Goal: Task Accomplishment & Management: Complete application form

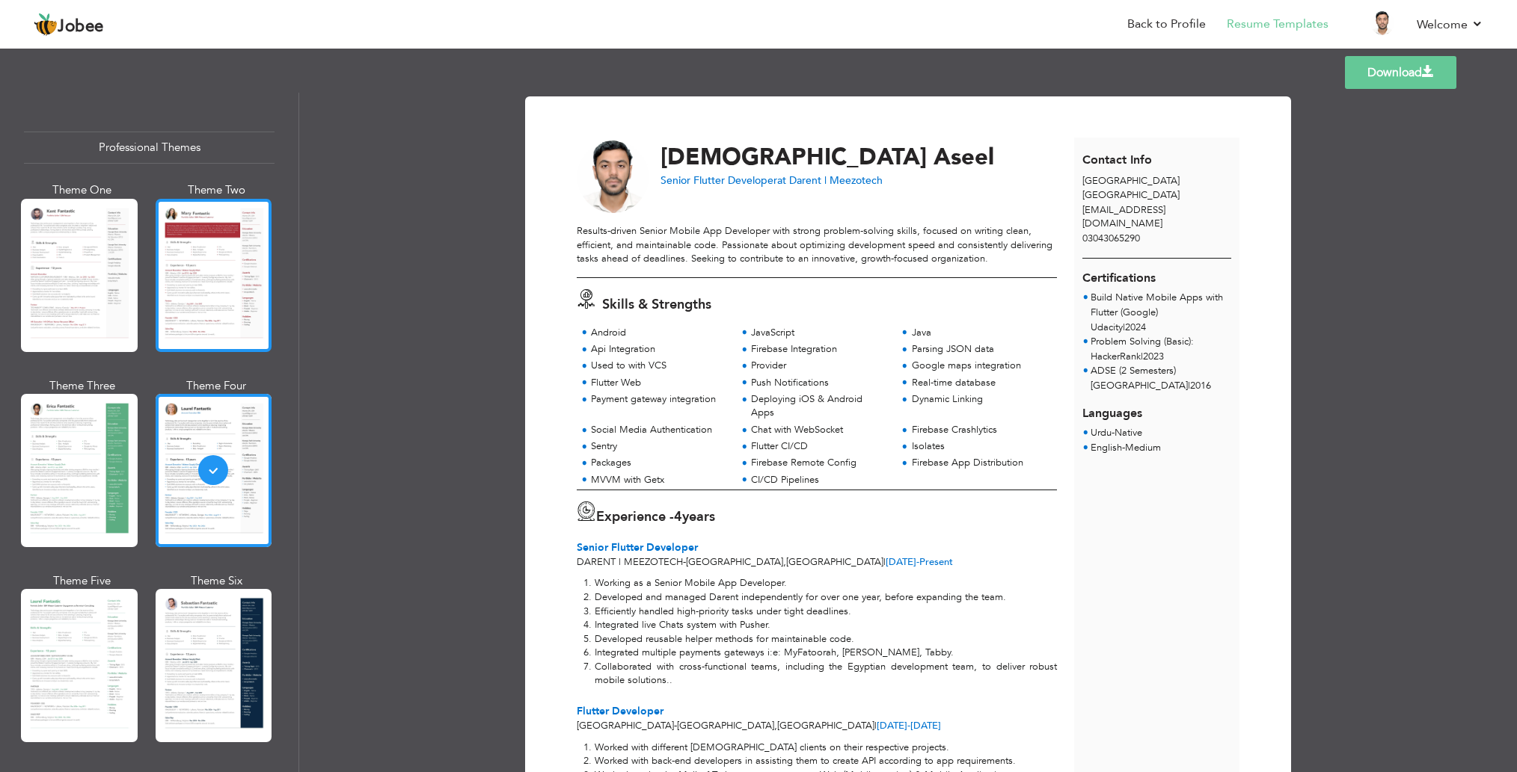
click at [179, 288] on div at bounding box center [214, 275] width 117 height 153
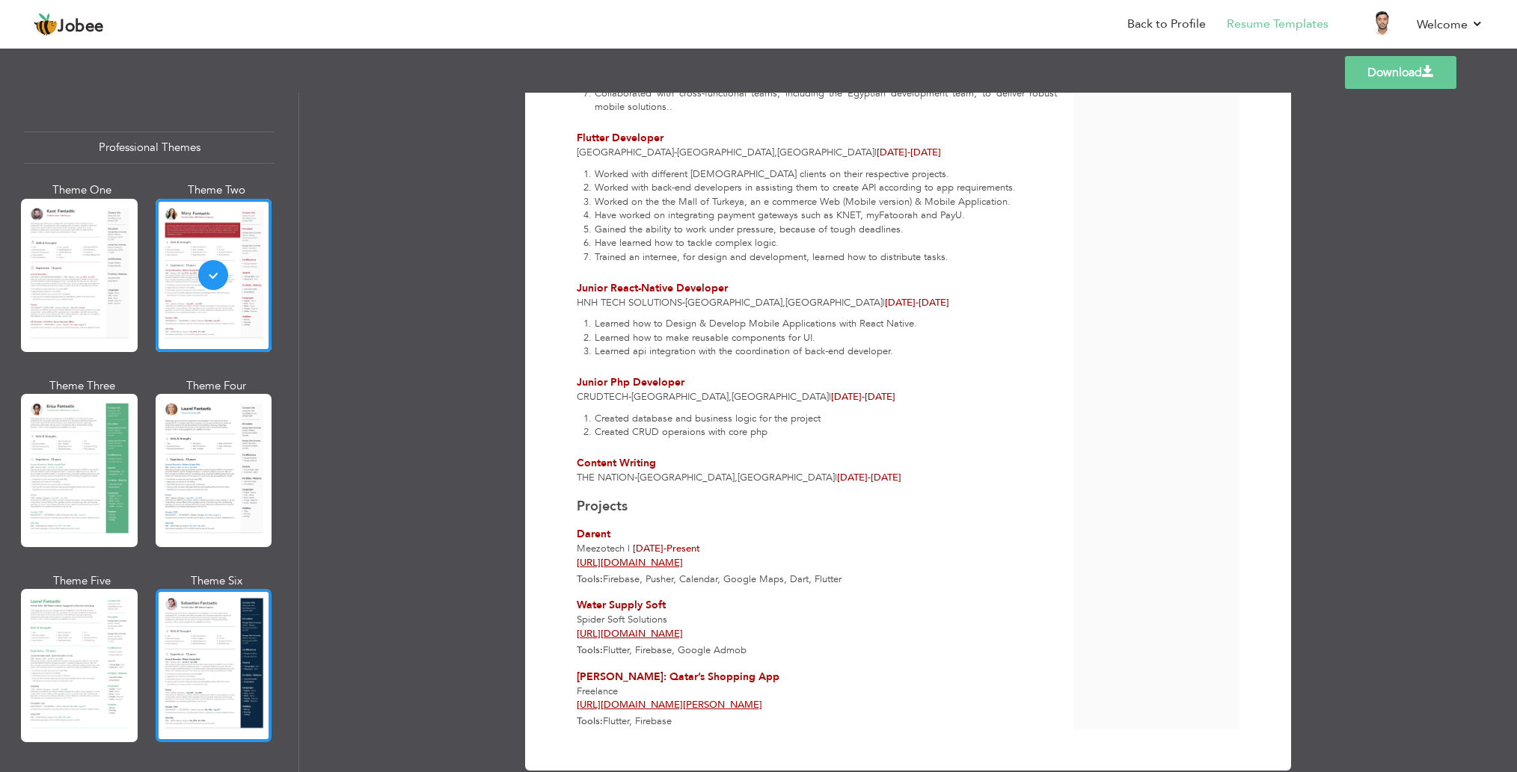
click at [171, 648] on div at bounding box center [214, 665] width 117 height 153
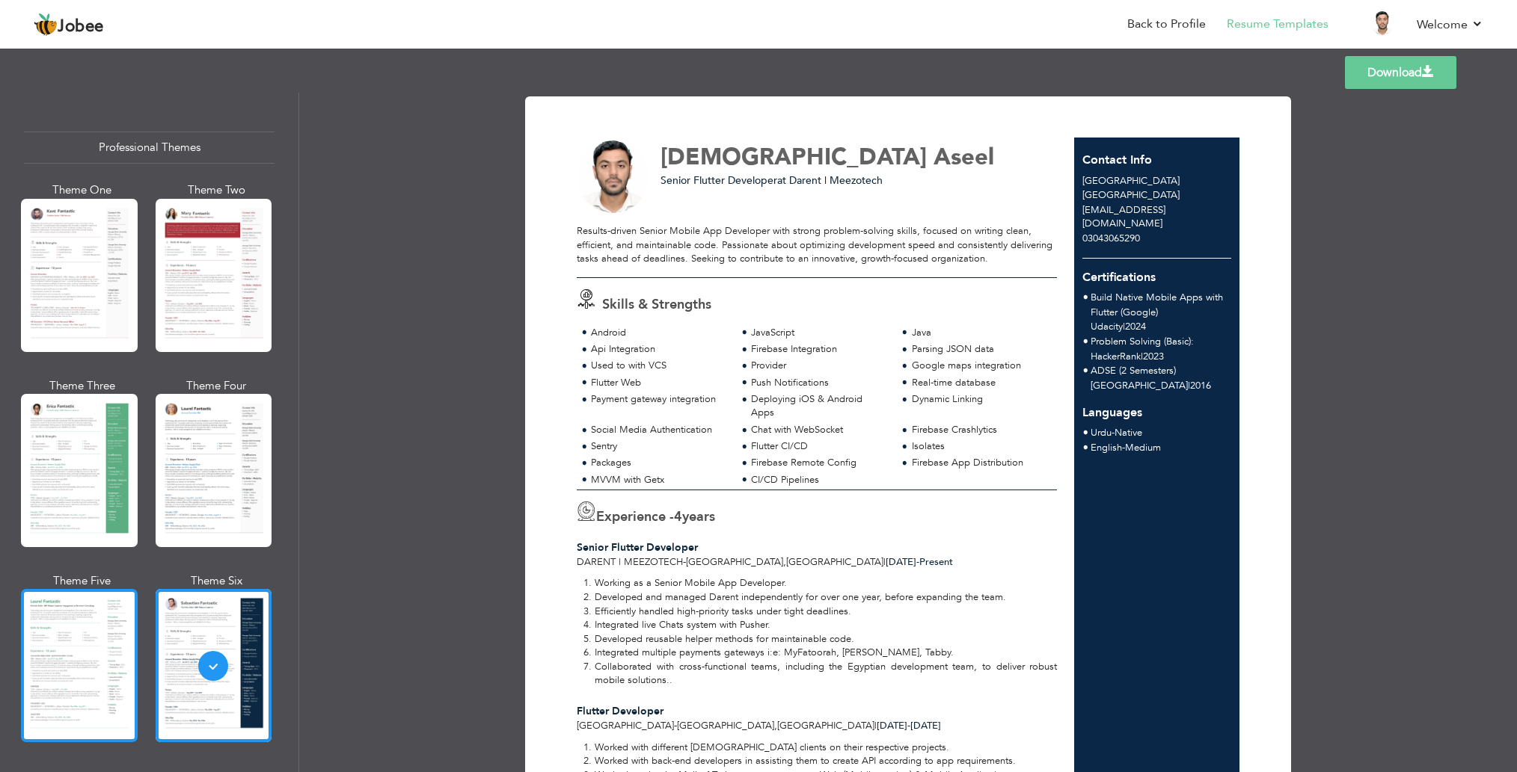
click at [80, 638] on div at bounding box center [79, 665] width 117 height 153
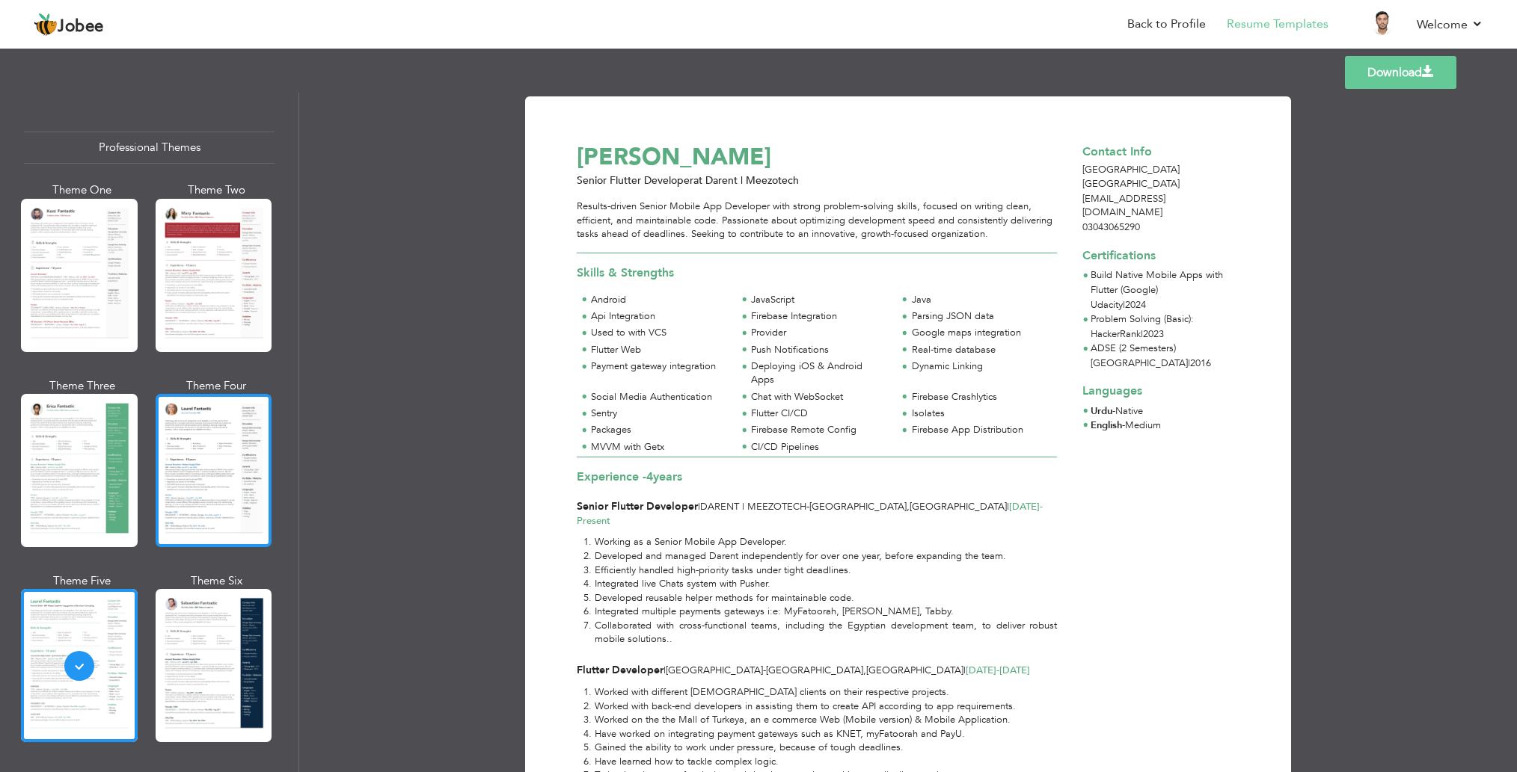
click at [208, 458] on div at bounding box center [214, 470] width 117 height 153
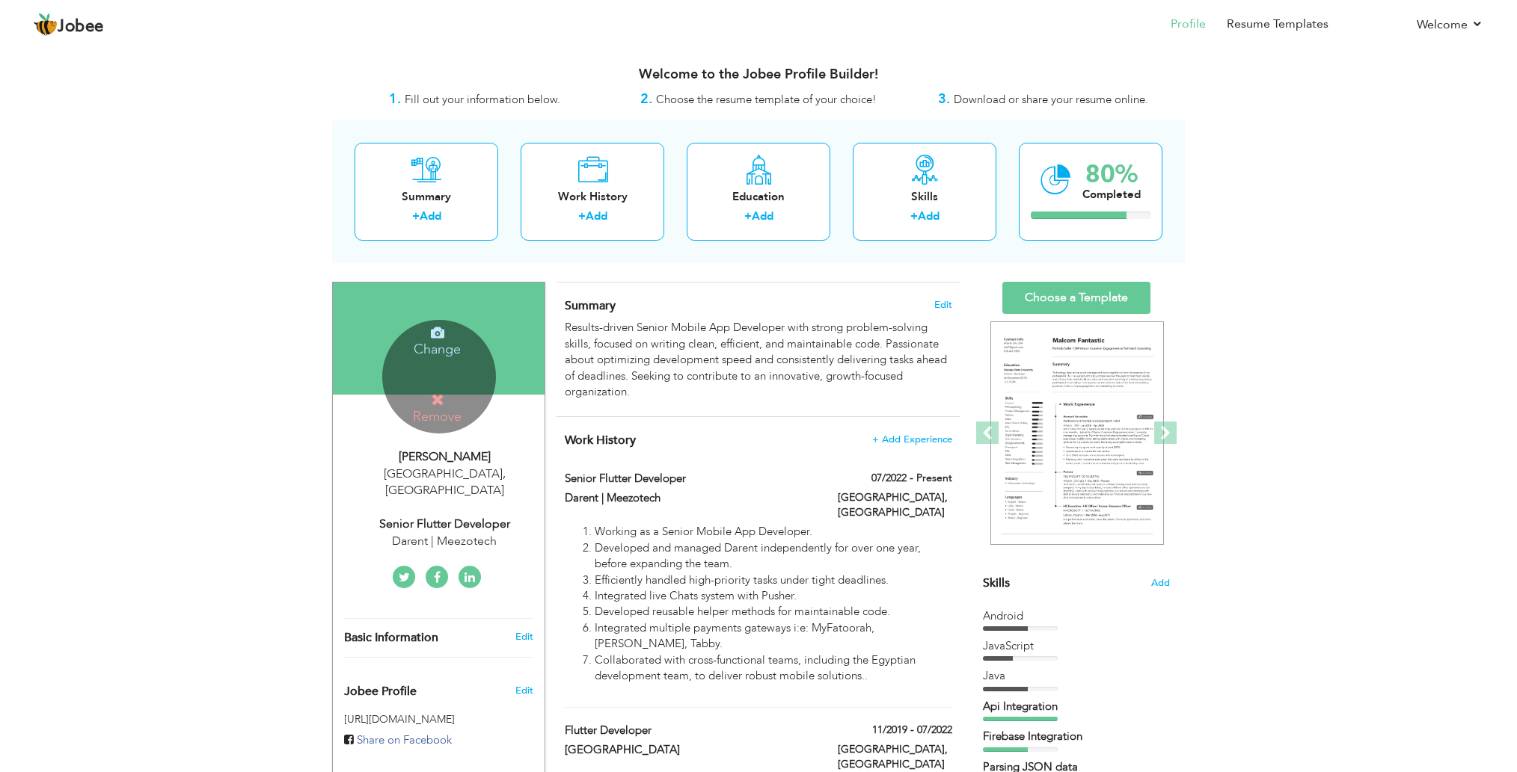
click at [441, 414] on h4 "Remove" at bounding box center [437, 409] width 107 height 32
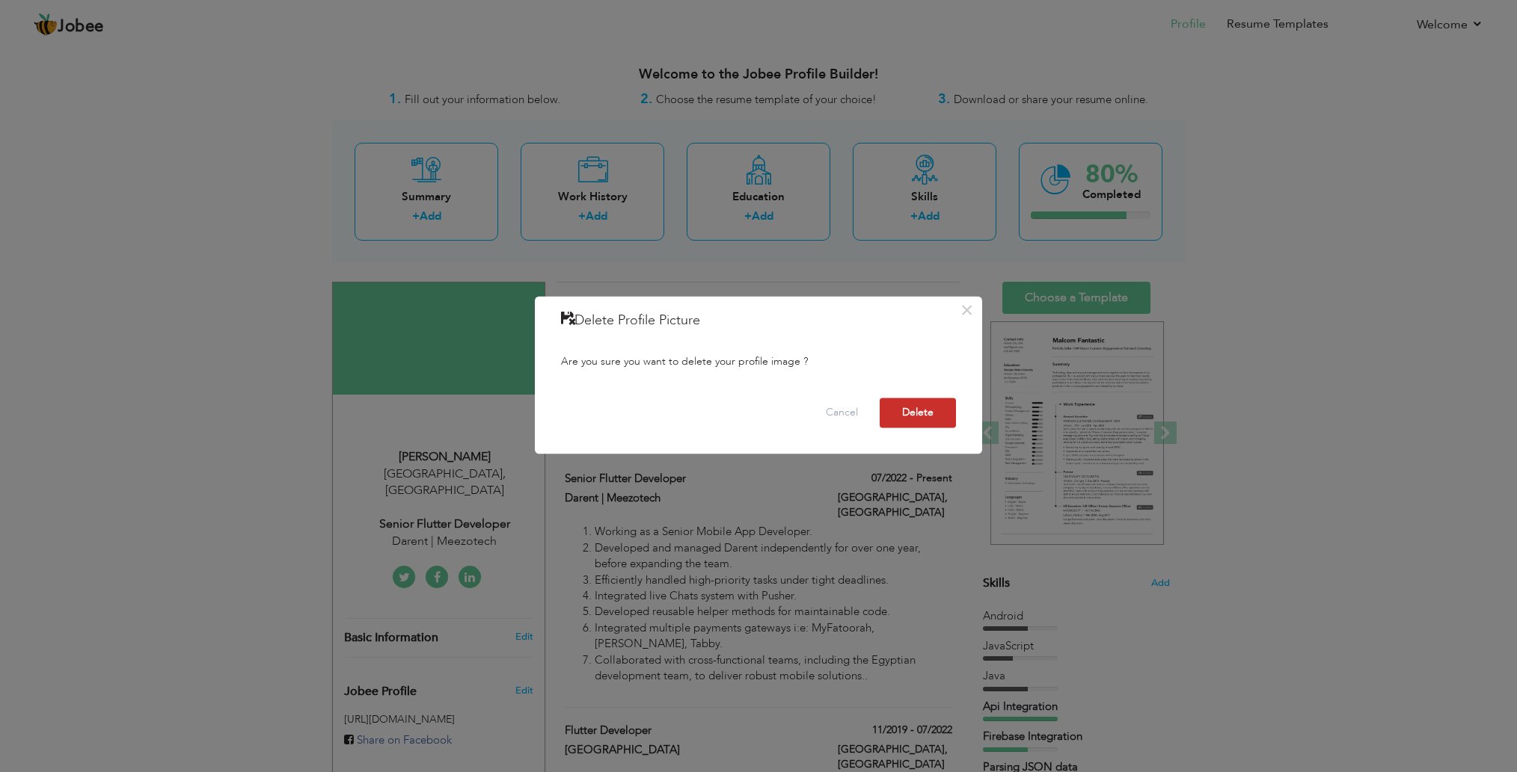
click at [918, 408] on button "Delete" at bounding box center [917, 413] width 76 height 30
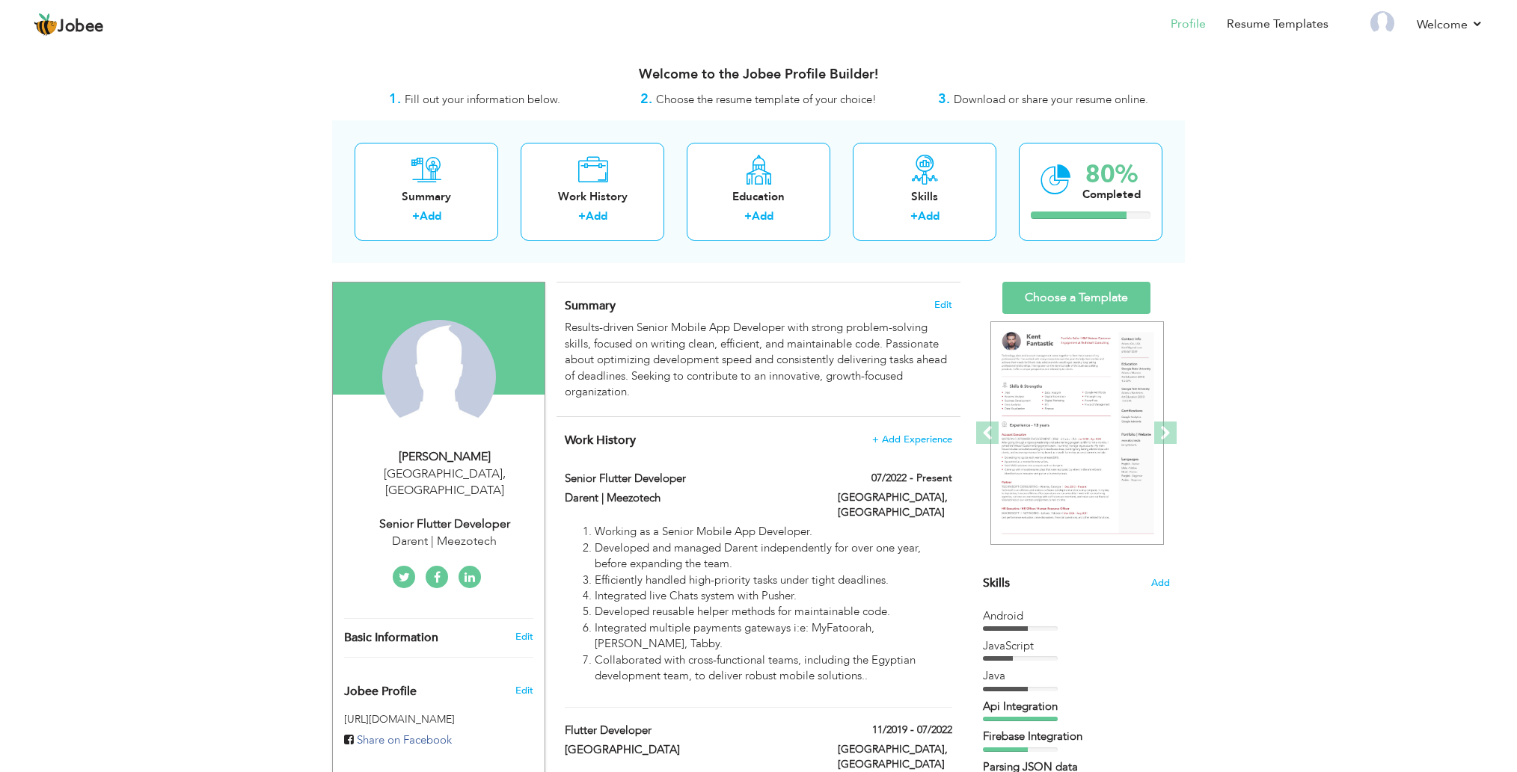
click at [1108, 298] on link "Choose a Template" at bounding box center [1076, 298] width 148 height 32
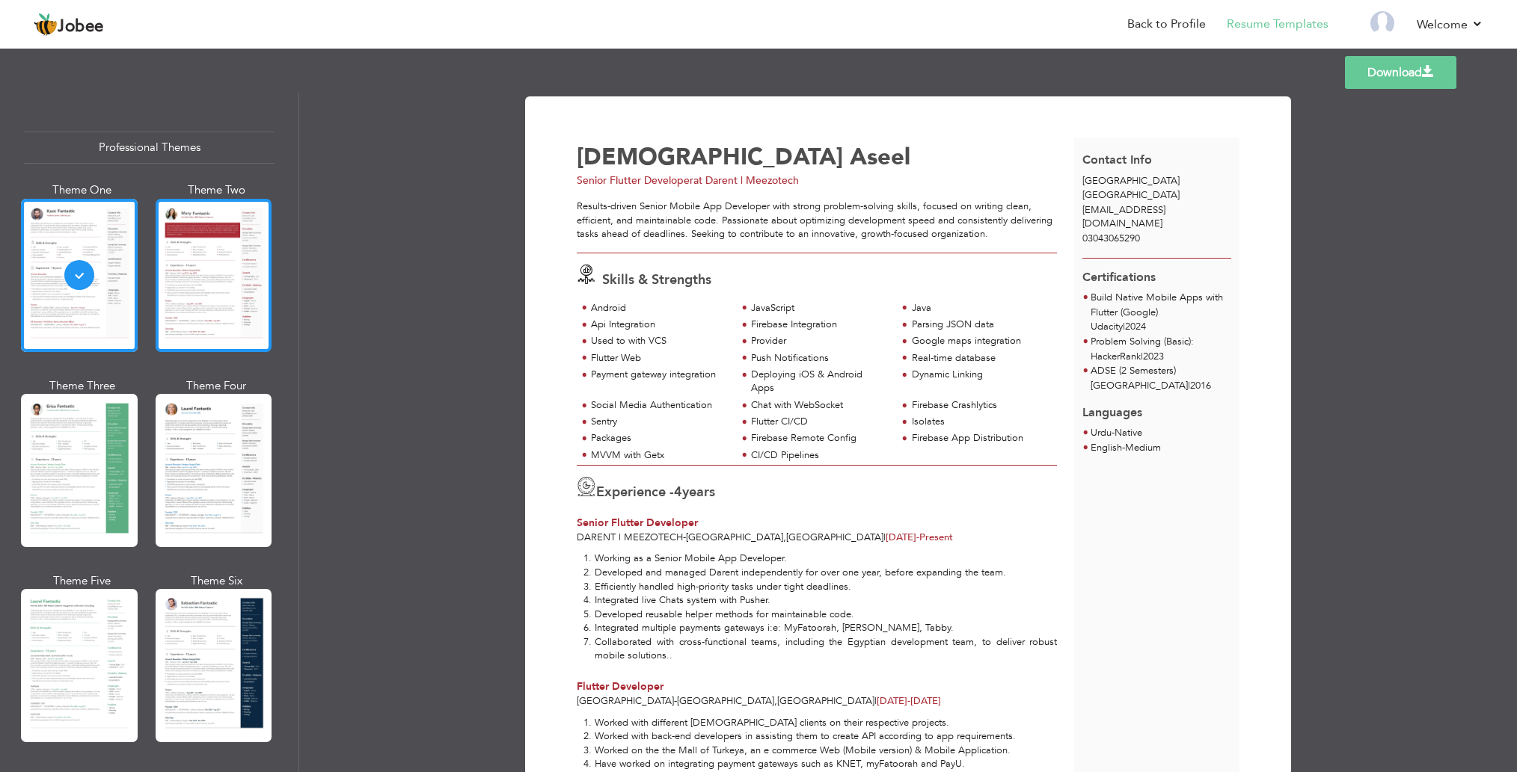
click at [246, 275] on div at bounding box center [214, 275] width 117 height 153
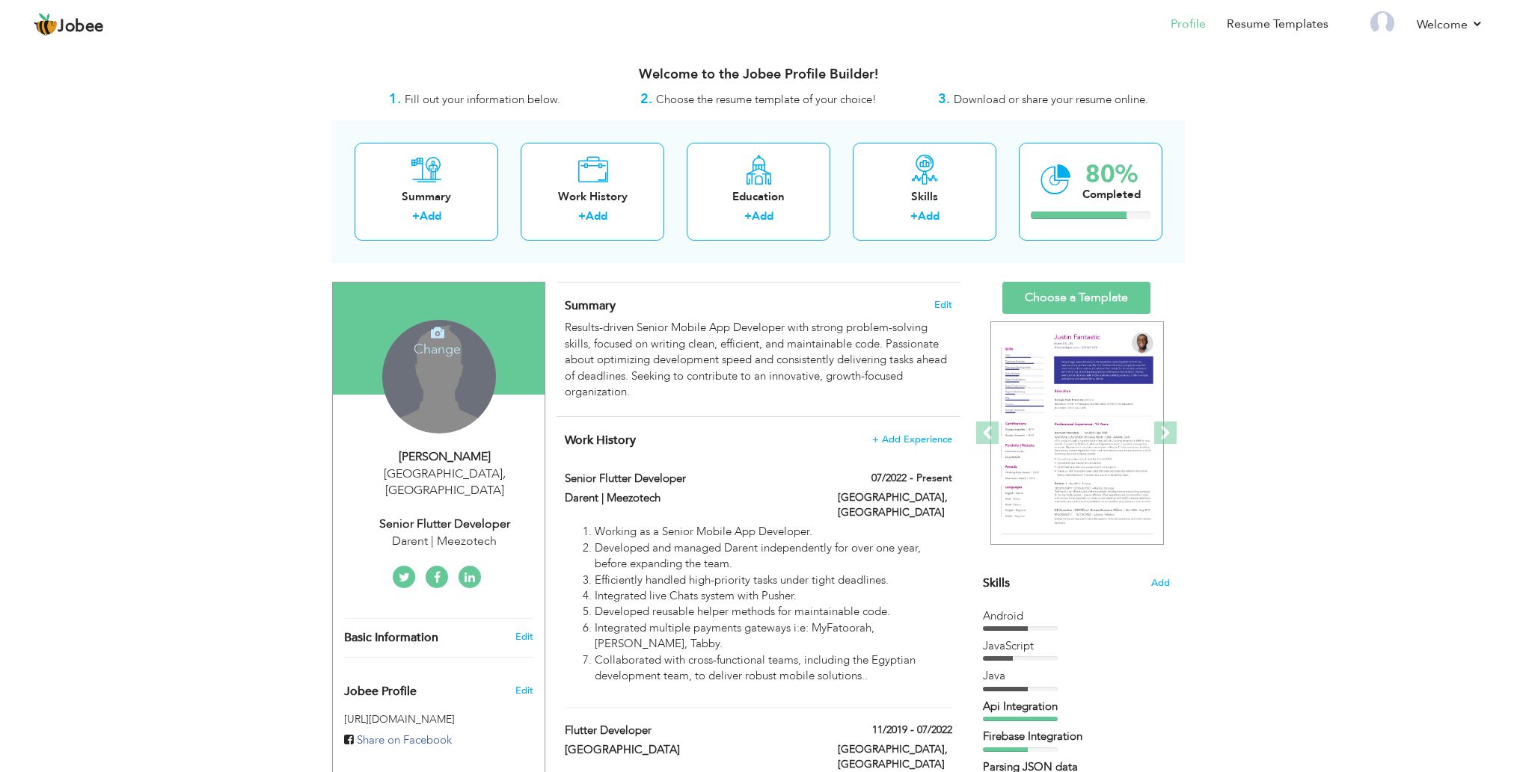
click at [1047, 289] on link "Choose a Template" at bounding box center [1076, 298] width 148 height 32
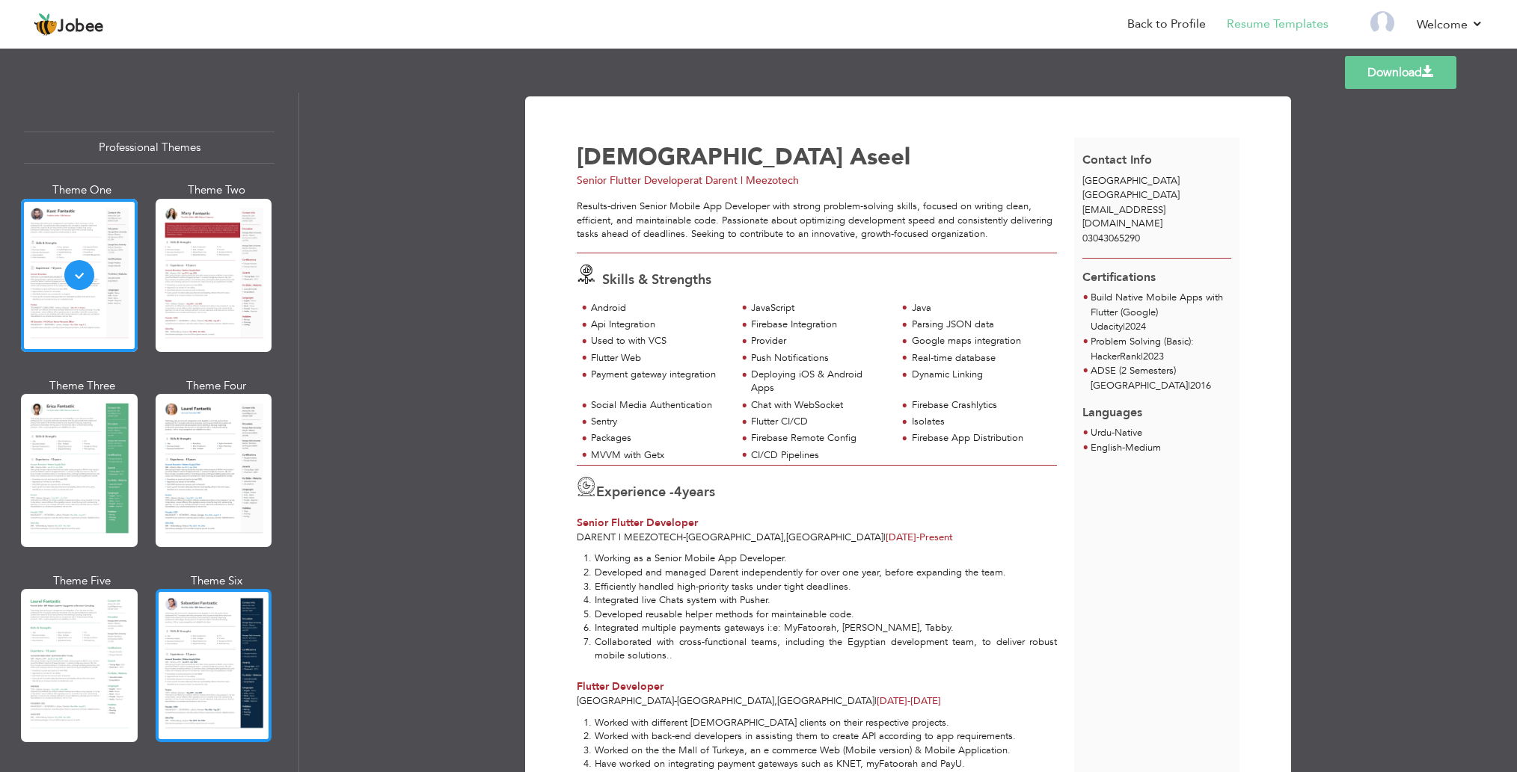
click at [212, 649] on div at bounding box center [214, 665] width 117 height 153
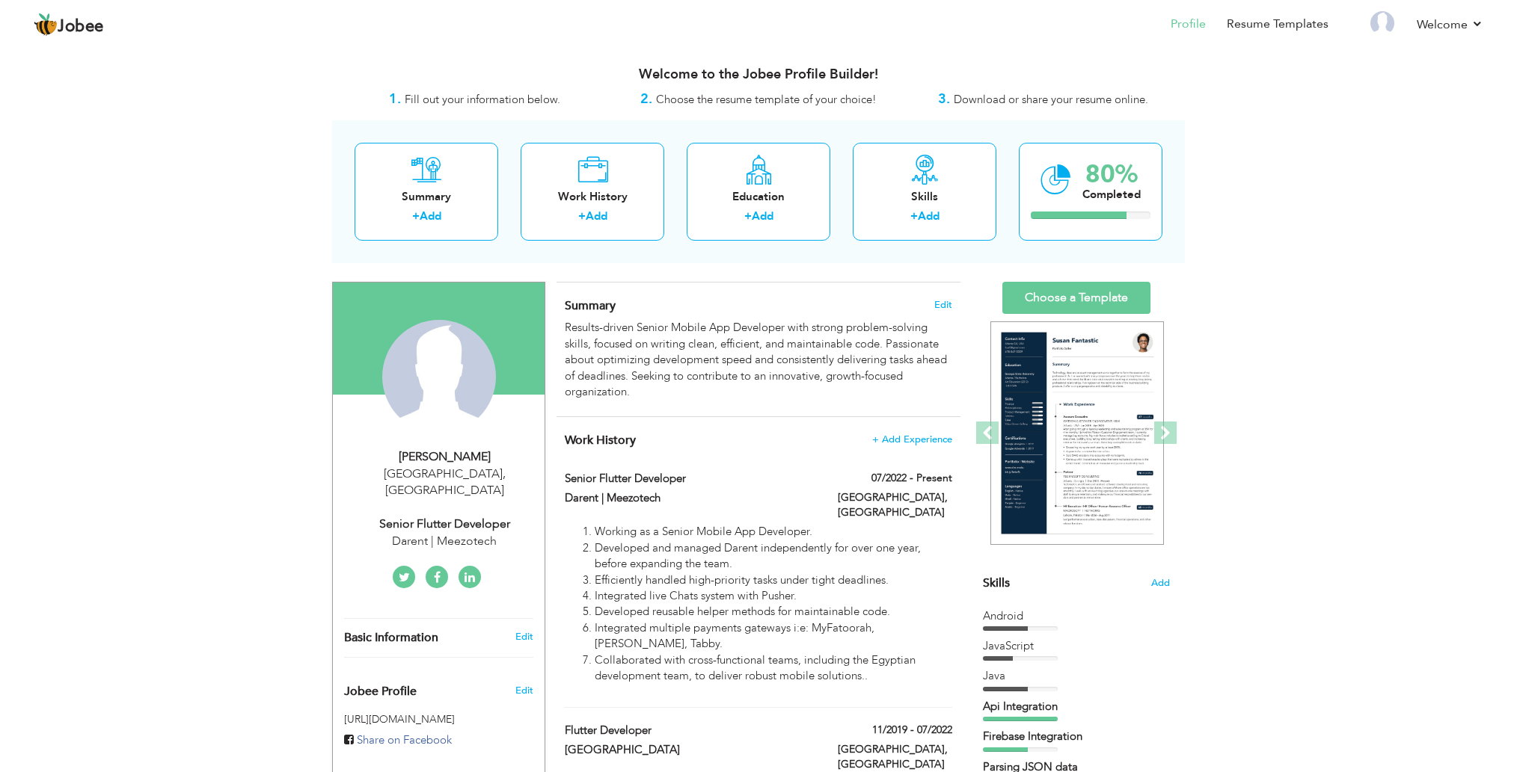
drag, startPoint x: 1181, startPoint y: 1, endPoint x: 1151, endPoint y: 84, distance: 87.5
click at [1151, 84] on div "Welcome to the Jobee Profile Builder!" at bounding box center [758, 70] width 853 height 37
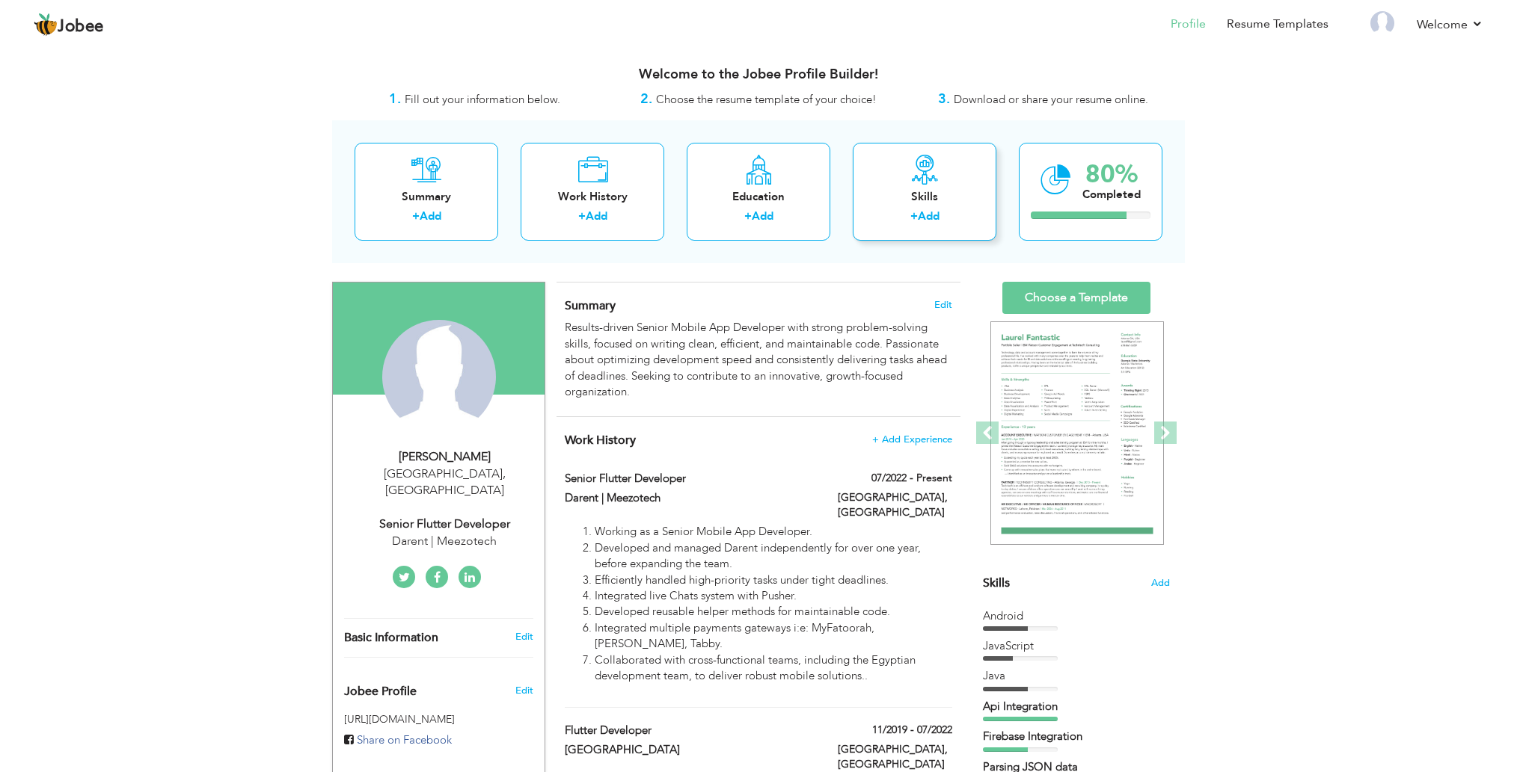
click at [932, 202] on div "Skills" at bounding box center [924, 197] width 120 height 16
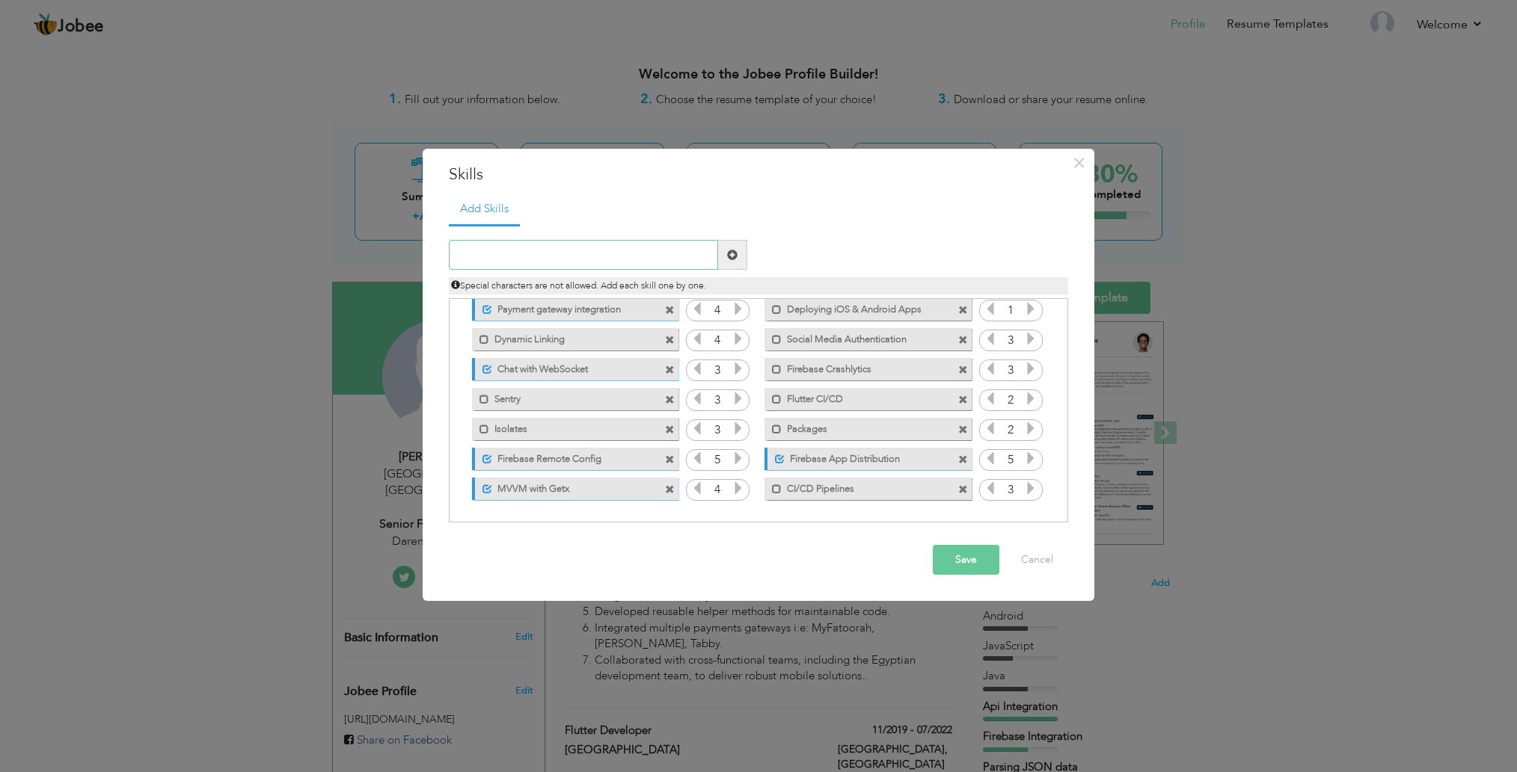
scroll to position [209, 0]
click at [958, 489] on span at bounding box center [963, 494] width 10 height 10
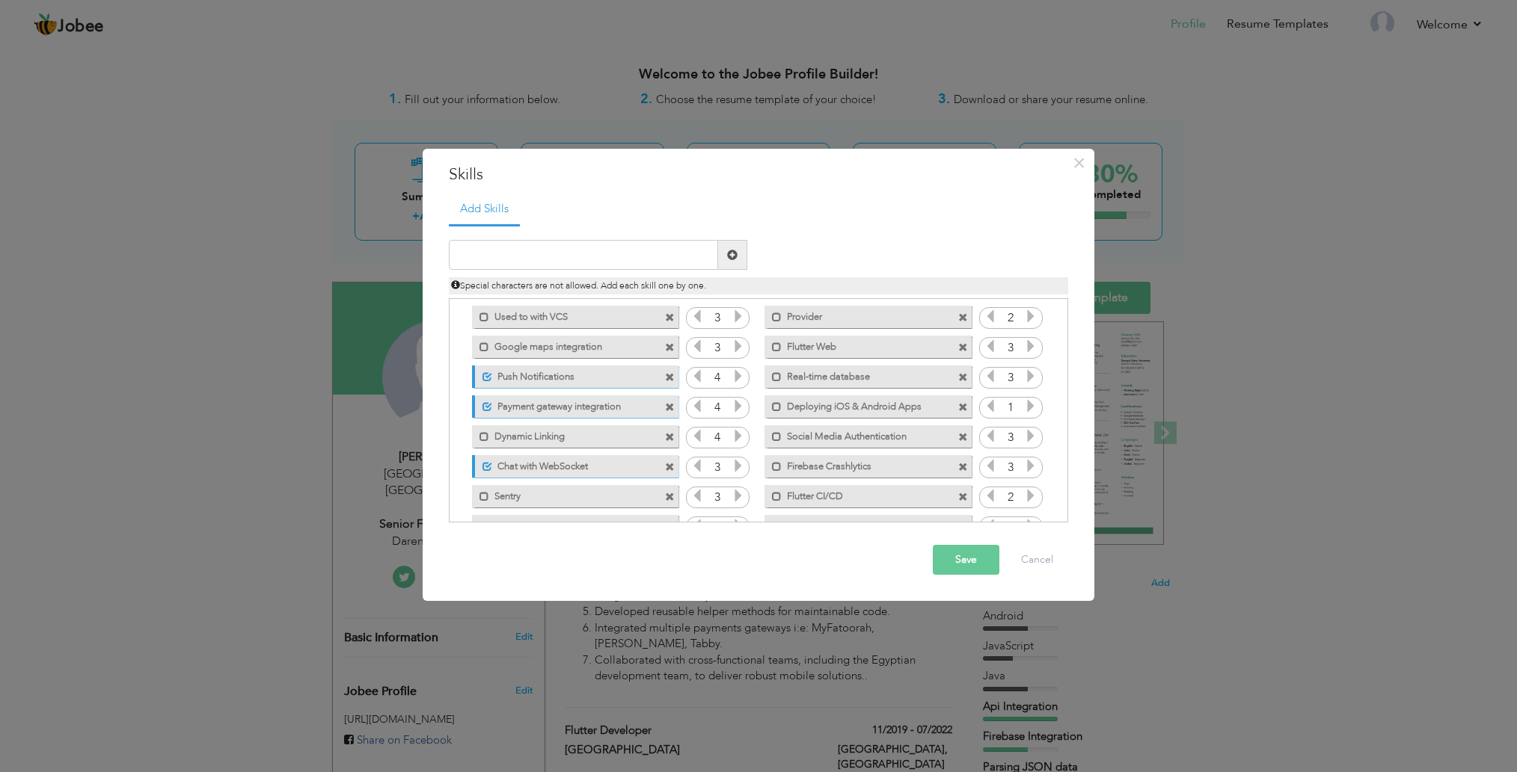
scroll to position [0, 0]
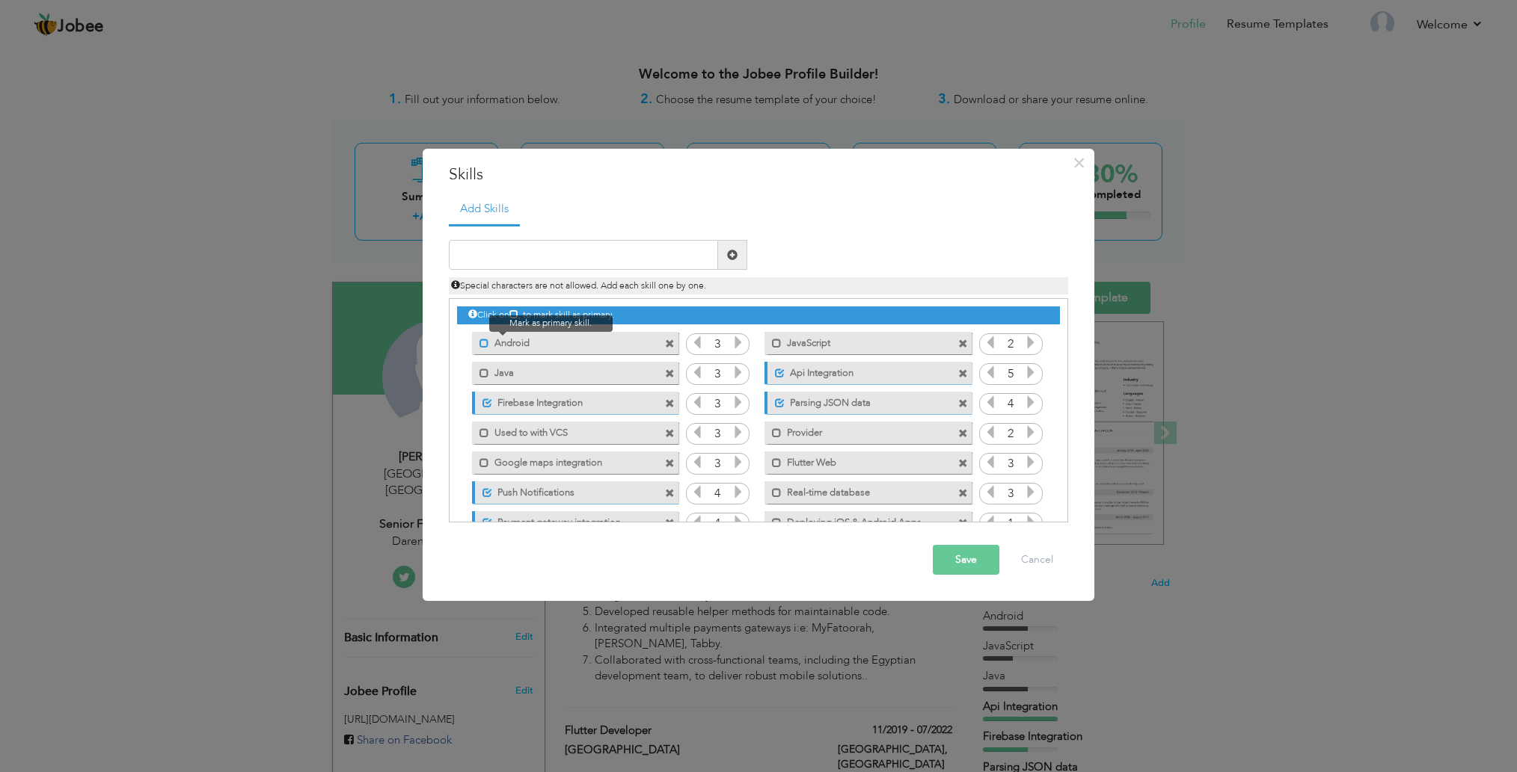
drag, startPoint x: 517, startPoint y: 427, endPoint x: 480, endPoint y: 340, distance: 94.9
click at [480, 340] on div "Click on , to mark skill as primary. Mark as primary skill. Android 3 JavaScrip…" at bounding box center [758, 507] width 603 height 417
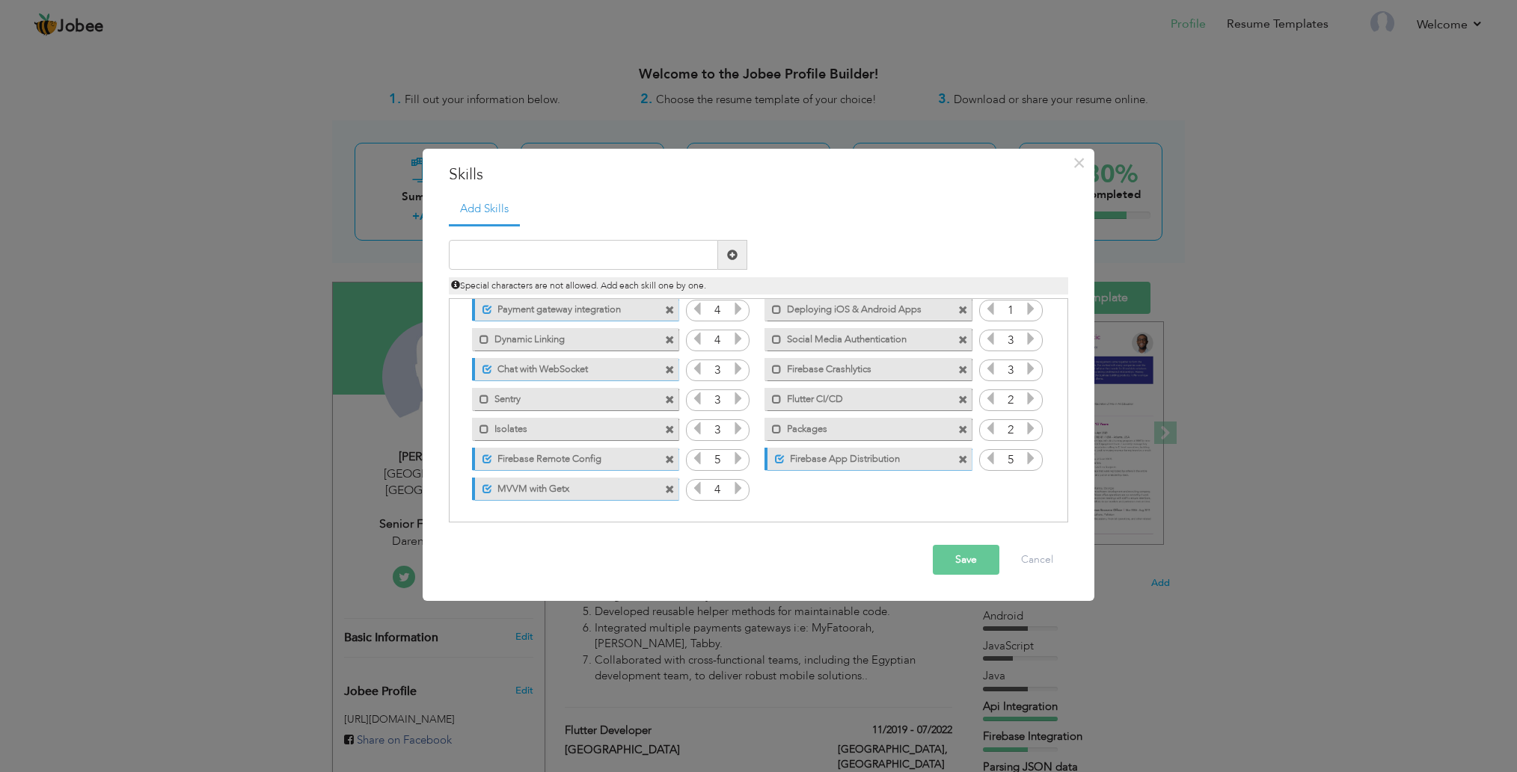
scroll to position [213, 0]
click at [959, 339] on span at bounding box center [963, 341] width 10 height 10
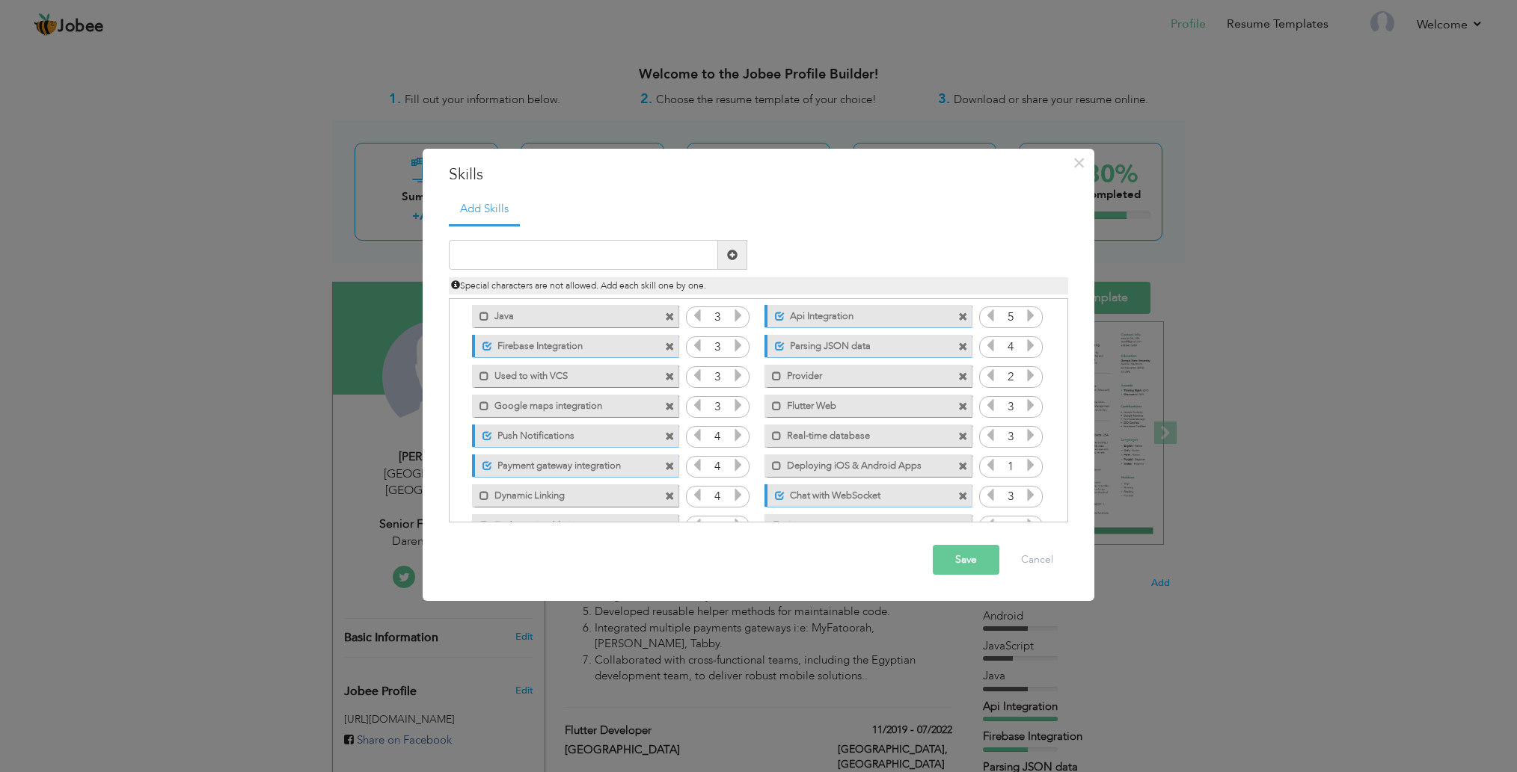
scroll to position [58, 0]
click at [1024, 460] on icon at bounding box center [1030, 463] width 13 height 13
click at [774, 466] on span at bounding box center [777, 465] width 10 height 10
click at [966, 562] on button "Save" at bounding box center [966, 560] width 67 height 30
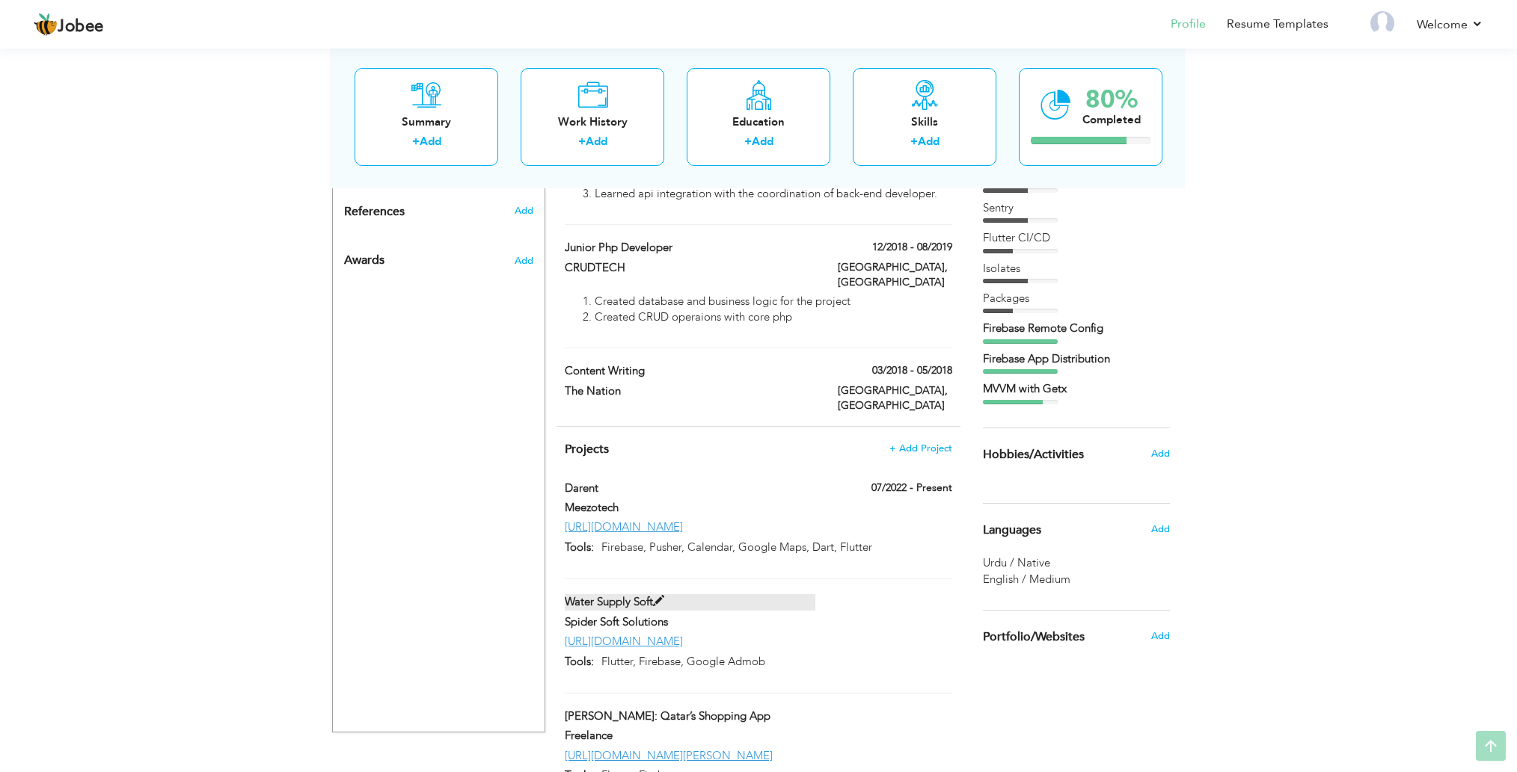
scroll to position [921, 0]
drag, startPoint x: 654, startPoint y: 499, endPoint x: 903, endPoint y: 488, distance: 249.2
click at [903, 488] on div "Projects + Add Project Darent 07/2022 - Present Darent 07/2022 - Present Meezot…" at bounding box center [758, 615] width 404 height 374
click at [1138, 37] on nav "Profile Resume Templates Resume Templates Cover Letters About My Resume Welcome…" at bounding box center [758, 25] width 1449 height 40
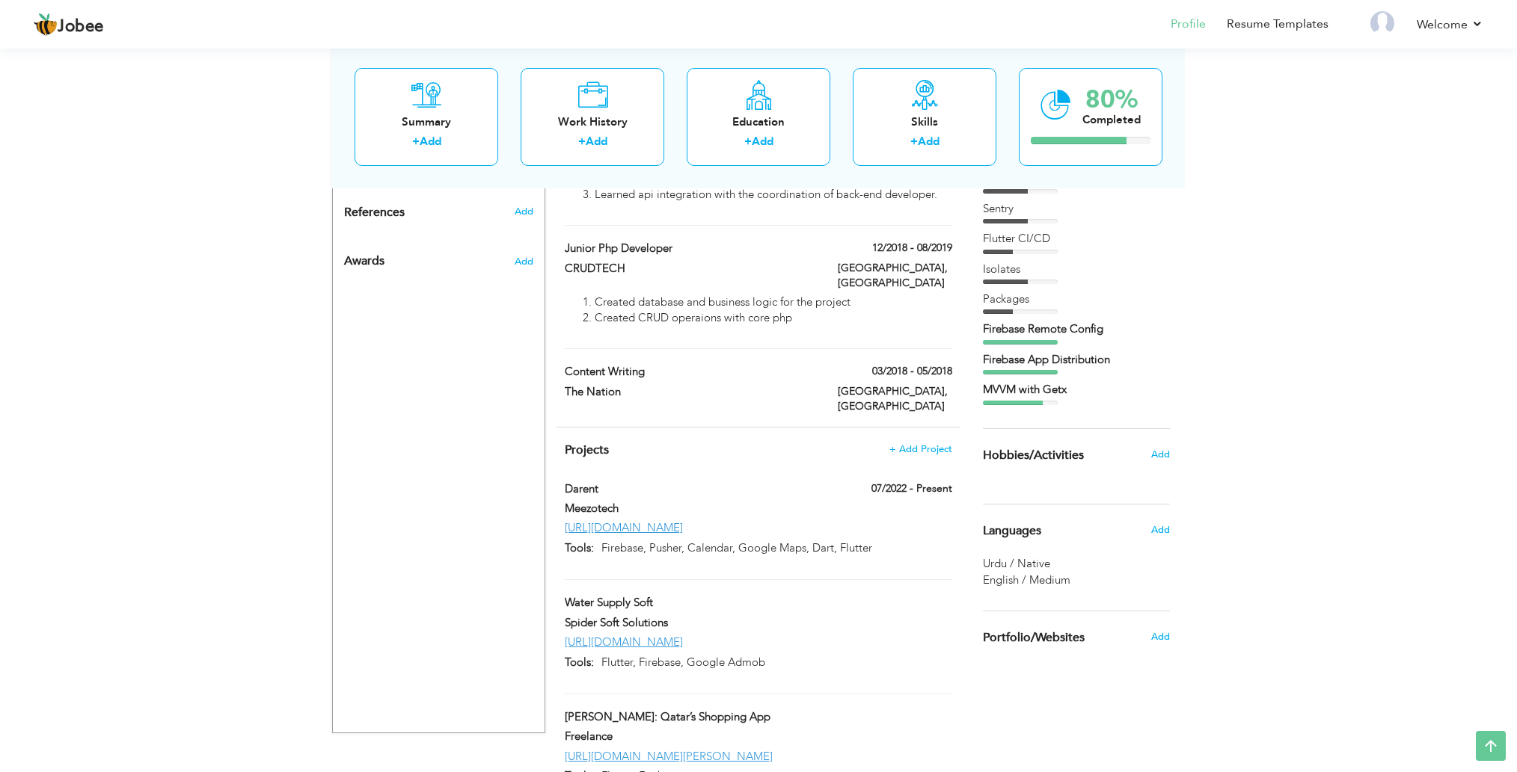
drag, startPoint x: 1102, startPoint y: 313, endPoint x: 1109, endPoint y: 350, distance: 37.3
click at [1109, 350] on div "Android JavaScript Java Provider" at bounding box center [1076, 46] width 187 height 718
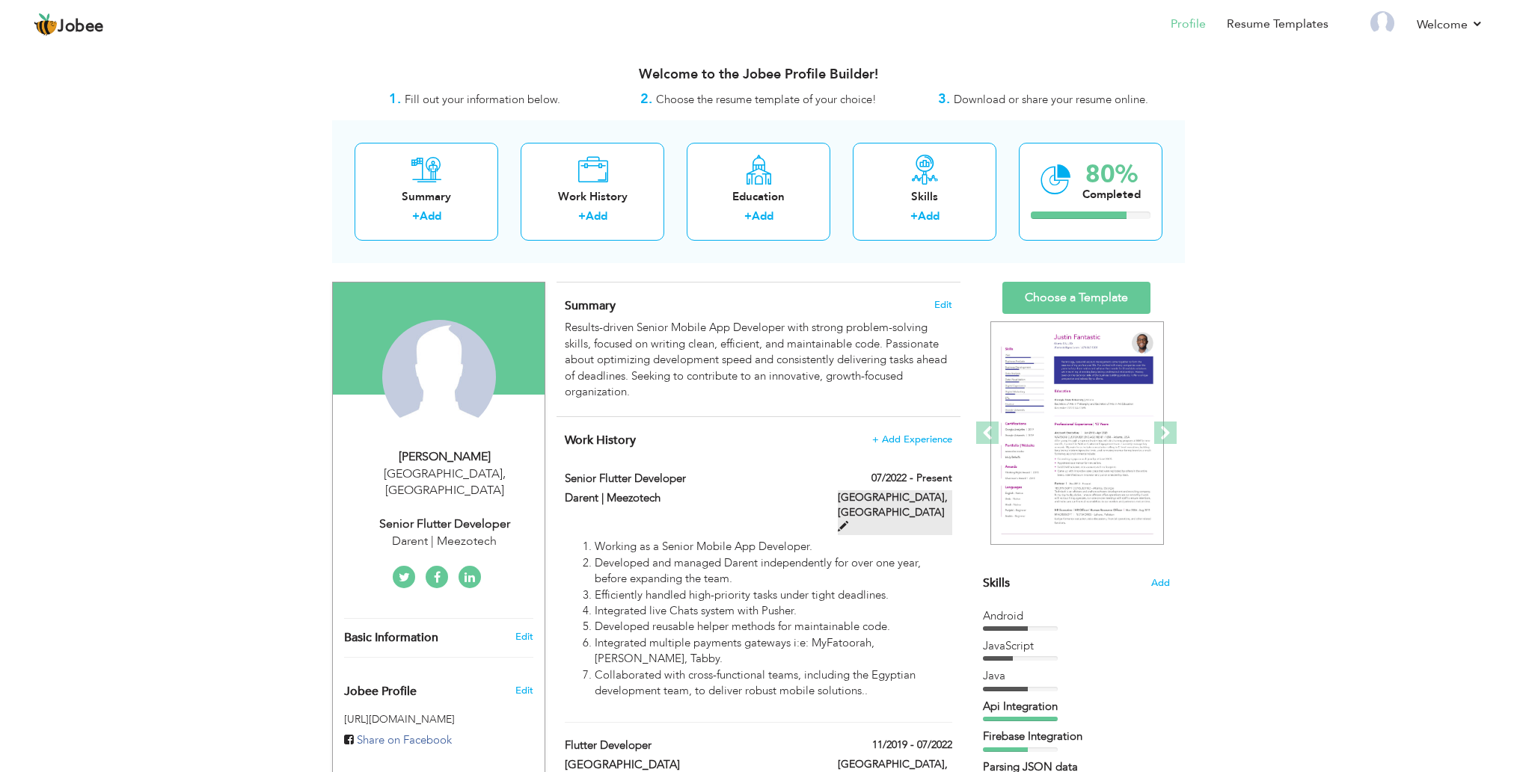
scroll to position [0, 0]
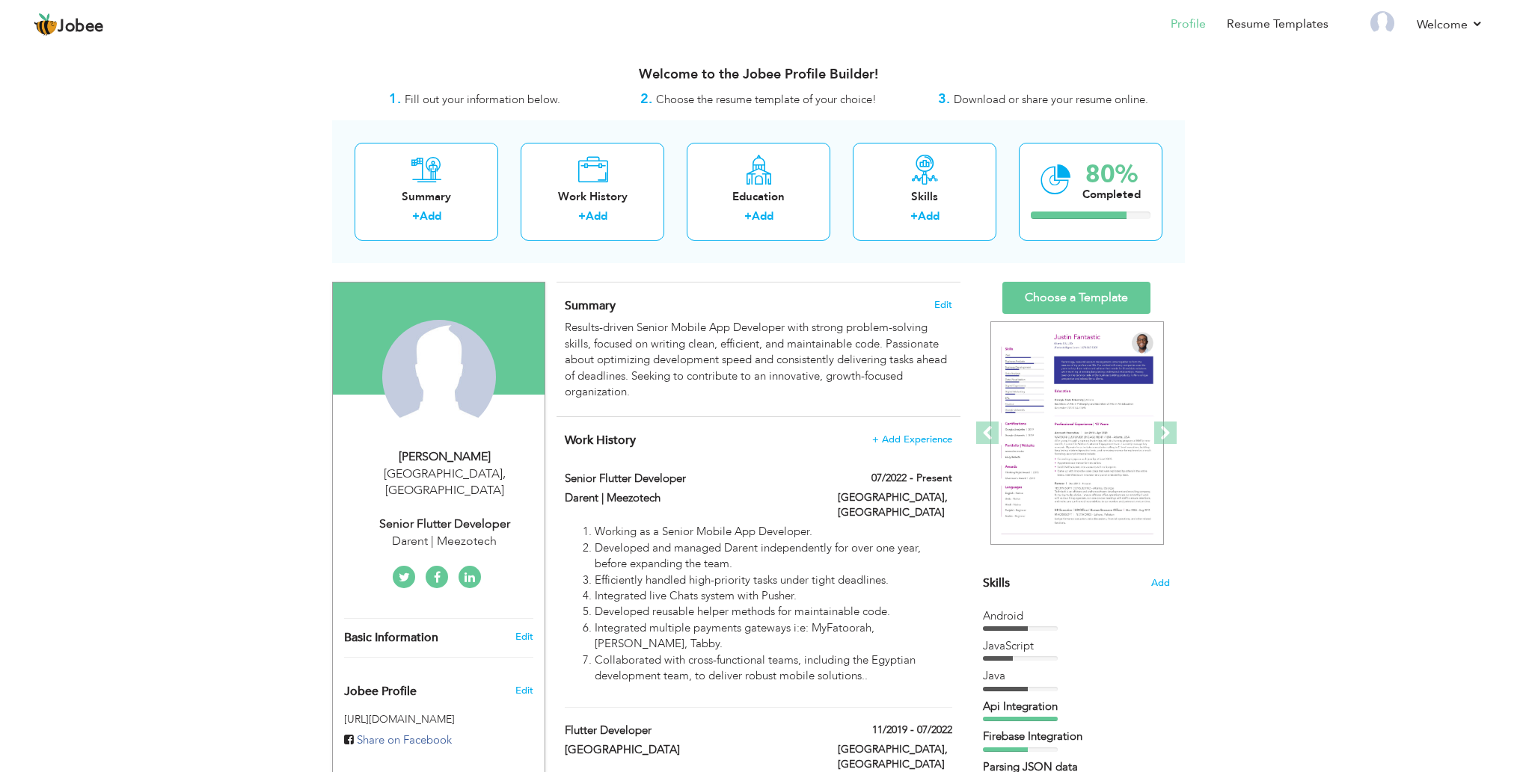
click at [1081, 293] on link "Choose a Template" at bounding box center [1076, 298] width 148 height 32
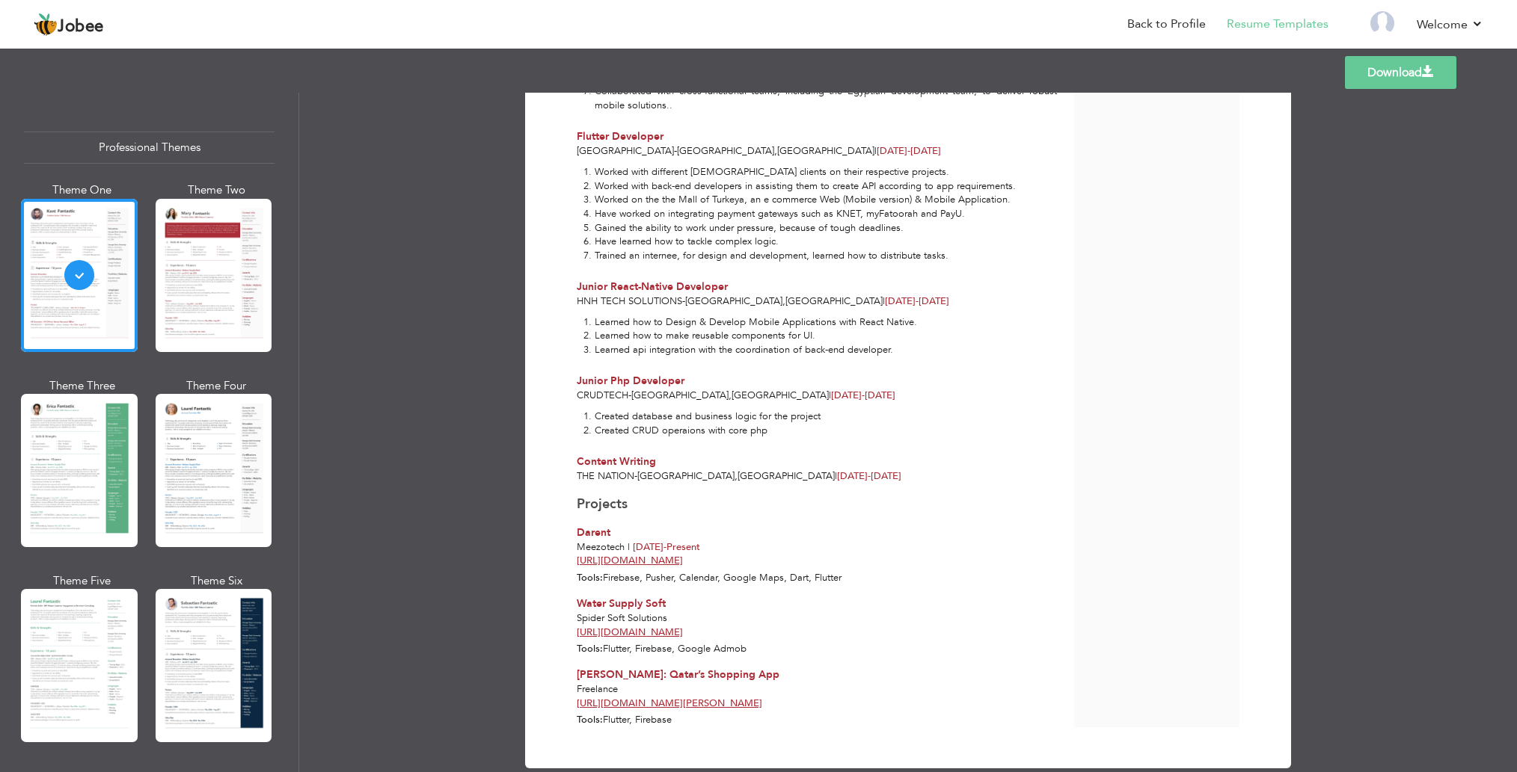
scroll to position [533, 0]
click at [197, 404] on div at bounding box center [214, 470] width 117 height 153
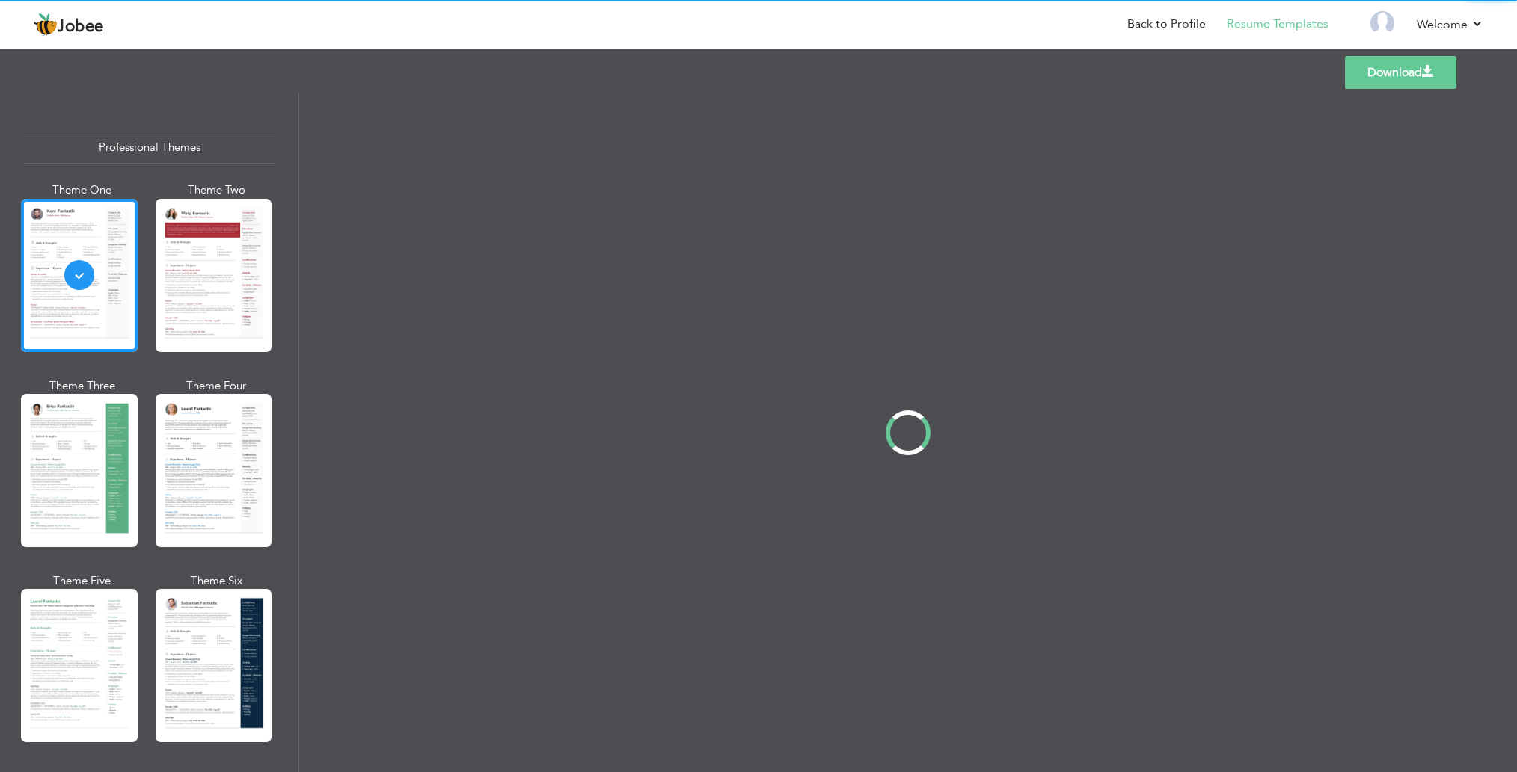
scroll to position [0, 0]
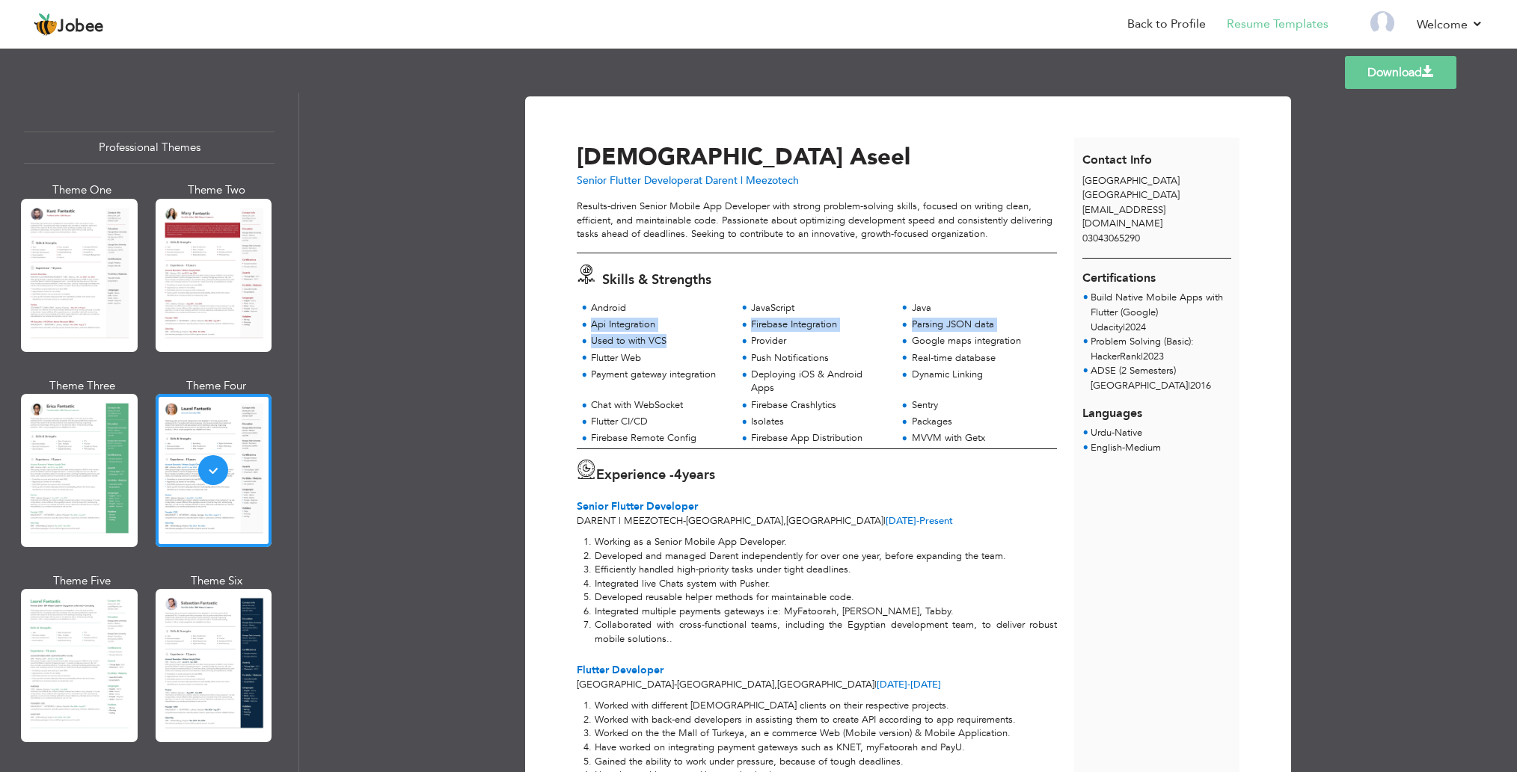
drag, startPoint x: 628, startPoint y: 294, endPoint x: 691, endPoint y: 339, distance: 77.2
click at [691, 339] on div "Skills & Strengths Android JavaScript Java Api Integration" at bounding box center [816, 351] width 497 height 195
click at [725, 343] on div "Used to with VCS" at bounding box center [659, 341] width 137 height 14
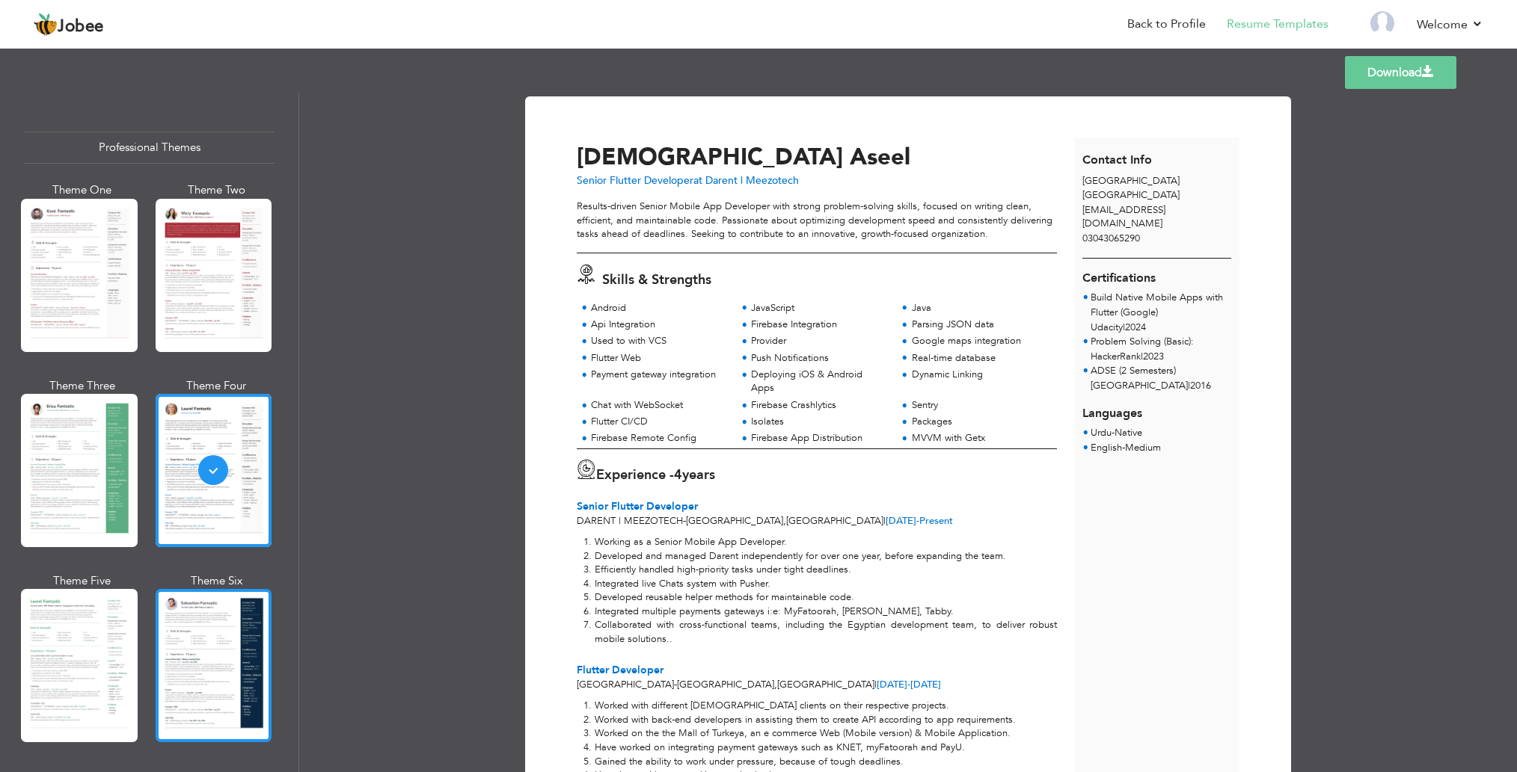
click at [197, 624] on div at bounding box center [214, 665] width 117 height 153
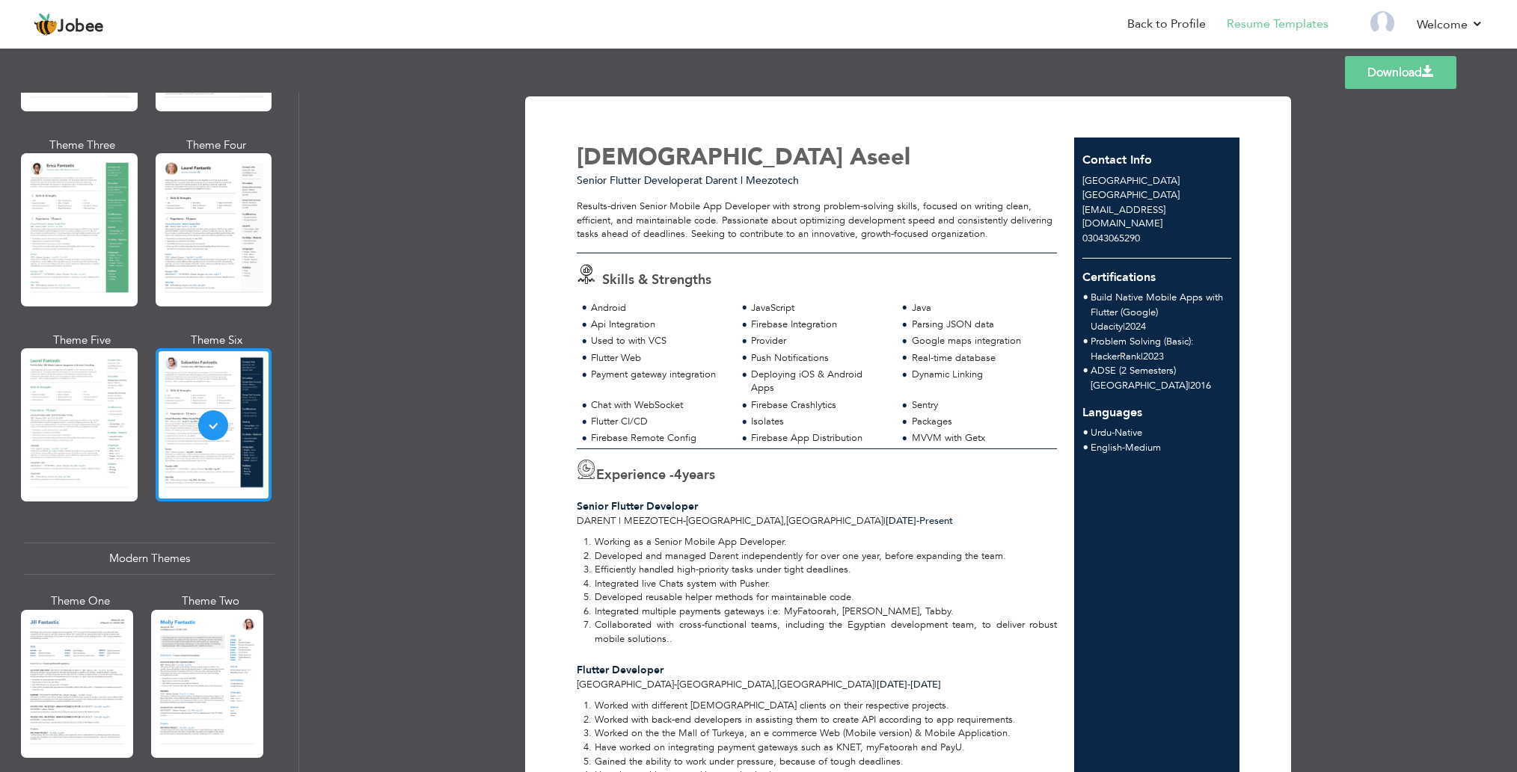
scroll to position [242, 0]
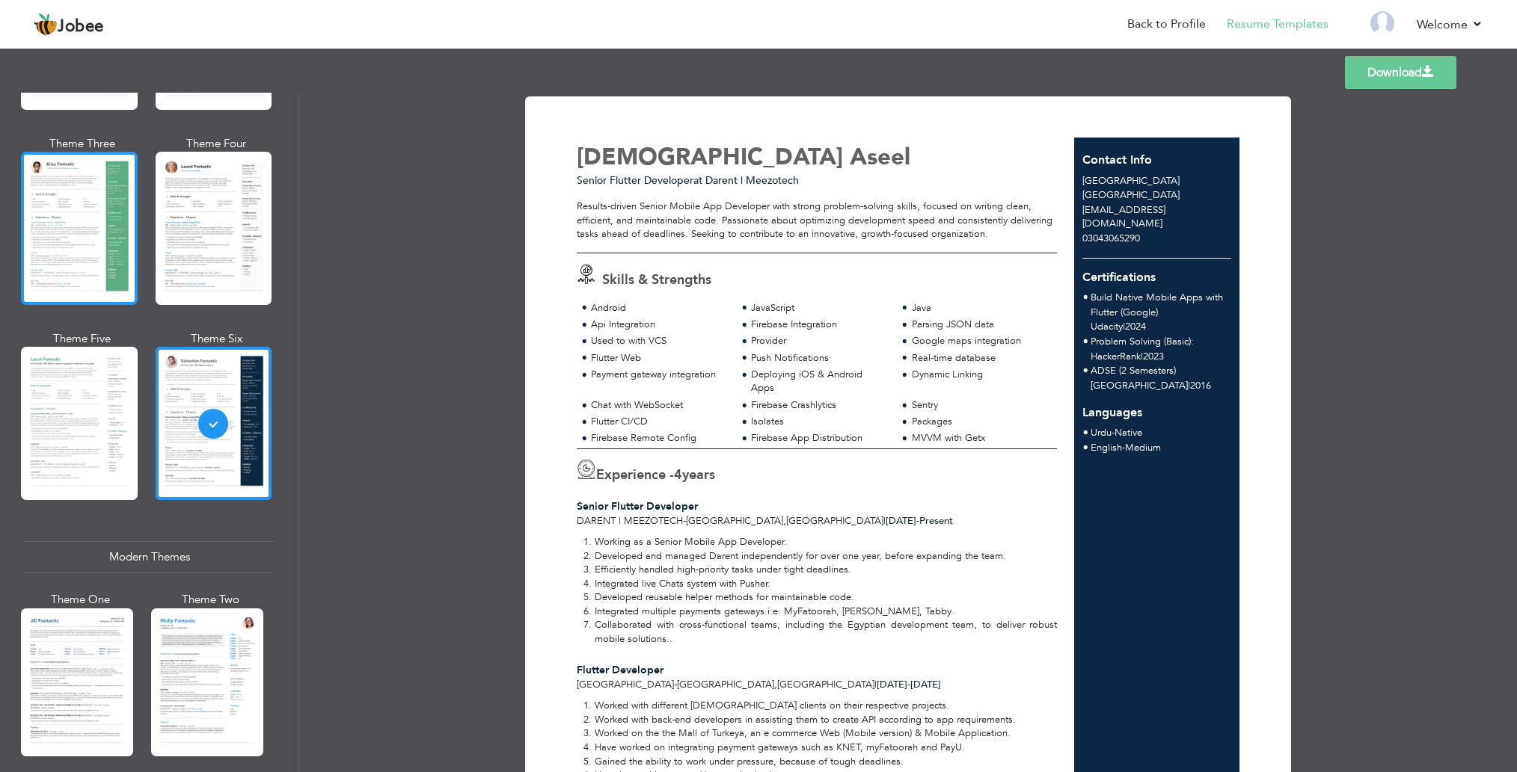
click at [75, 242] on div at bounding box center [79, 228] width 117 height 153
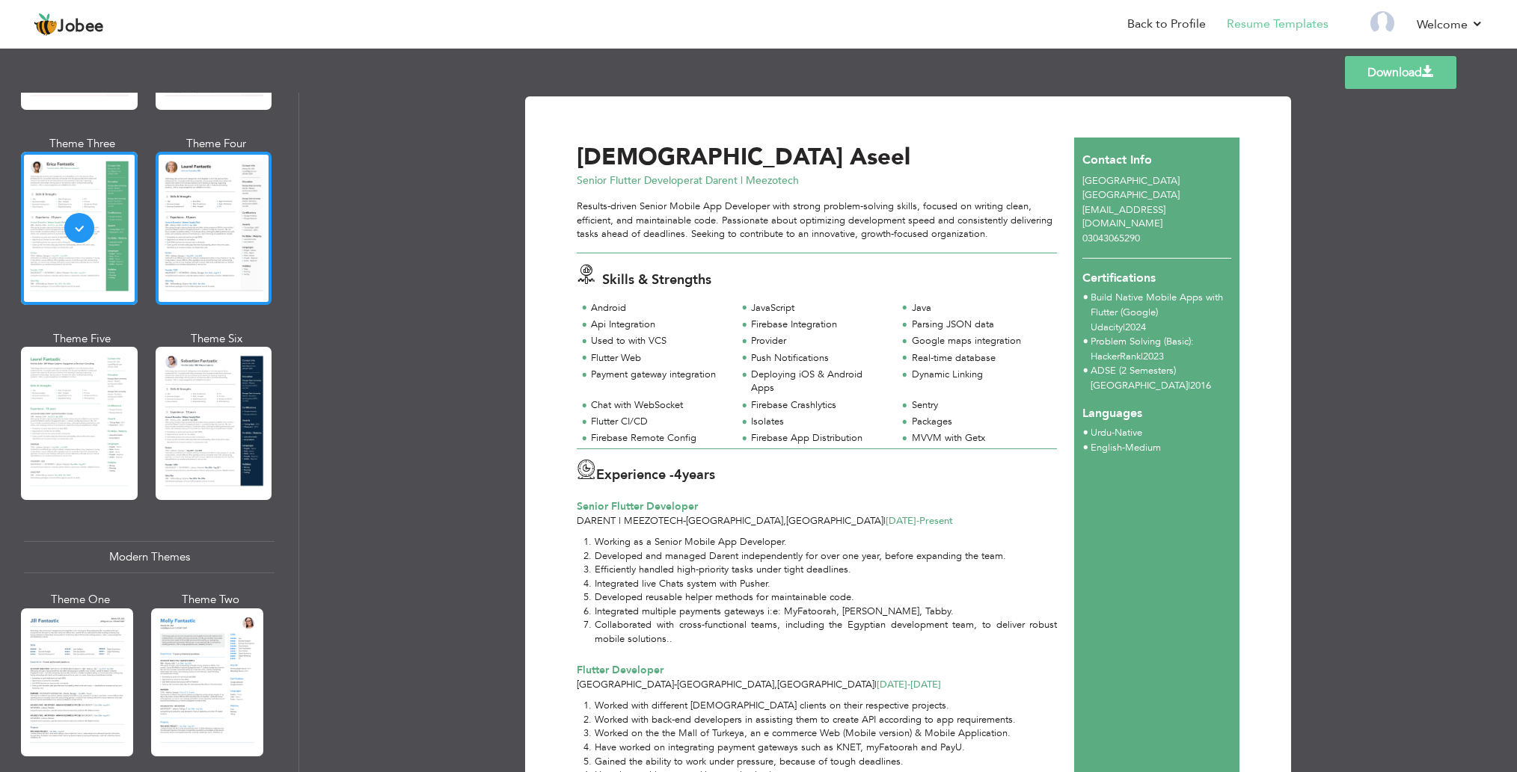
click at [212, 241] on div at bounding box center [214, 228] width 117 height 153
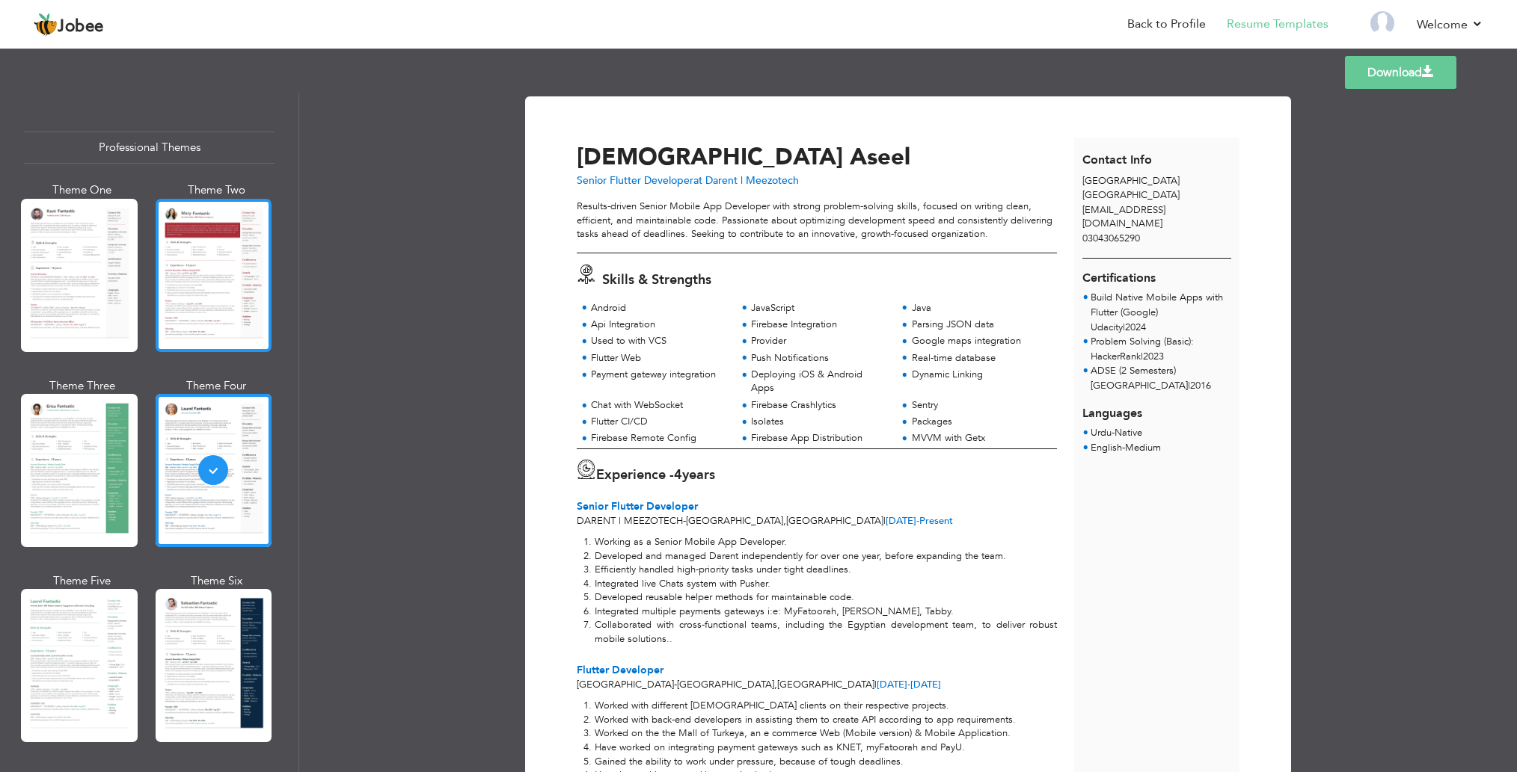
scroll to position [0, 0]
click at [212, 241] on div at bounding box center [214, 275] width 117 height 153
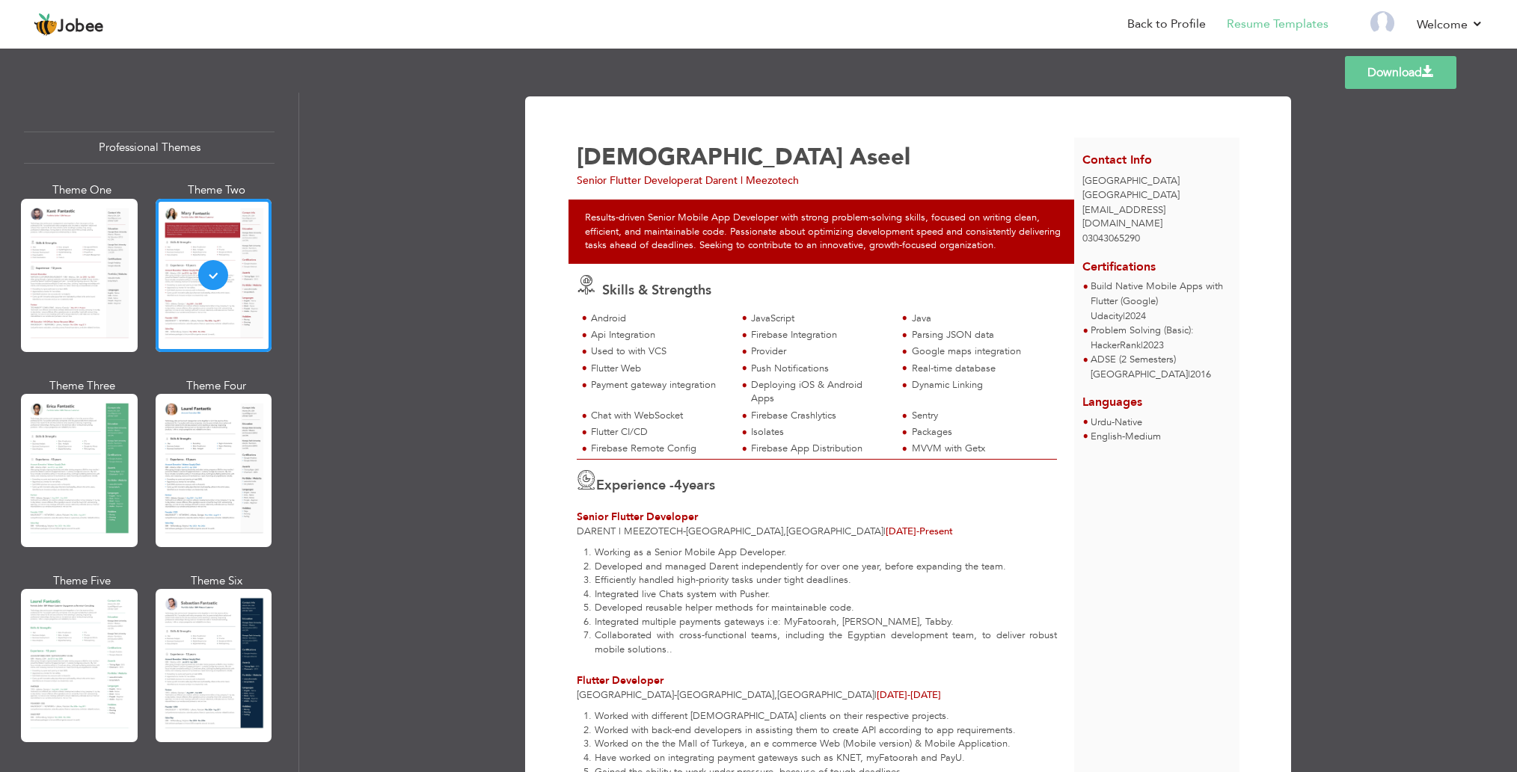
click at [18, 206] on div "Professional Themes Theme One Theme Two Theme Three Theme Six" at bounding box center [149, 433] width 298 height 680
click at [45, 247] on div at bounding box center [79, 275] width 117 height 153
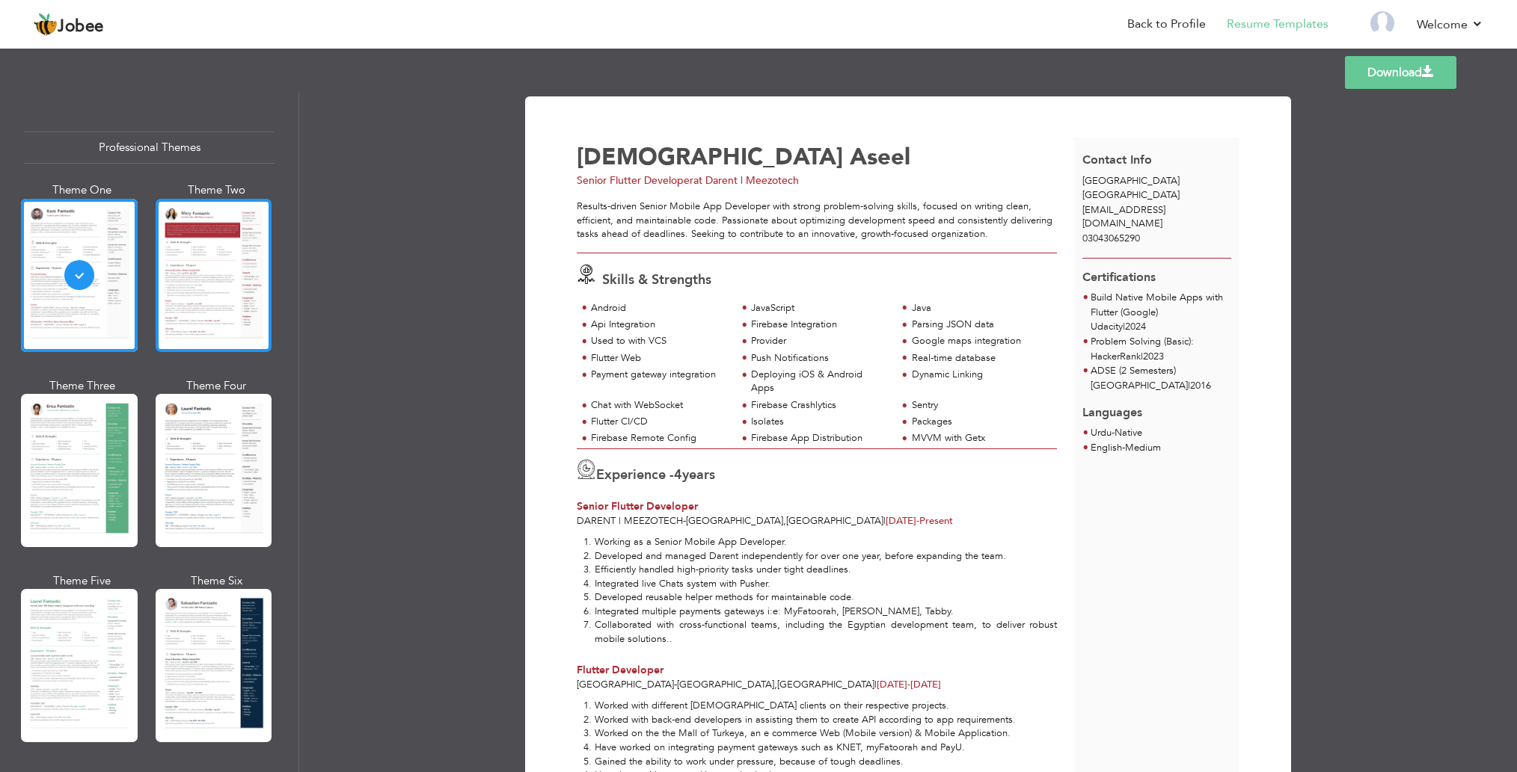
click at [224, 284] on div at bounding box center [214, 275] width 117 height 153
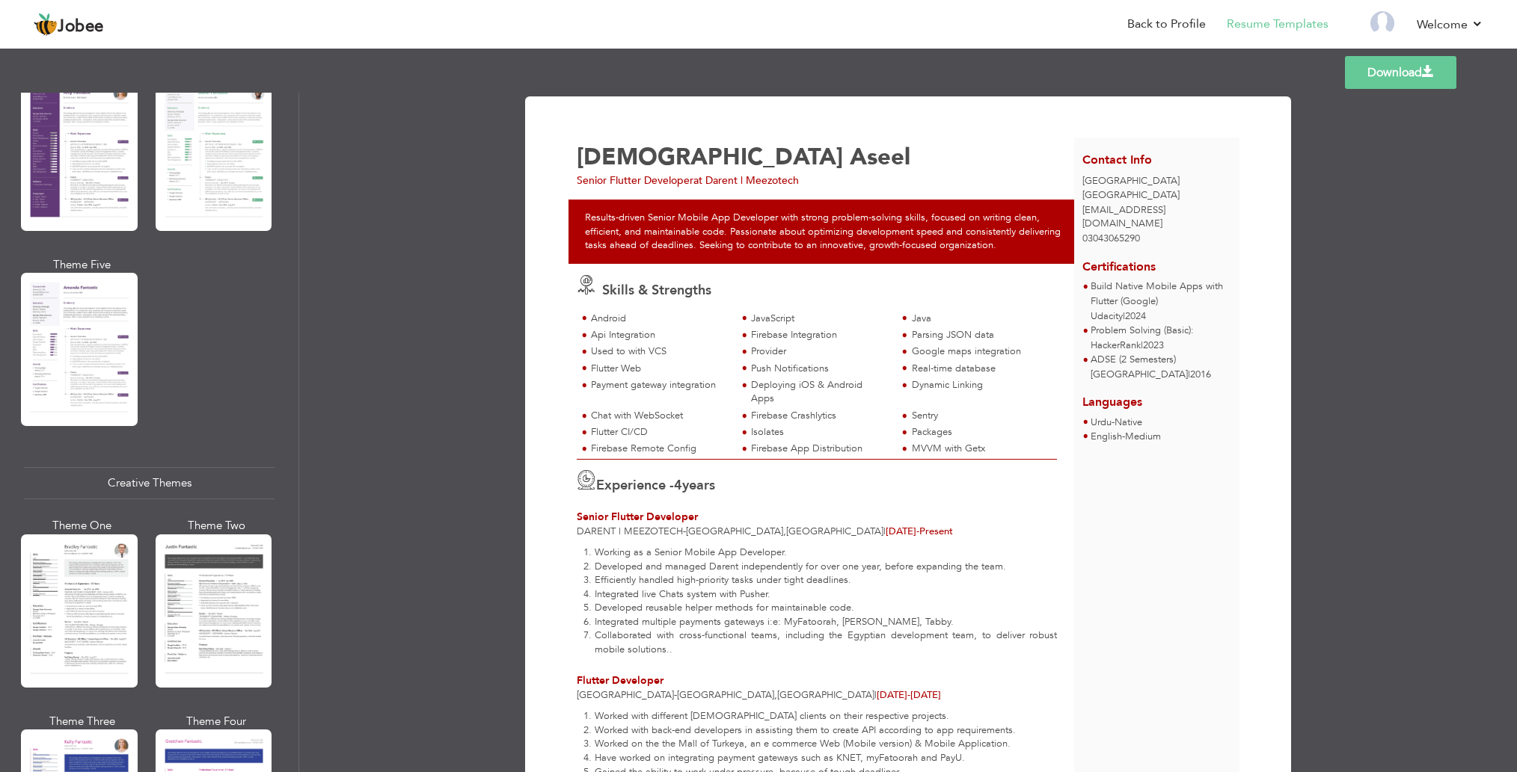
scroll to position [1392, 0]
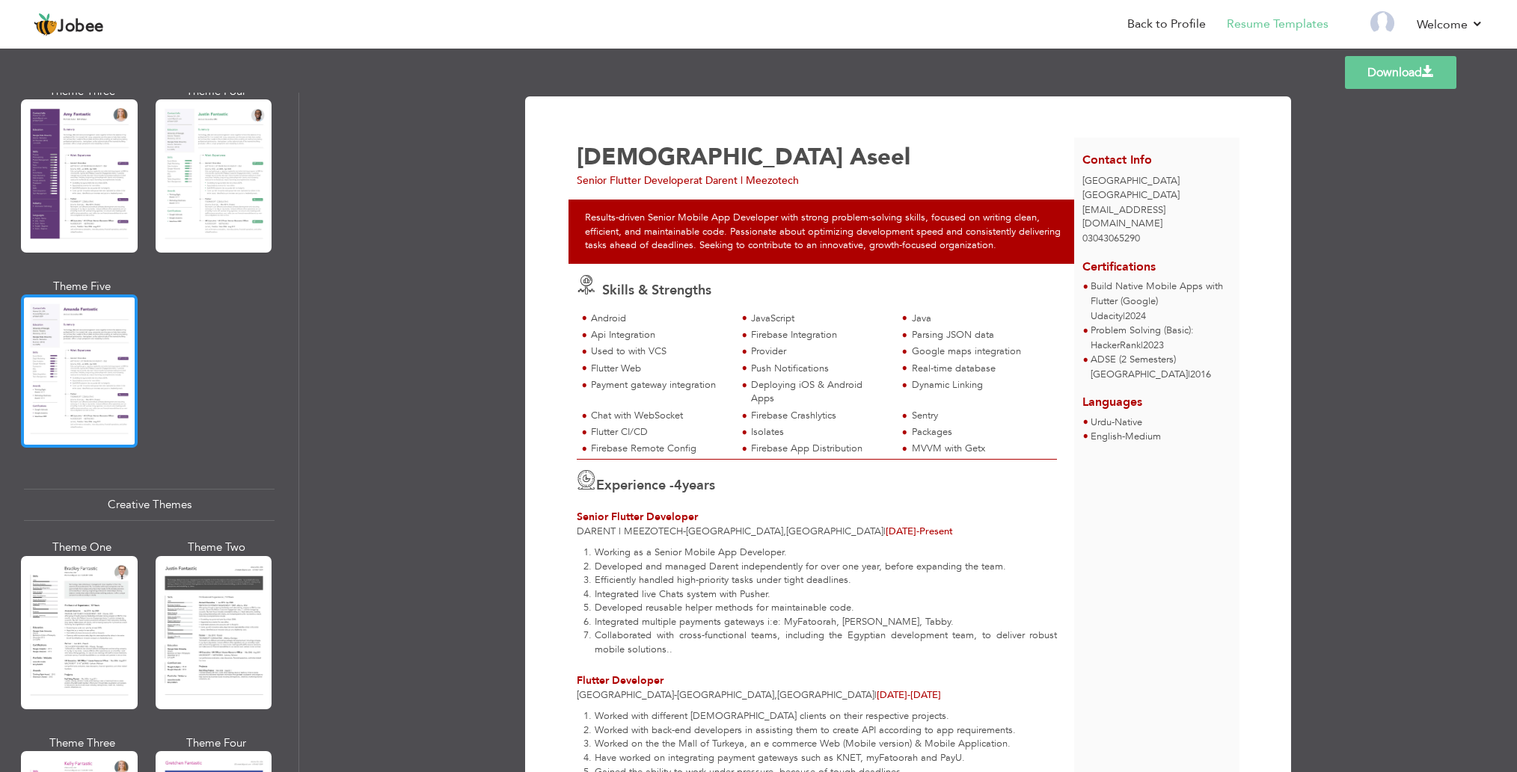
click at [96, 407] on div at bounding box center [79, 371] width 117 height 153
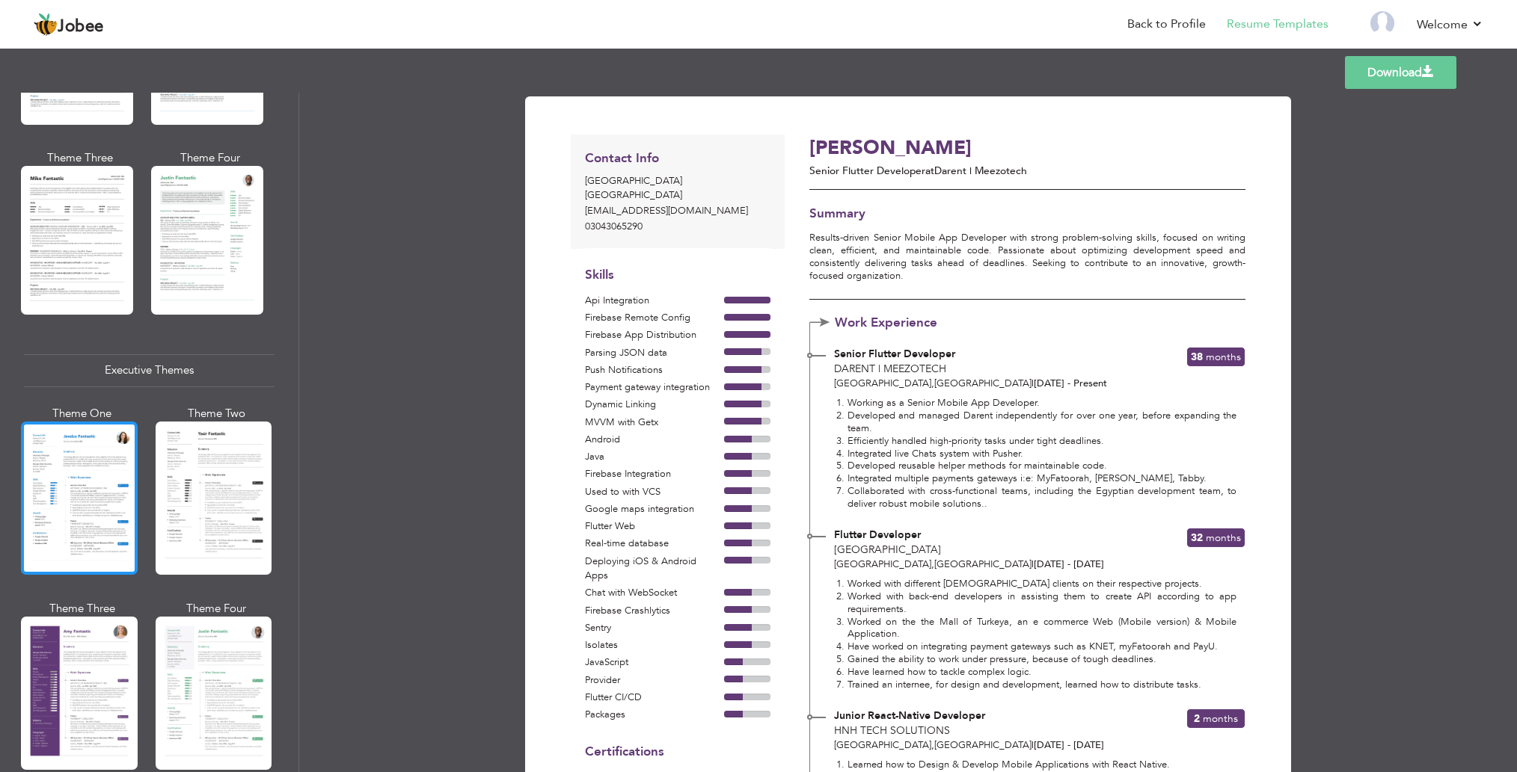
scroll to position [923, 0]
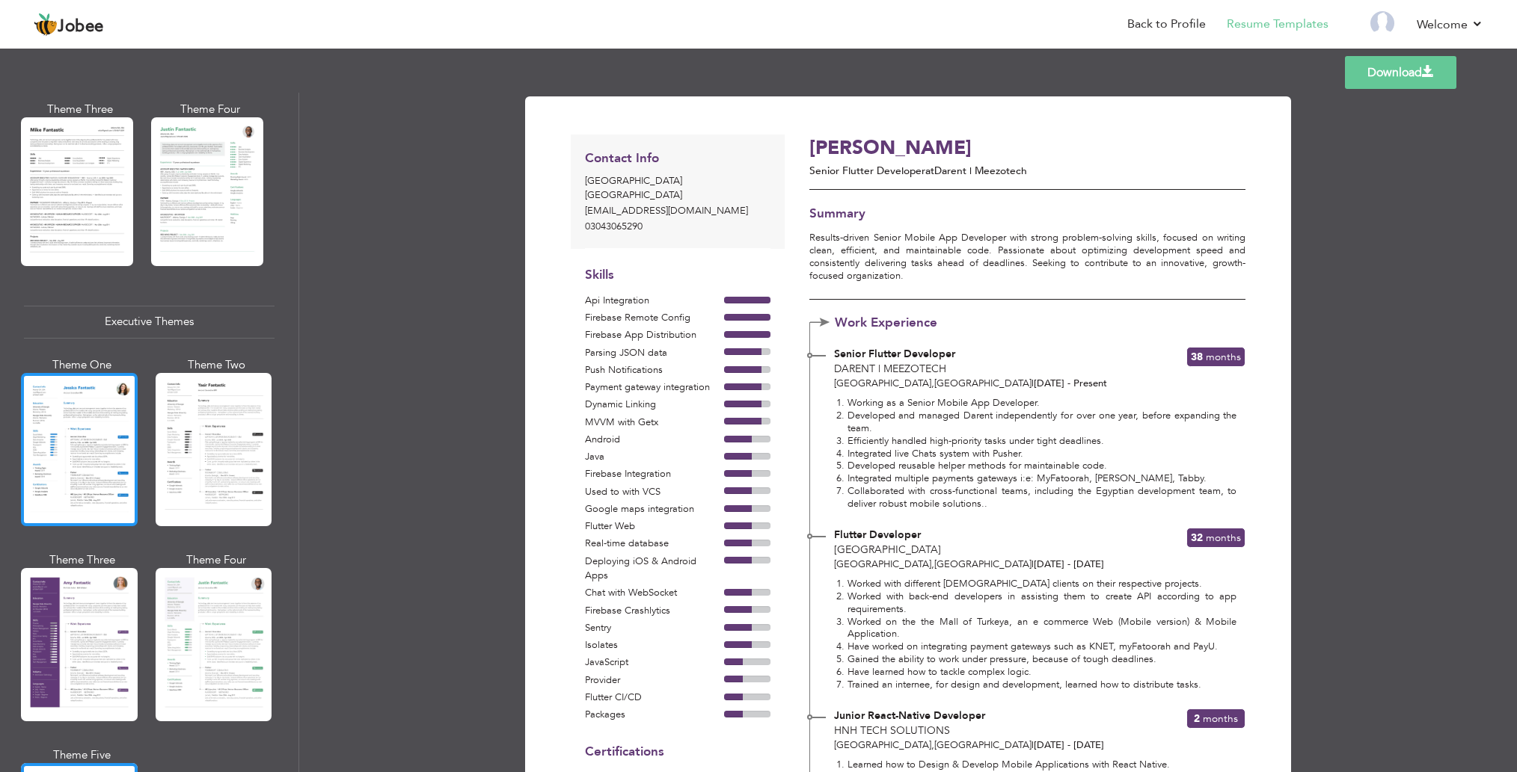
click at [91, 491] on div at bounding box center [79, 449] width 117 height 153
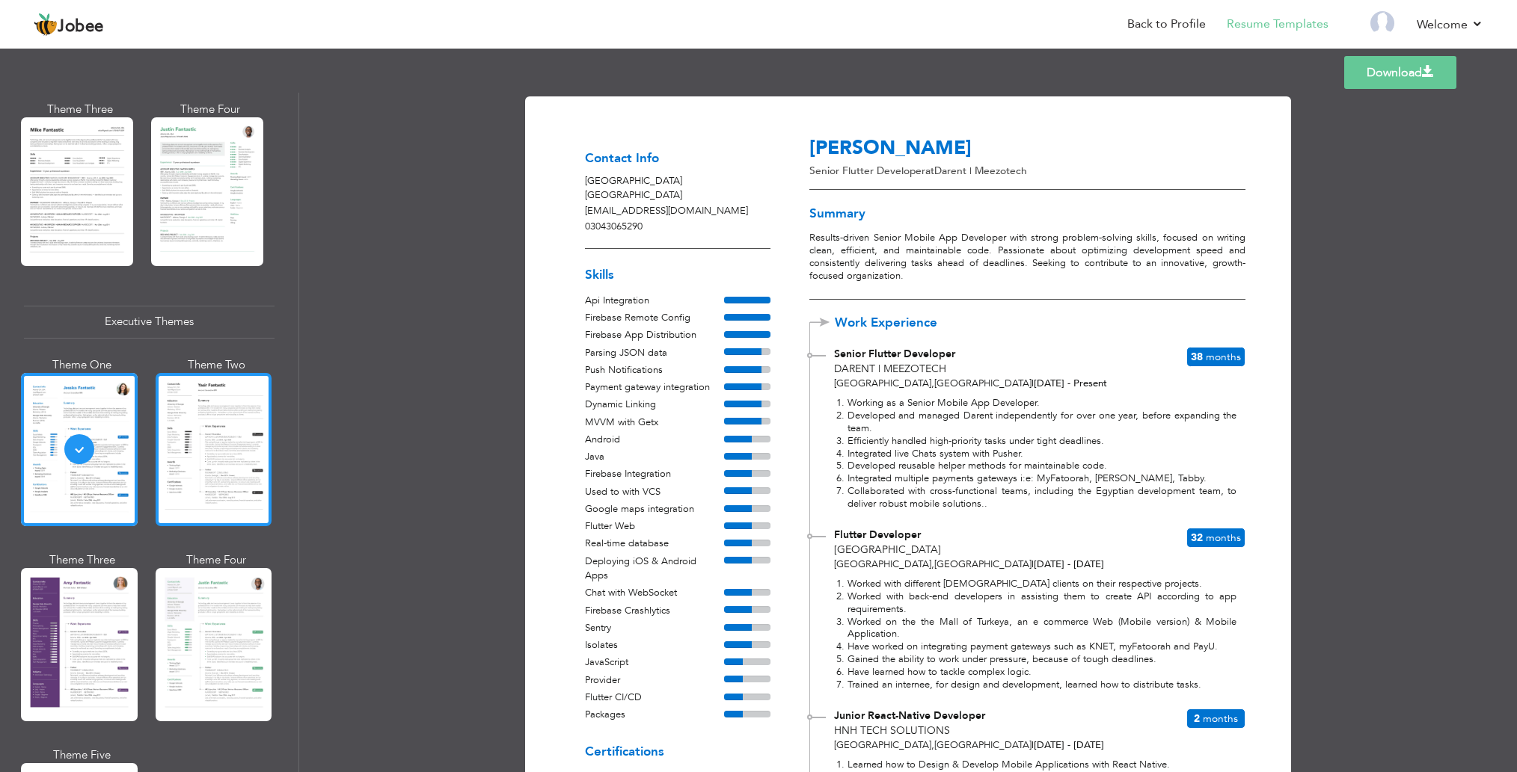
click at [182, 466] on div at bounding box center [214, 449] width 117 height 153
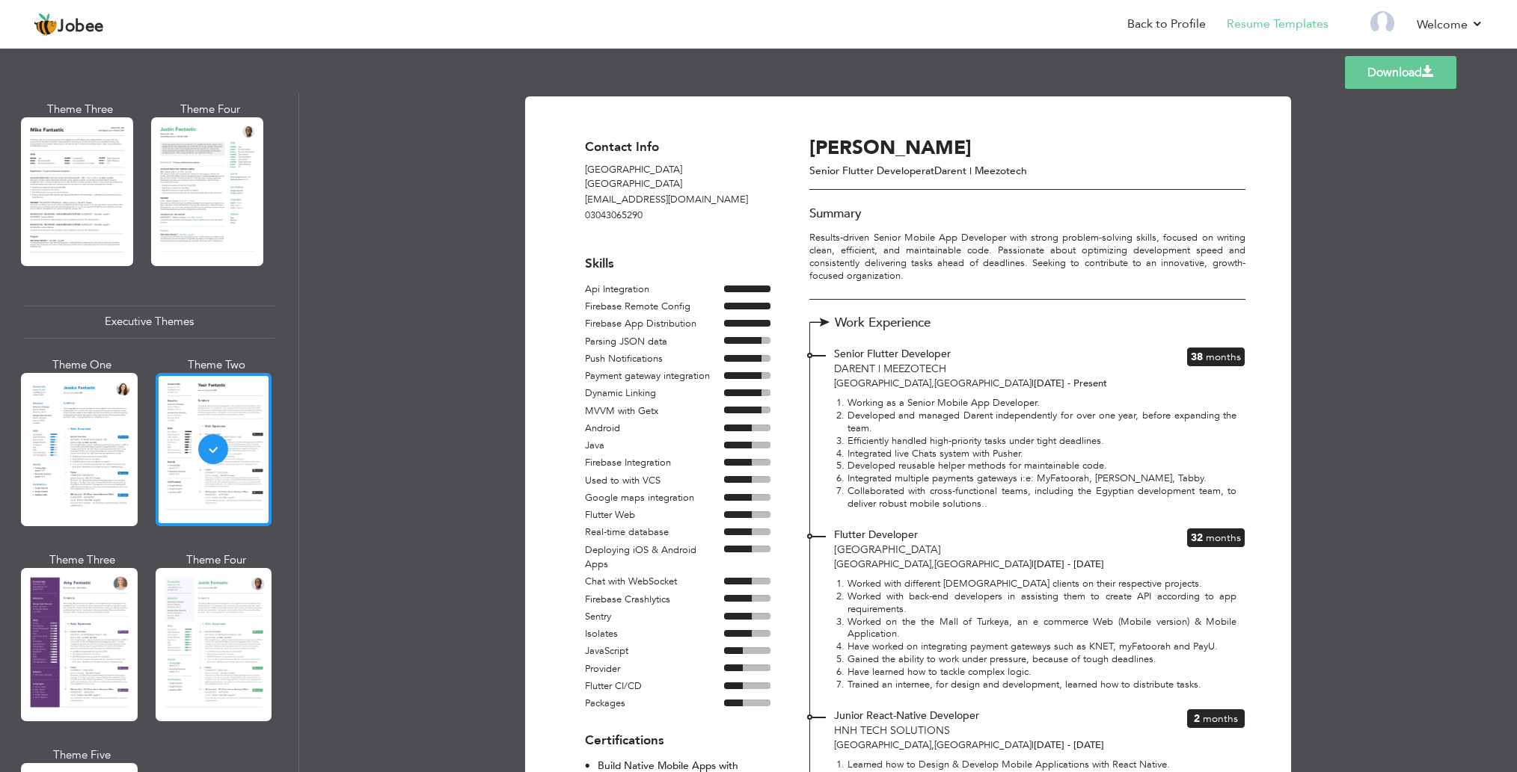
scroll to position [1189, 0]
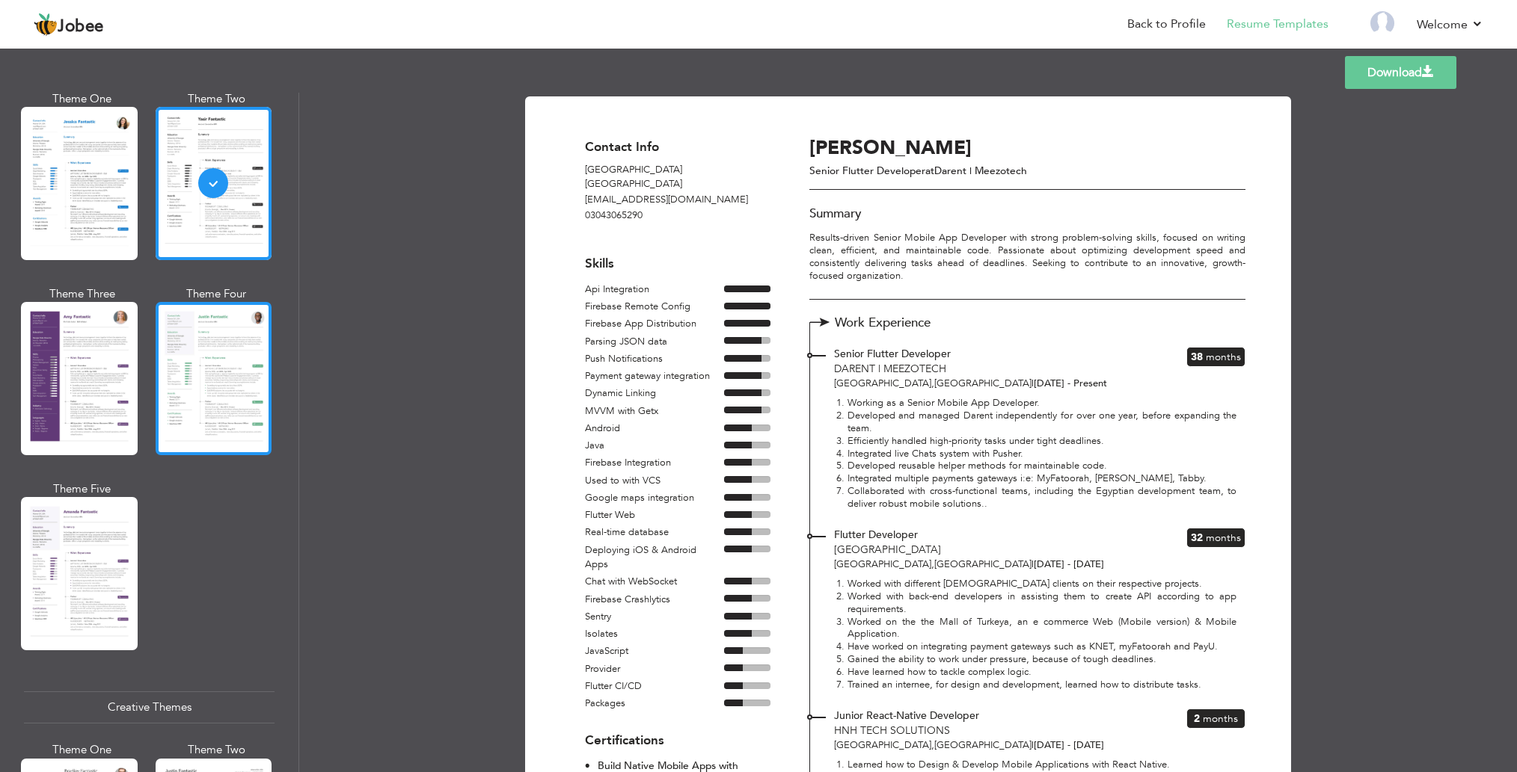
click at [194, 370] on div at bounding box center [214, 378] width 117 height 153
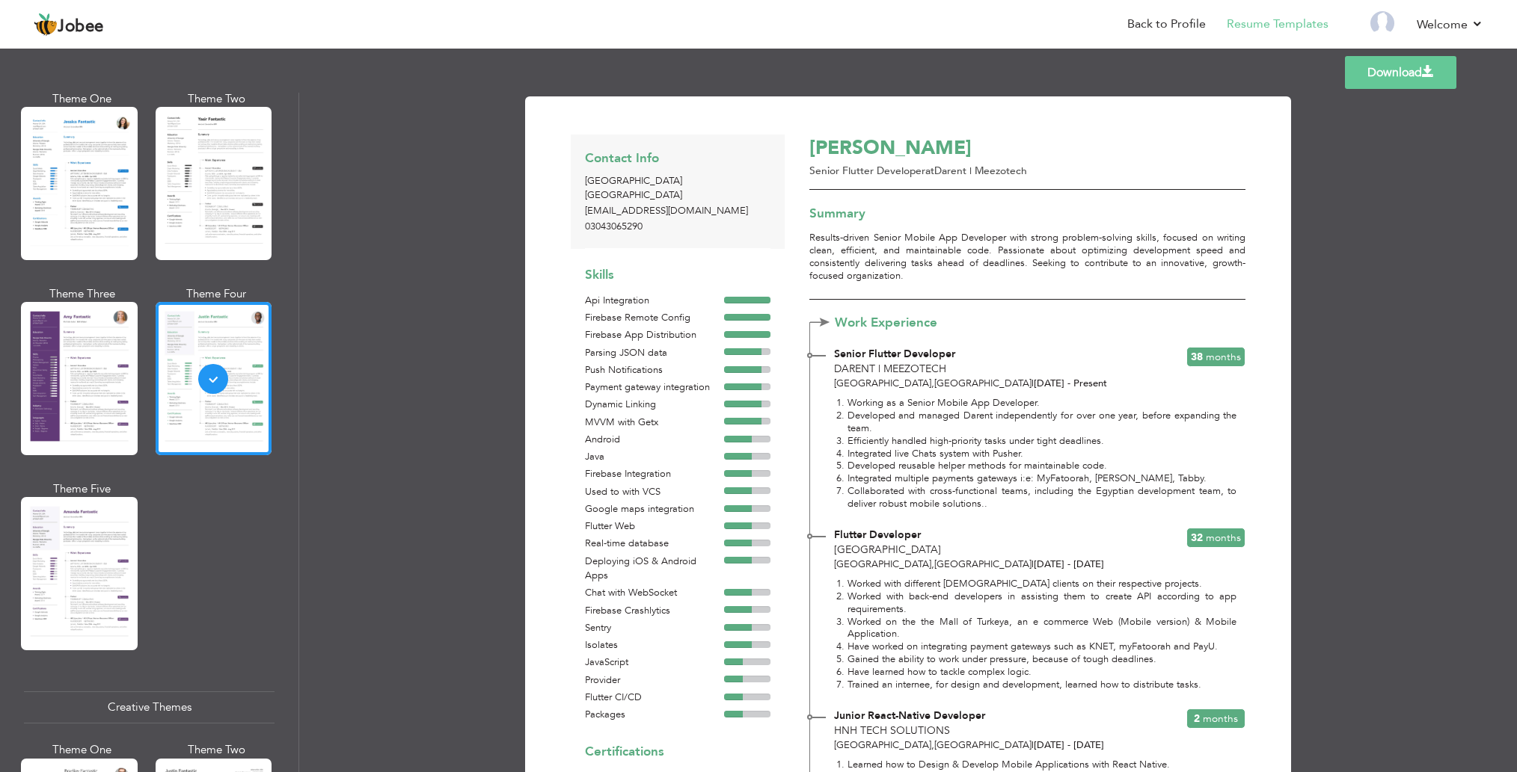
click at [120, 482] on div "Theme Five" at bounding box center [82, 490] width 117 height 16
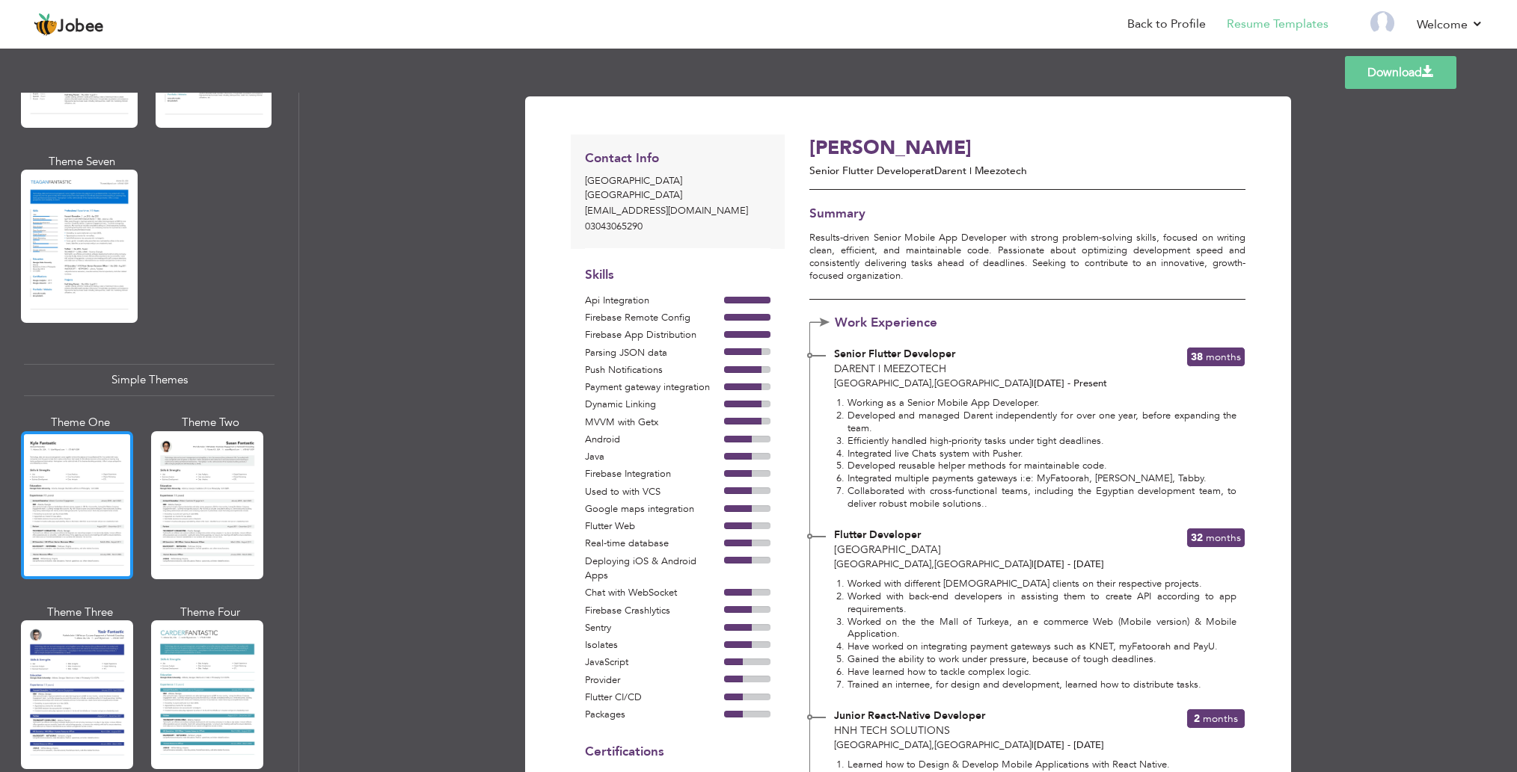
scroll to position [2363, 0]
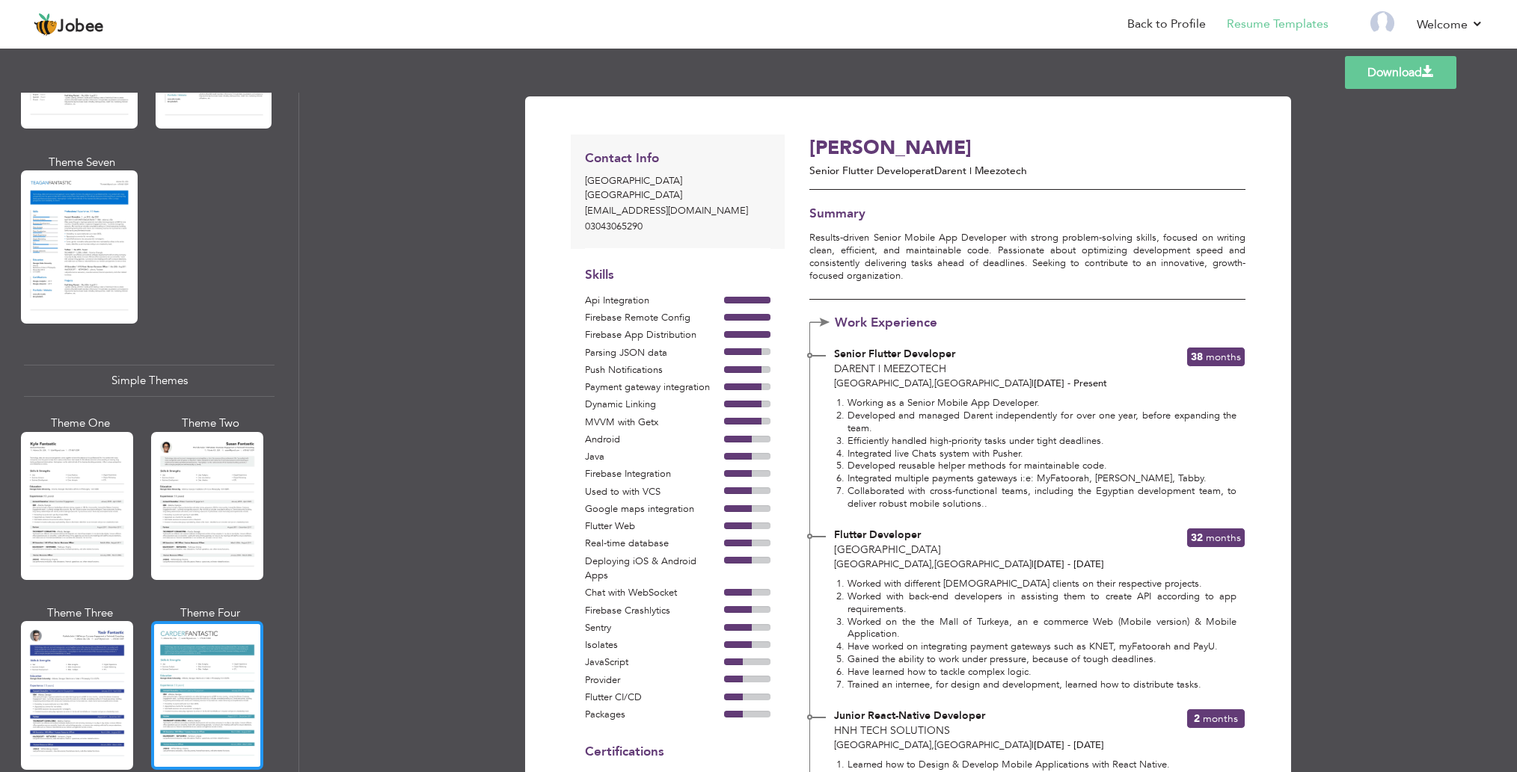
click at [193, 621] on div at bounding box center [207, 695] width 112 height 148
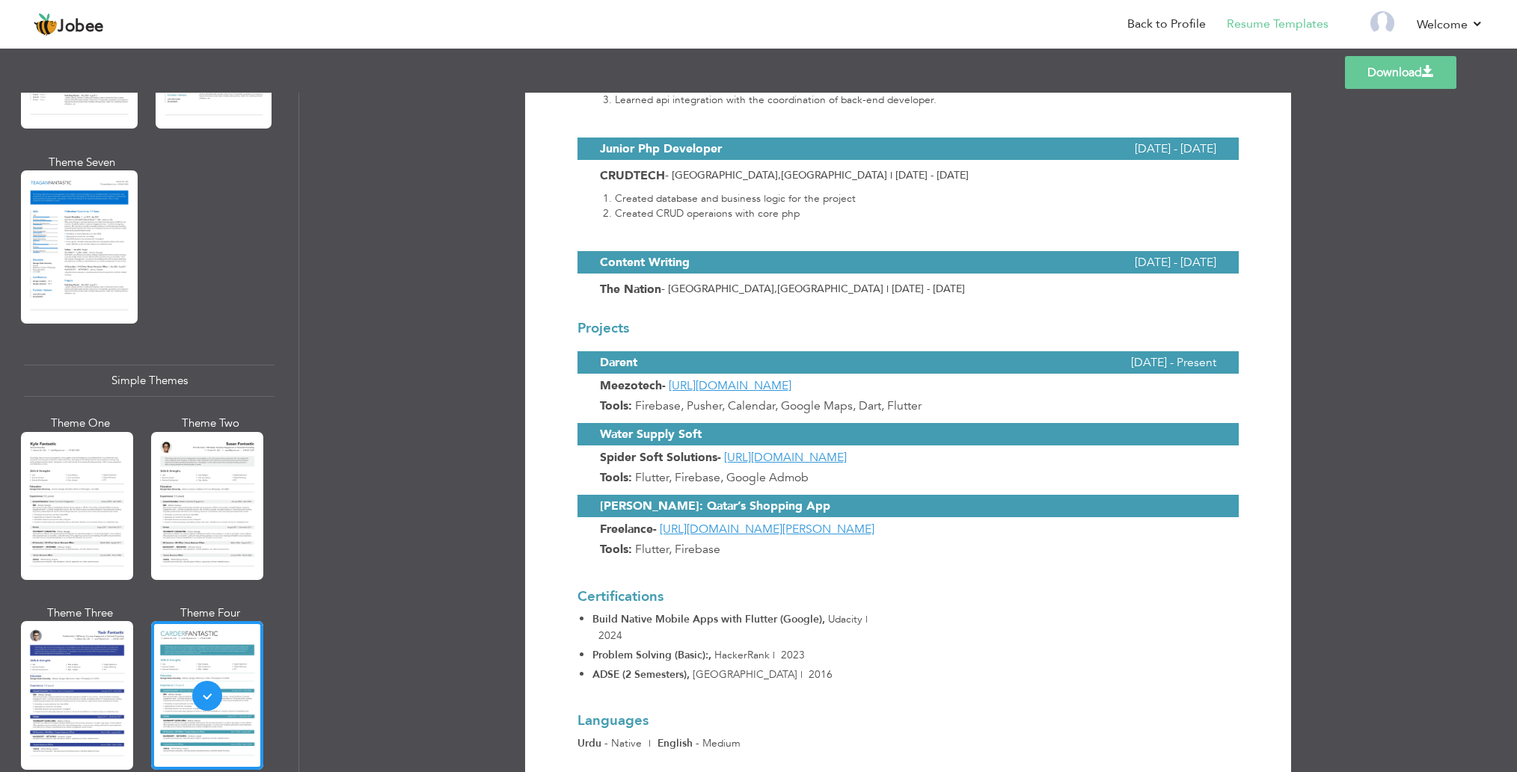
scroll to position [963, 0]
click at [88, 652] on div at bounding box center [77, 695] width 112 height 148
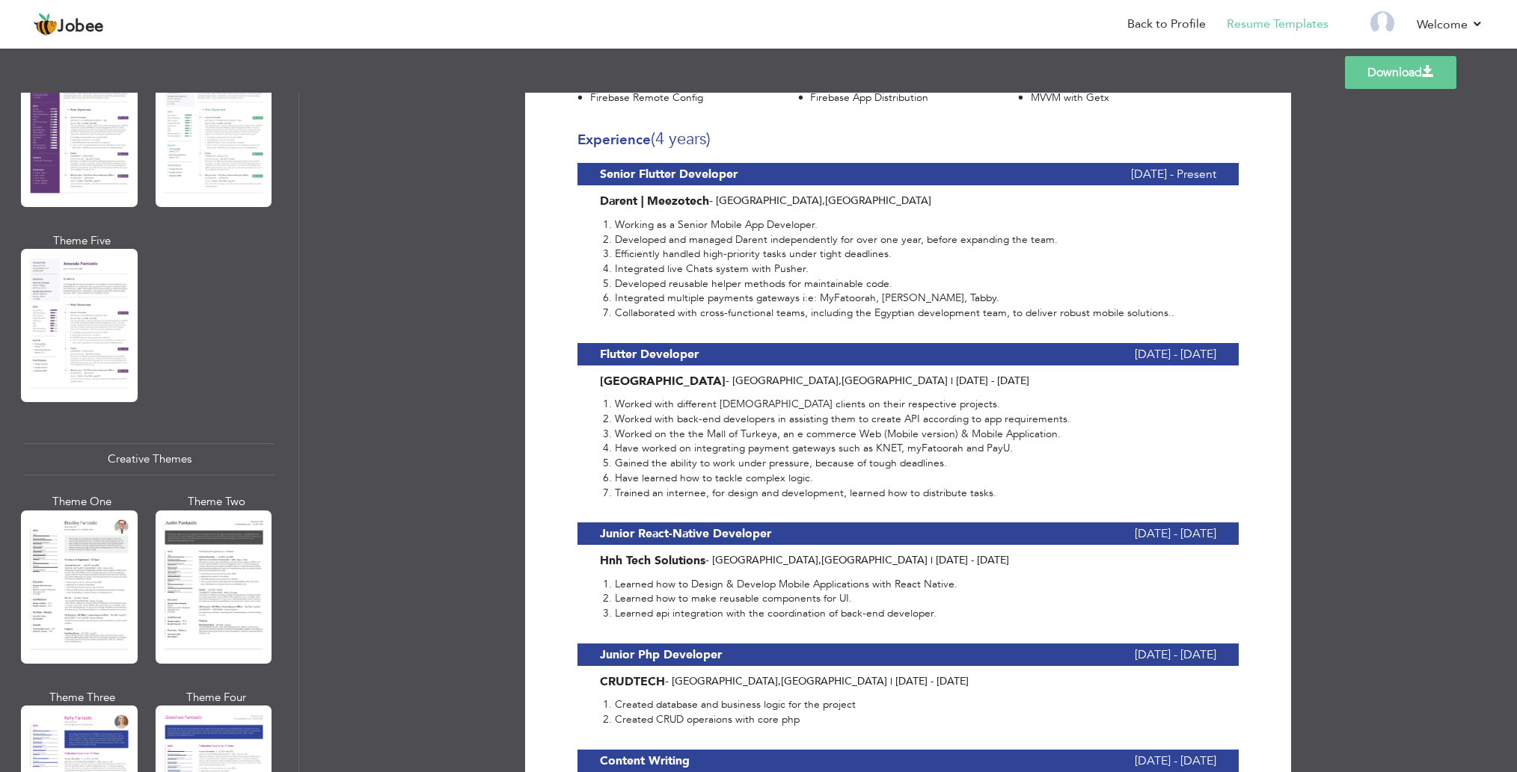
scroll to position [1446, 0]
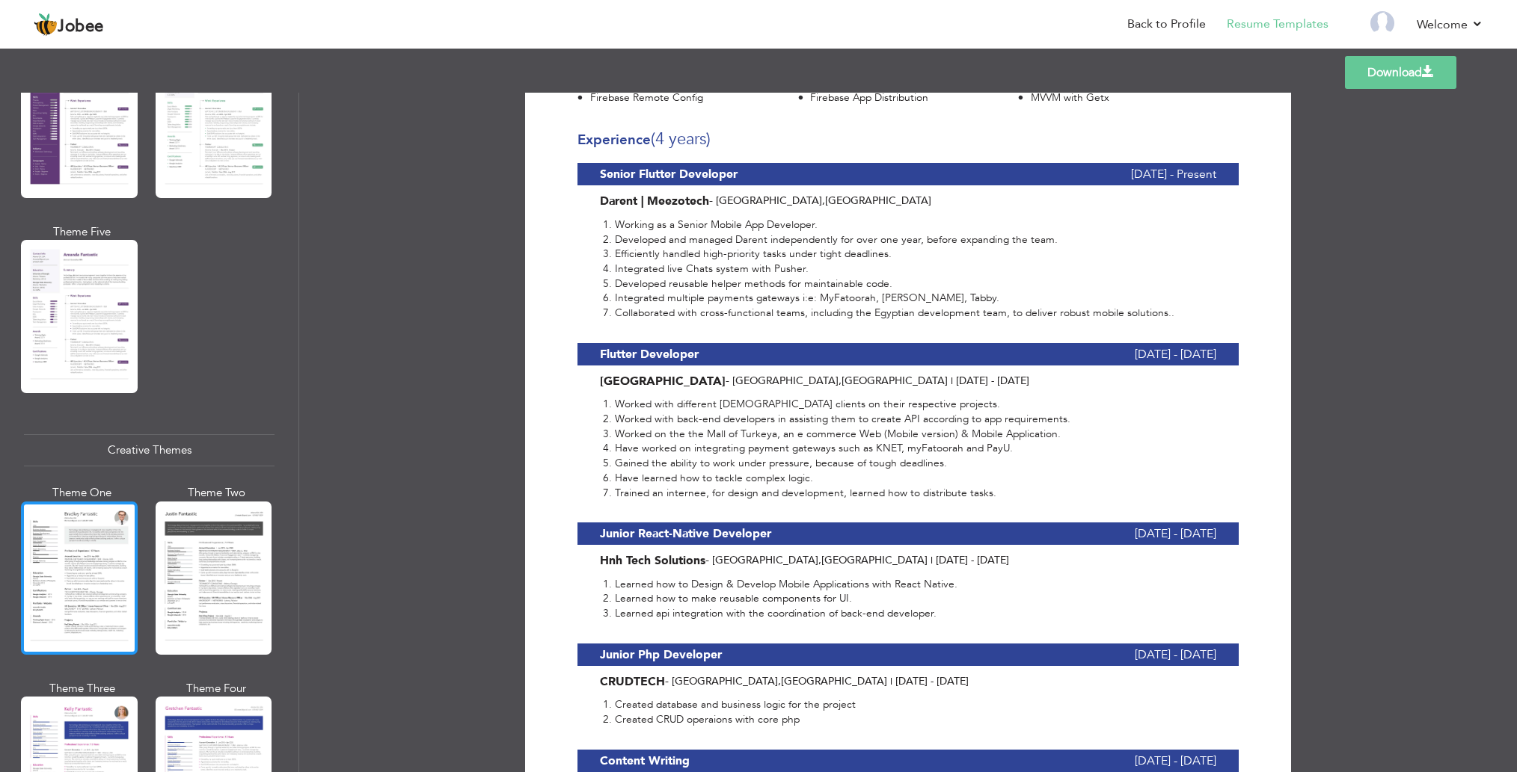
click at [79, 526] on div at bounding box center [79, 578] width 117 height 153
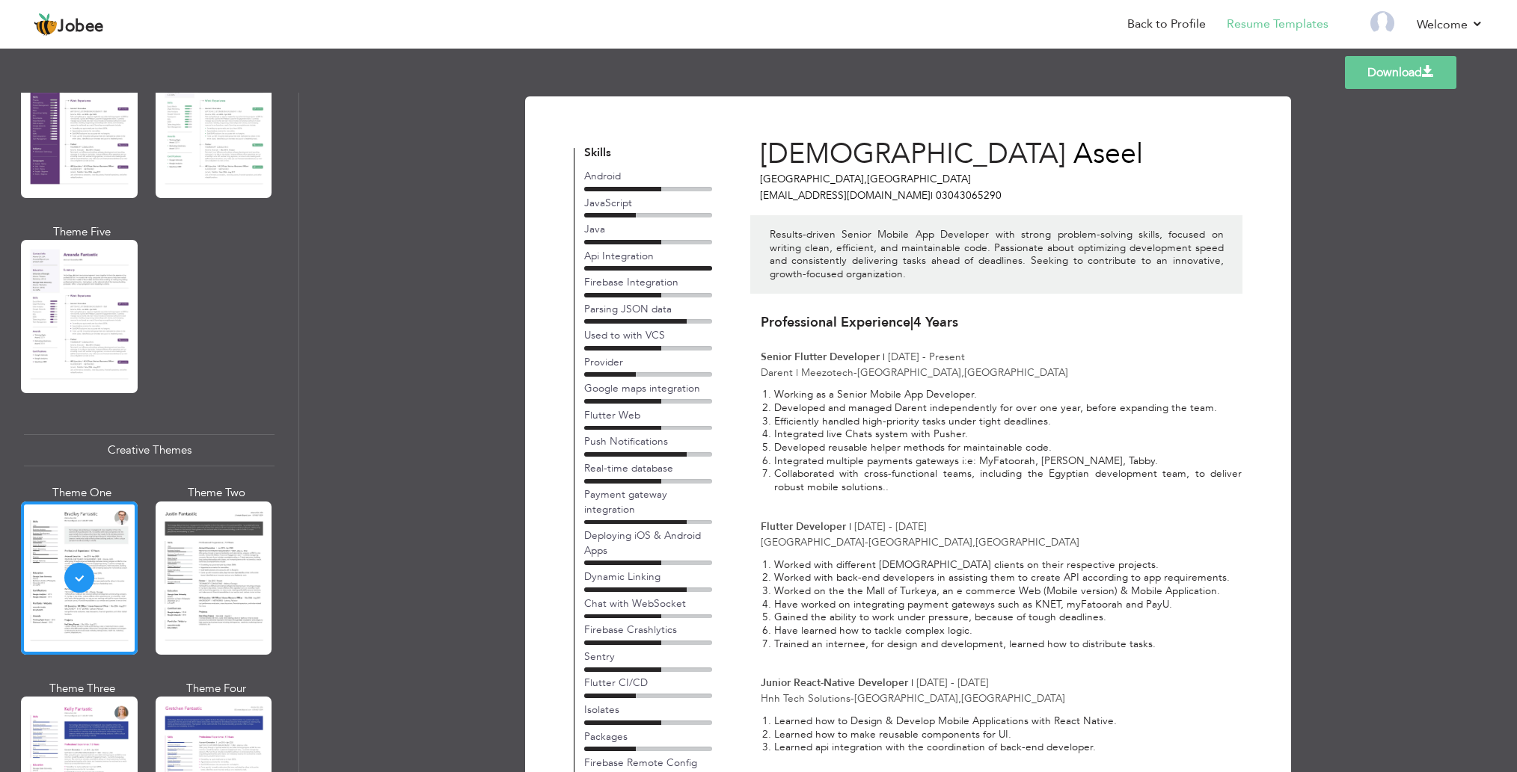
scroll to position [0, 0]
click at [203, 574] on div at bounding box center [214, 578] width 117 height 153
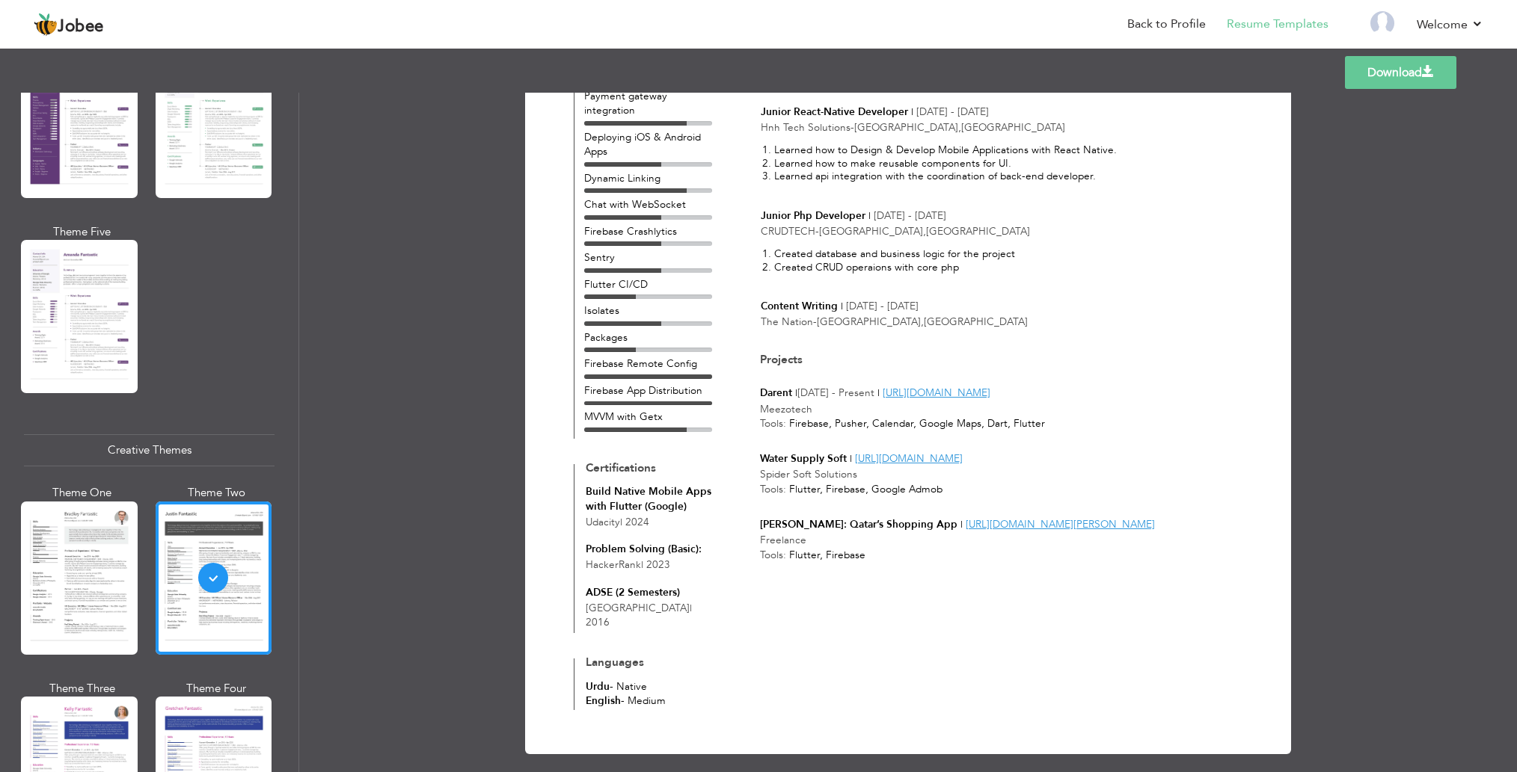
scroll to position [551, 0]
click at [70, 765] on div at bounding box center [79, 773] width 117 height 153
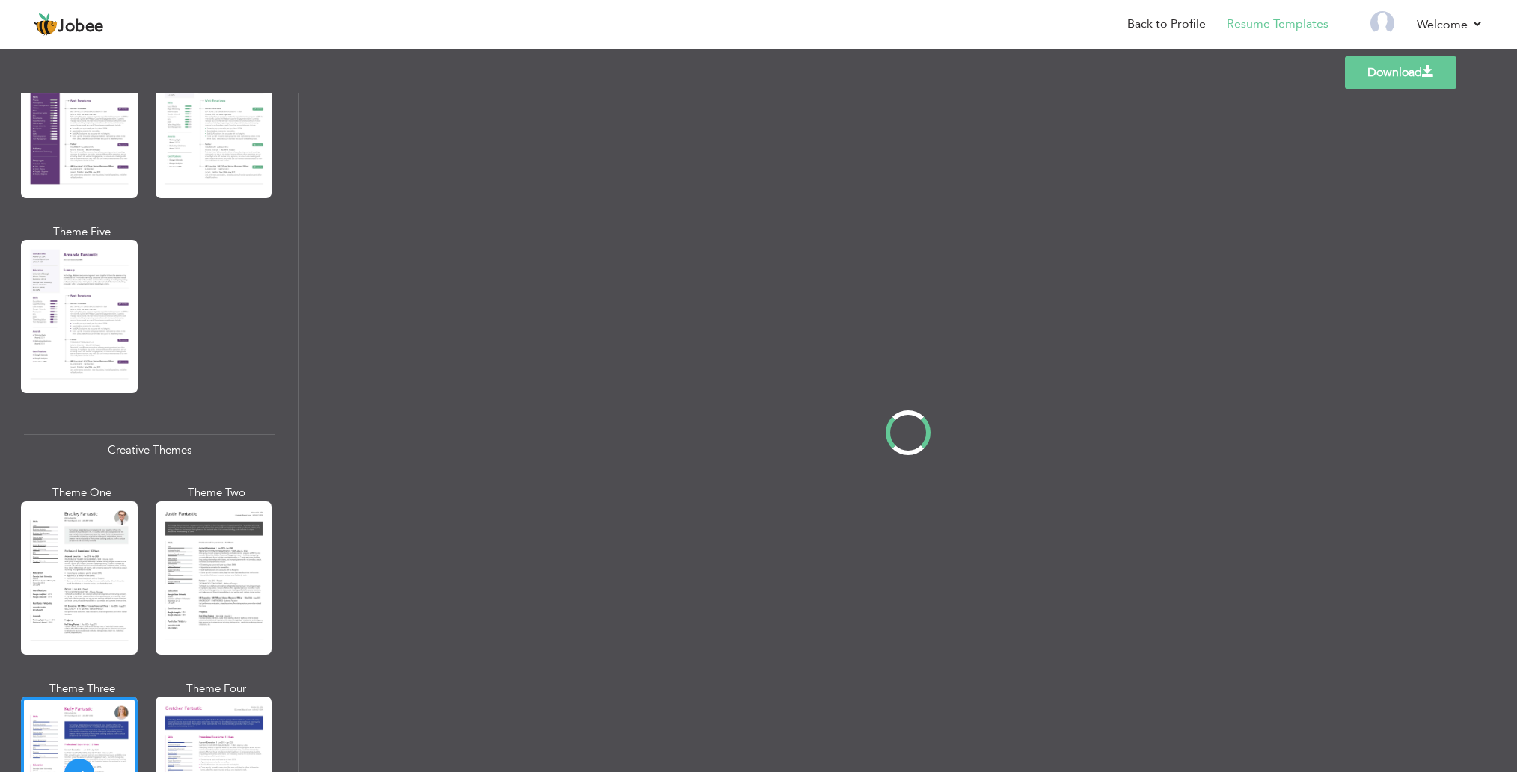
scroll to position [0, 0]
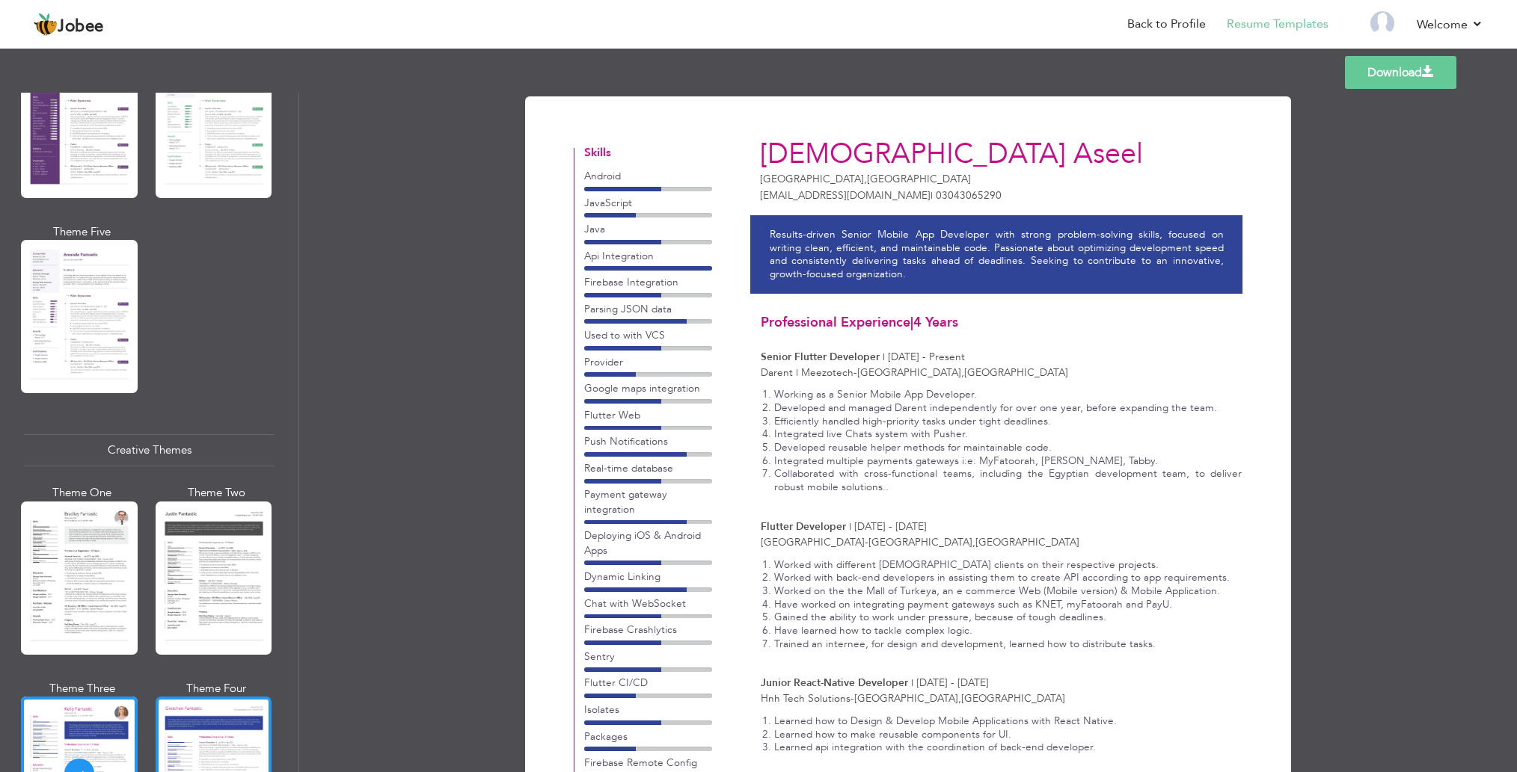
click at [192, 747] on div at bounding box center [214, 773] width 117 height 153
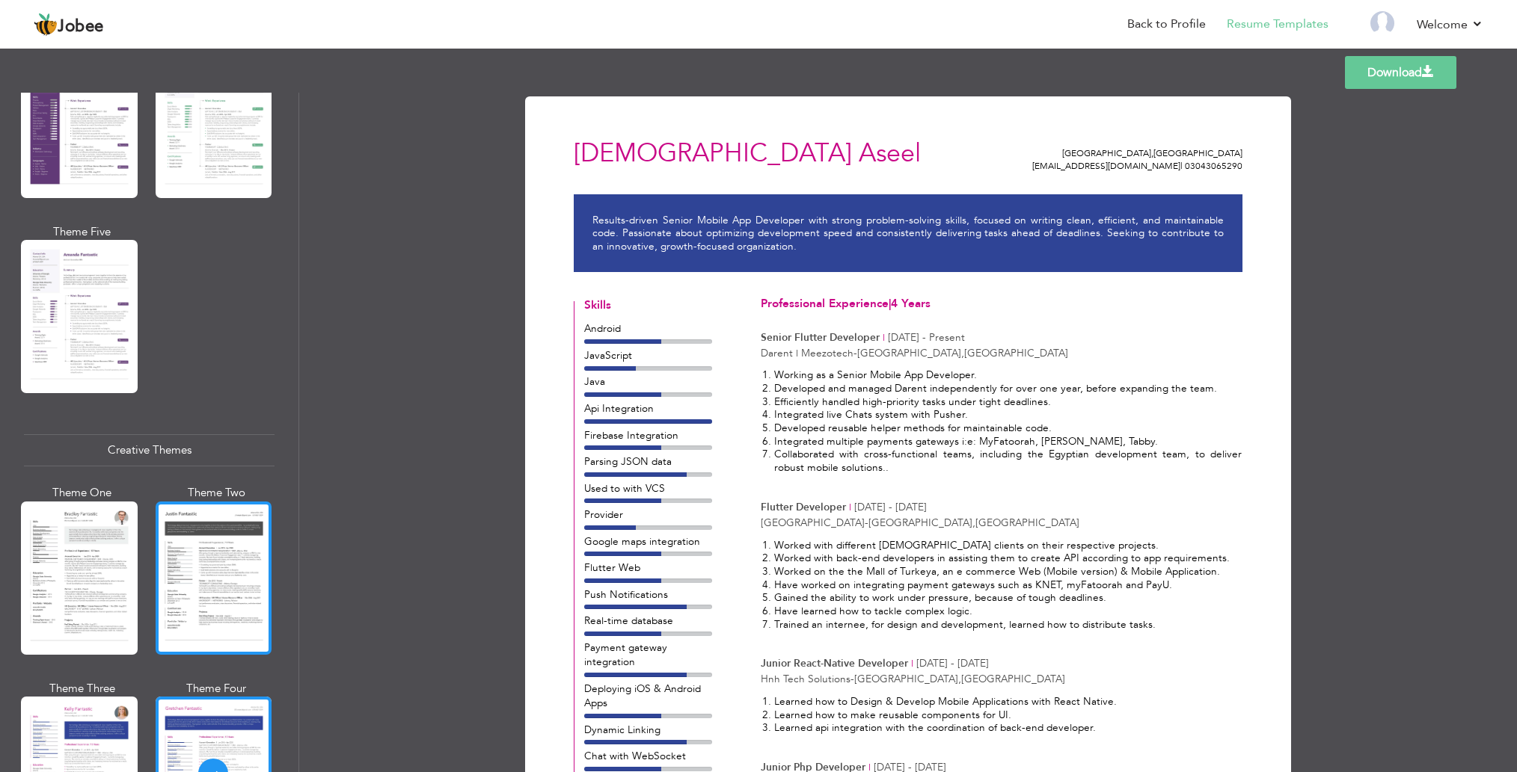
click at [237, 555] on div at bounding box center [214, 578] width 117 height 153
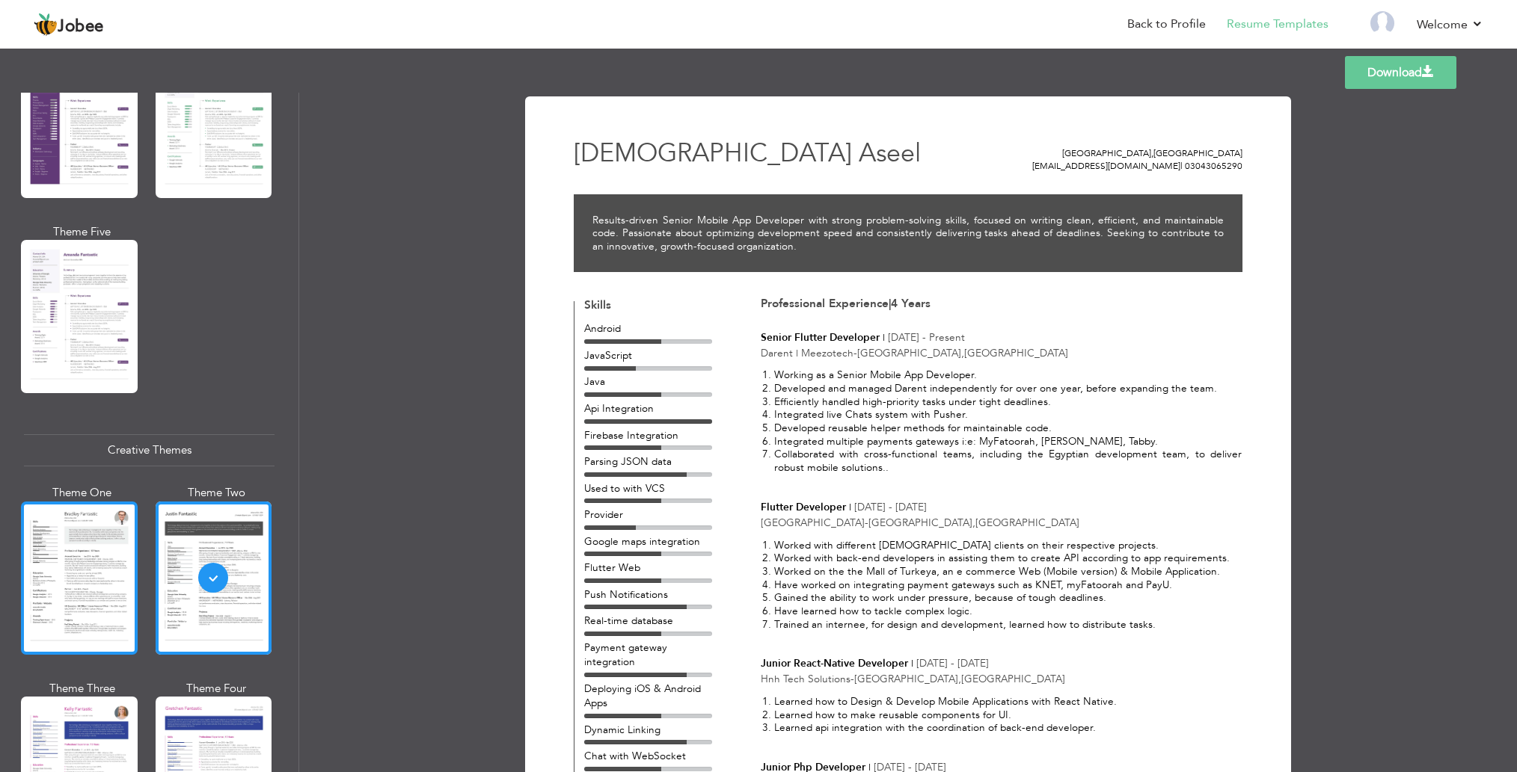
click at [65, 577] on div at bounding box center [79, 578] width 117 height 153
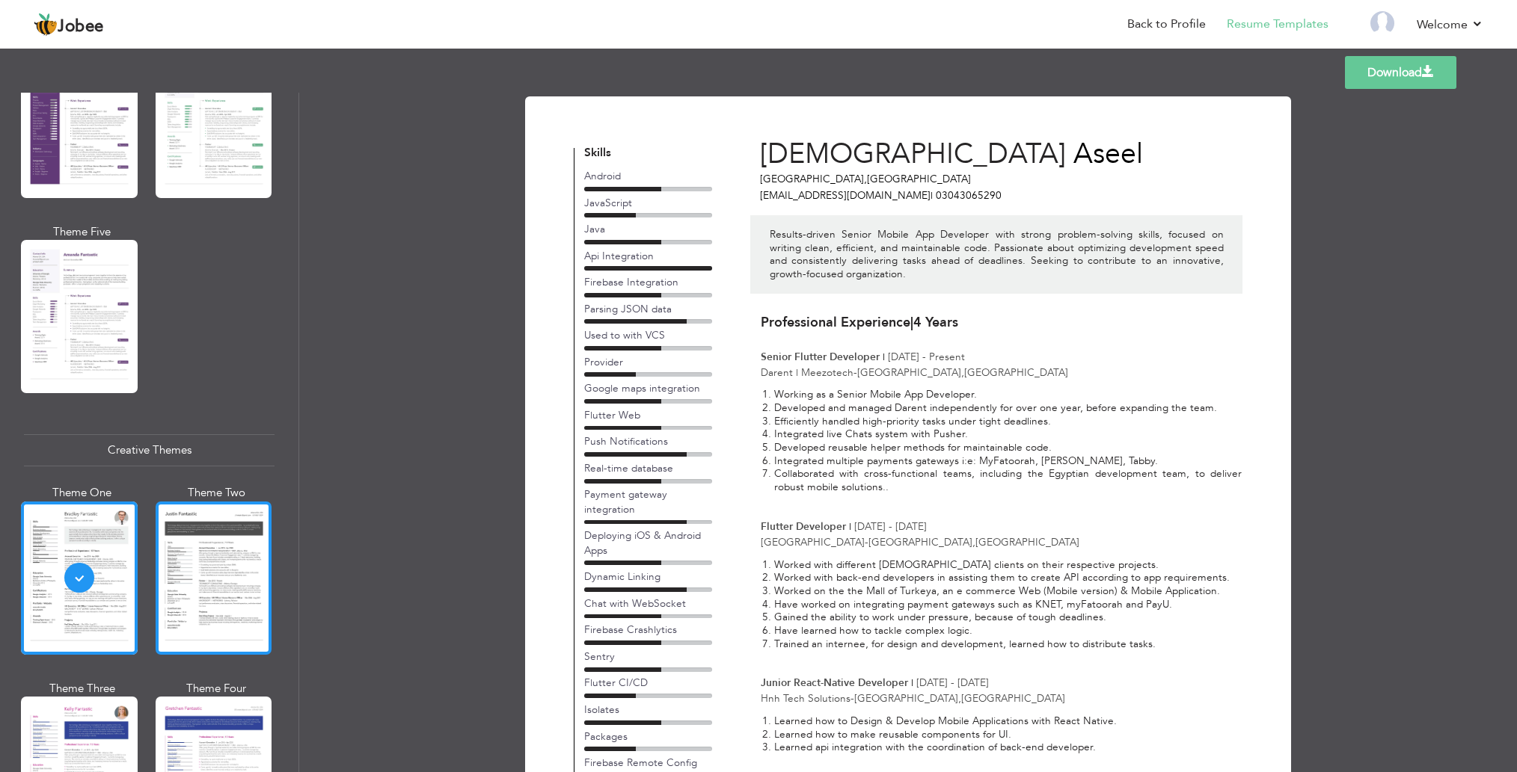
click at [192, 595] on div at bounding box center [214, 578] width 117 height 153
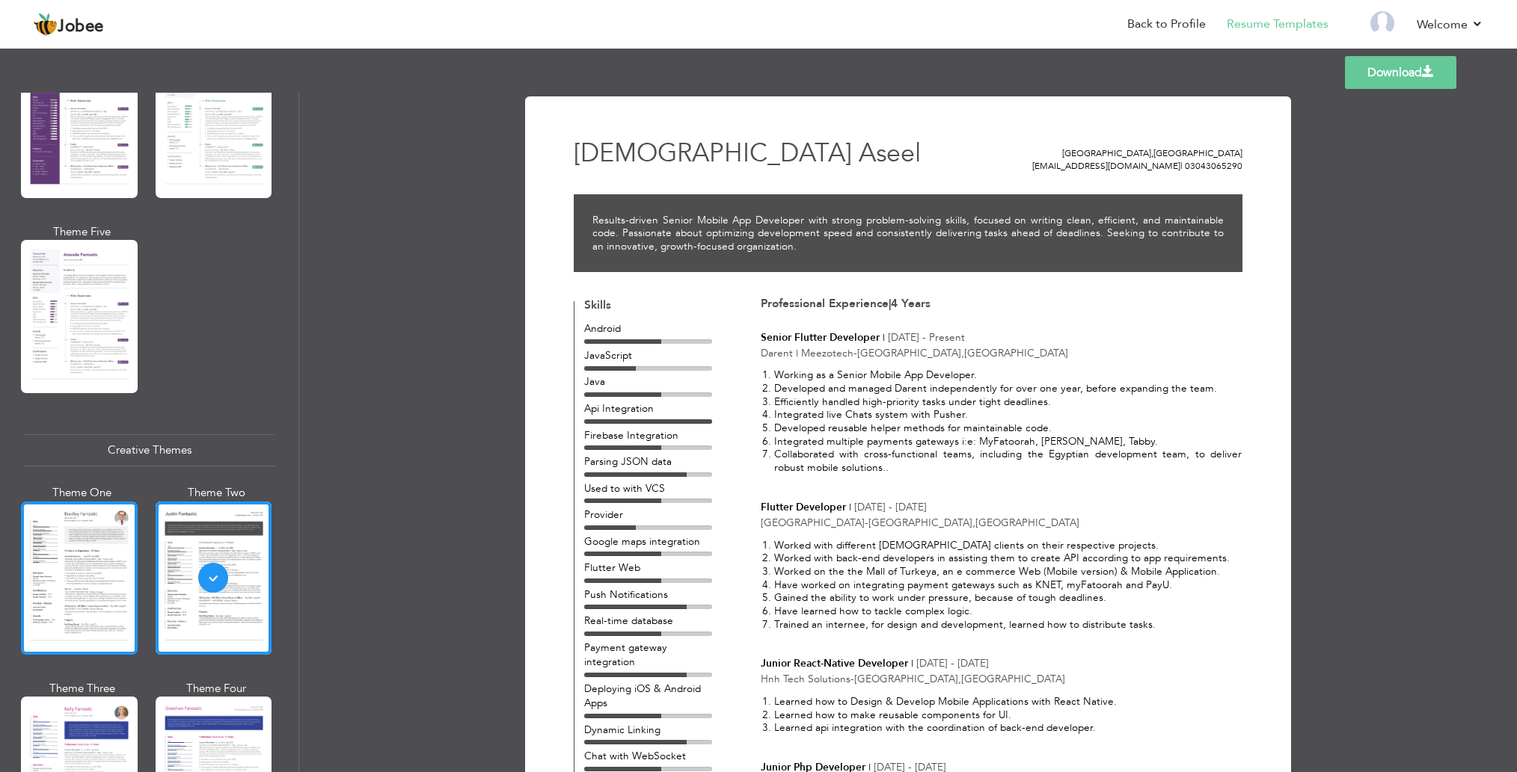
click at [43, 549] on div at bounding box center [79, 578] width 117 height 153
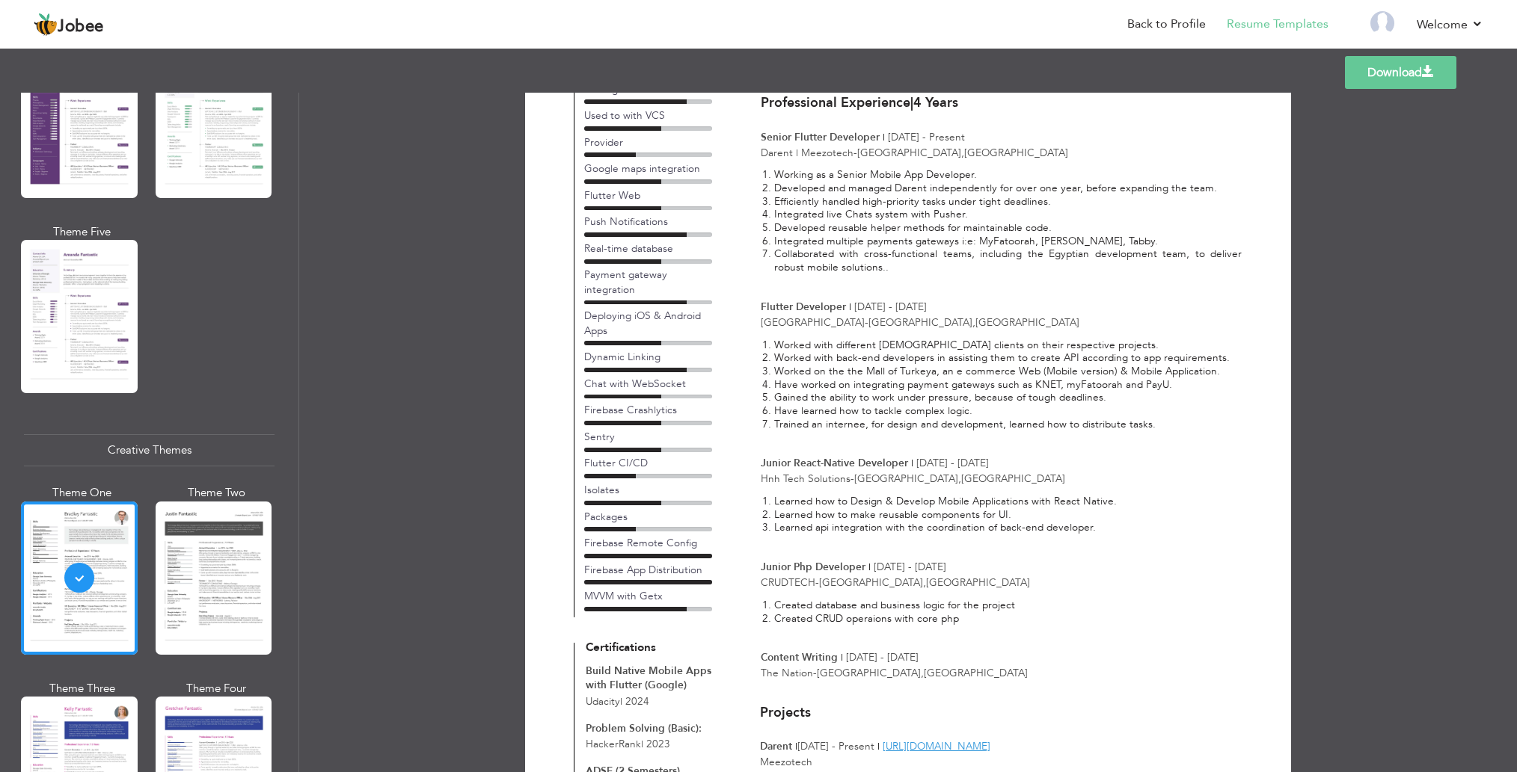
scroll to position [248, 0]
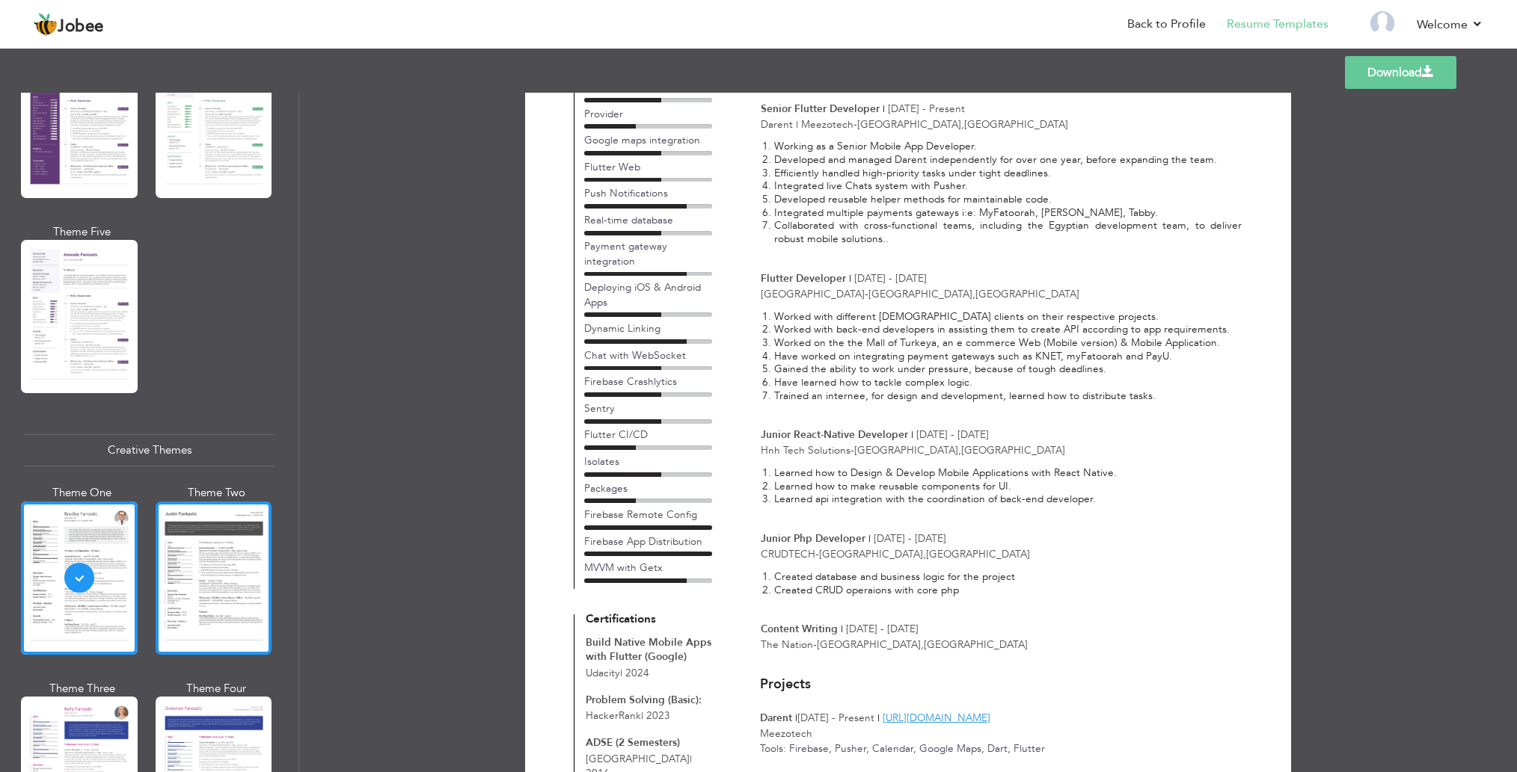
click at [211, 562] on div at bounding box center [214, 578] width 117 height 153
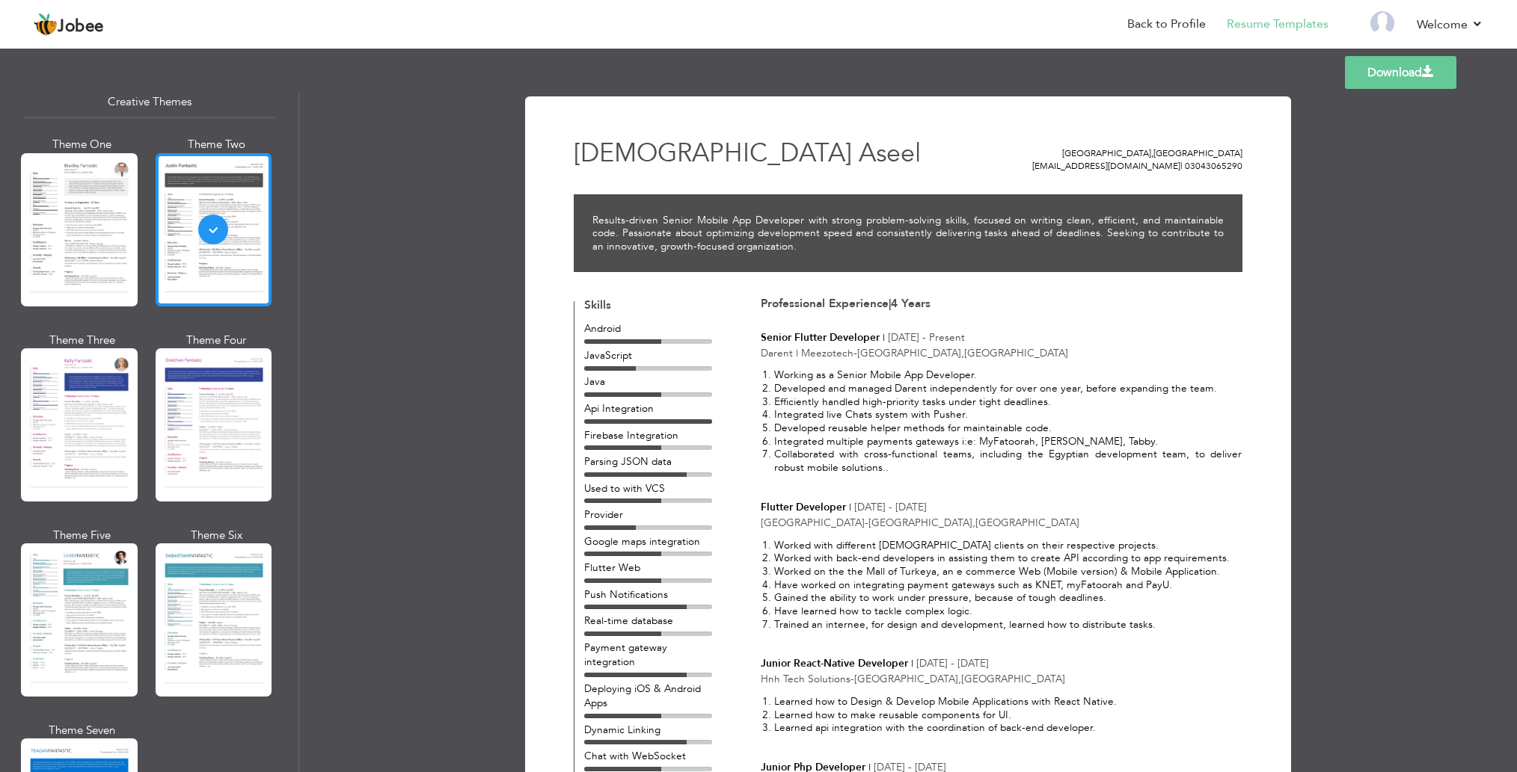
scroll to position [1797, 0]
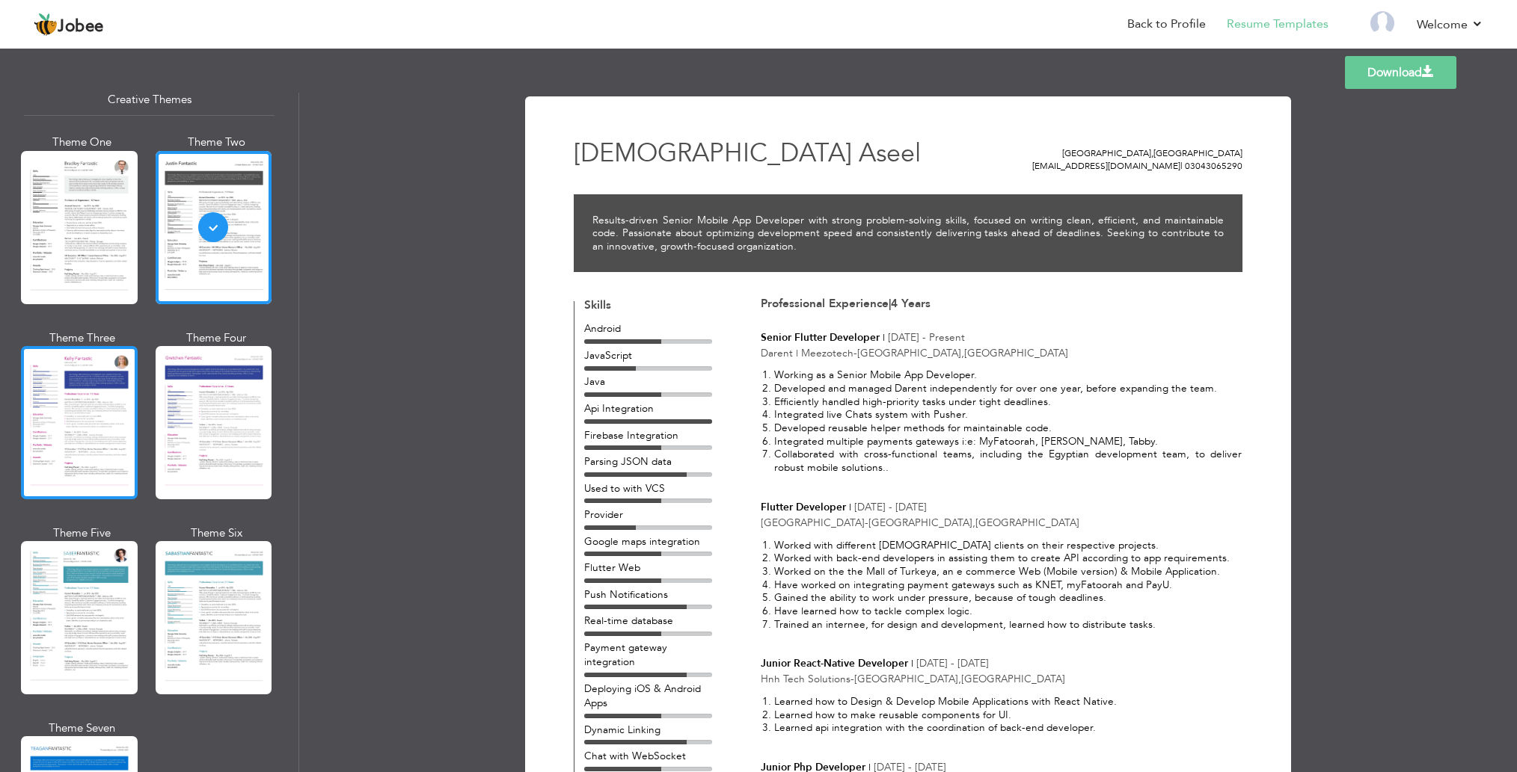
click at [90, 437] on div at bounding box center [79, 422] width 117 height 153
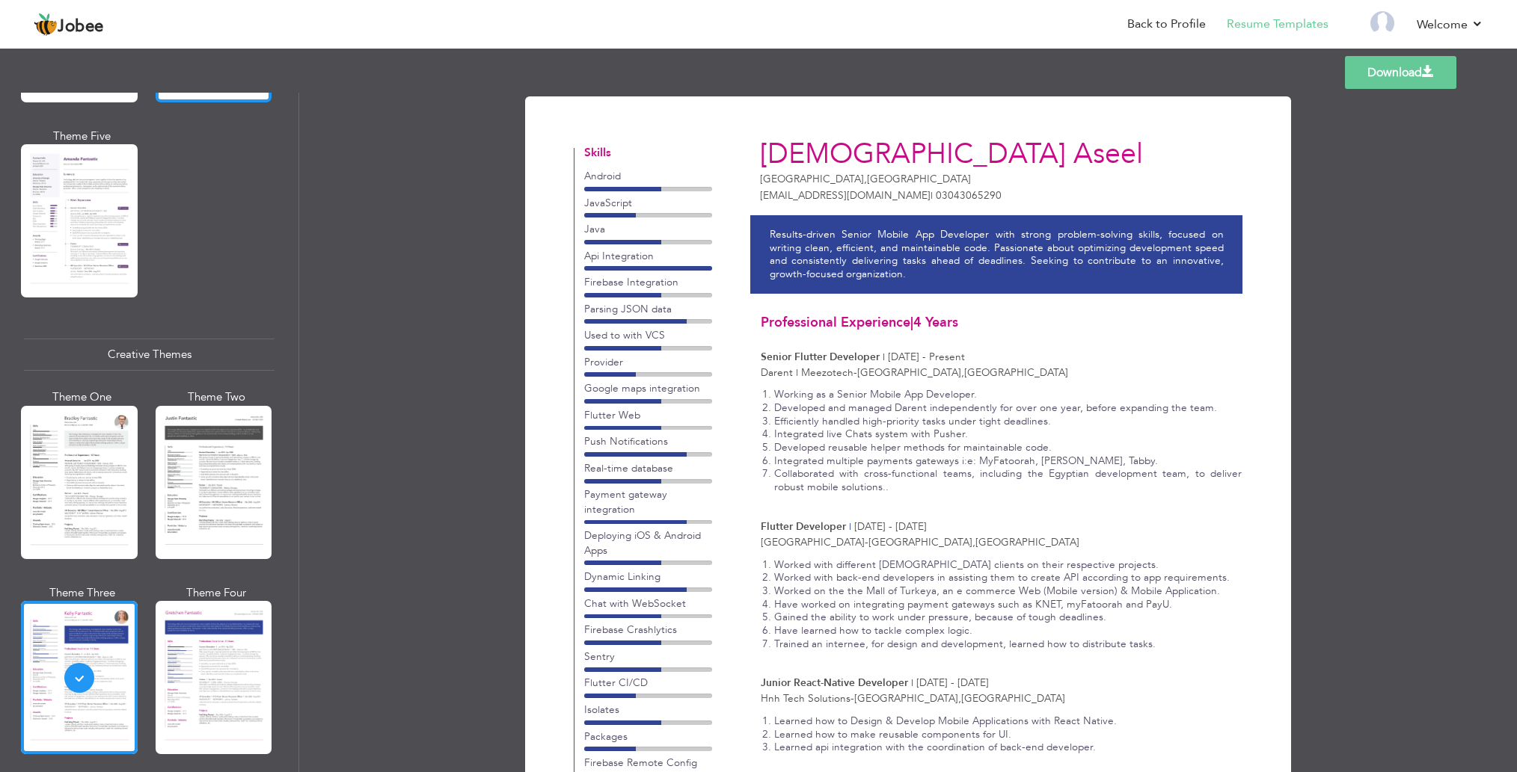
scroll to position [1554, 0]
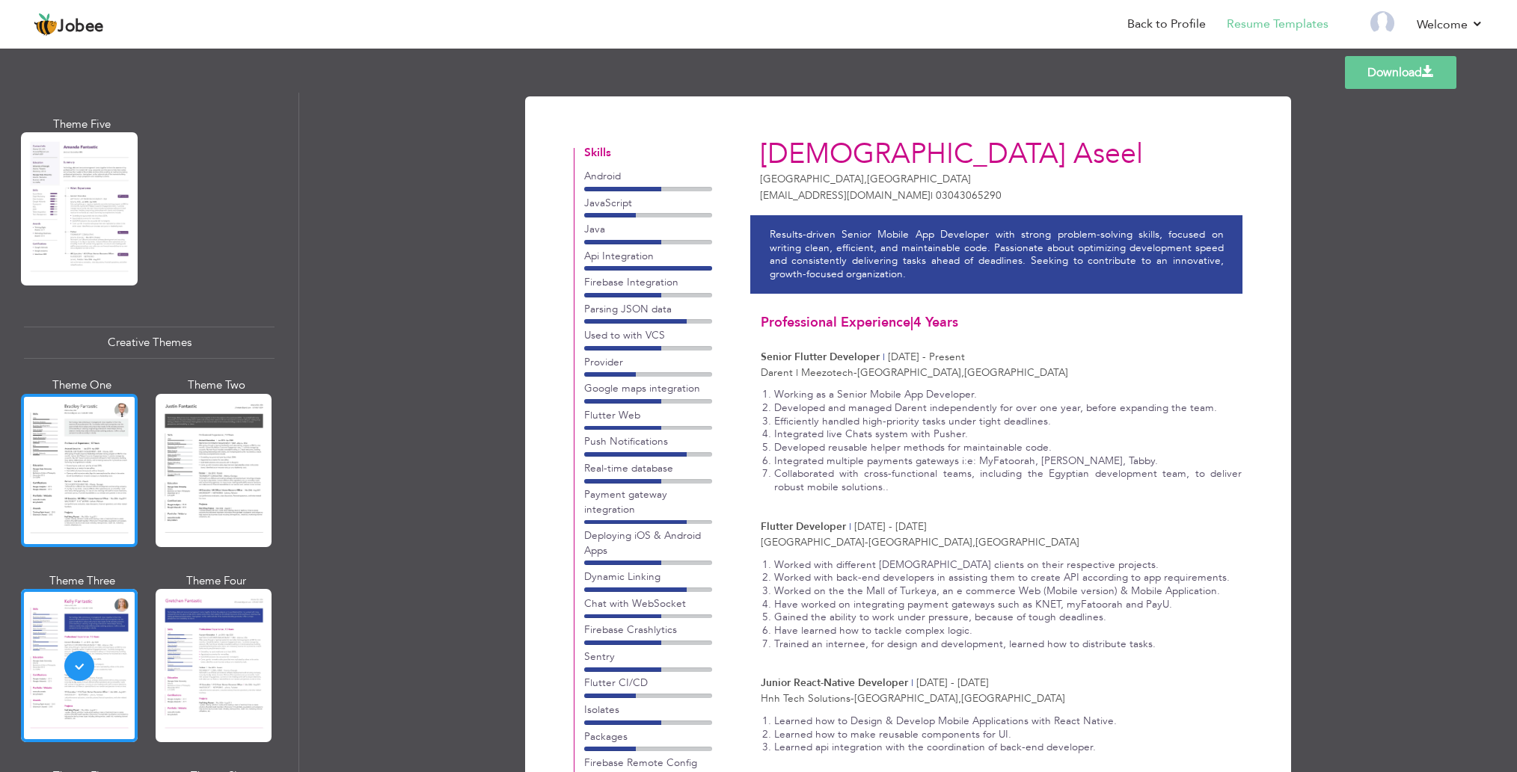
click at [61, 433] on div at bounding box center [79, 470] width 117 height 153
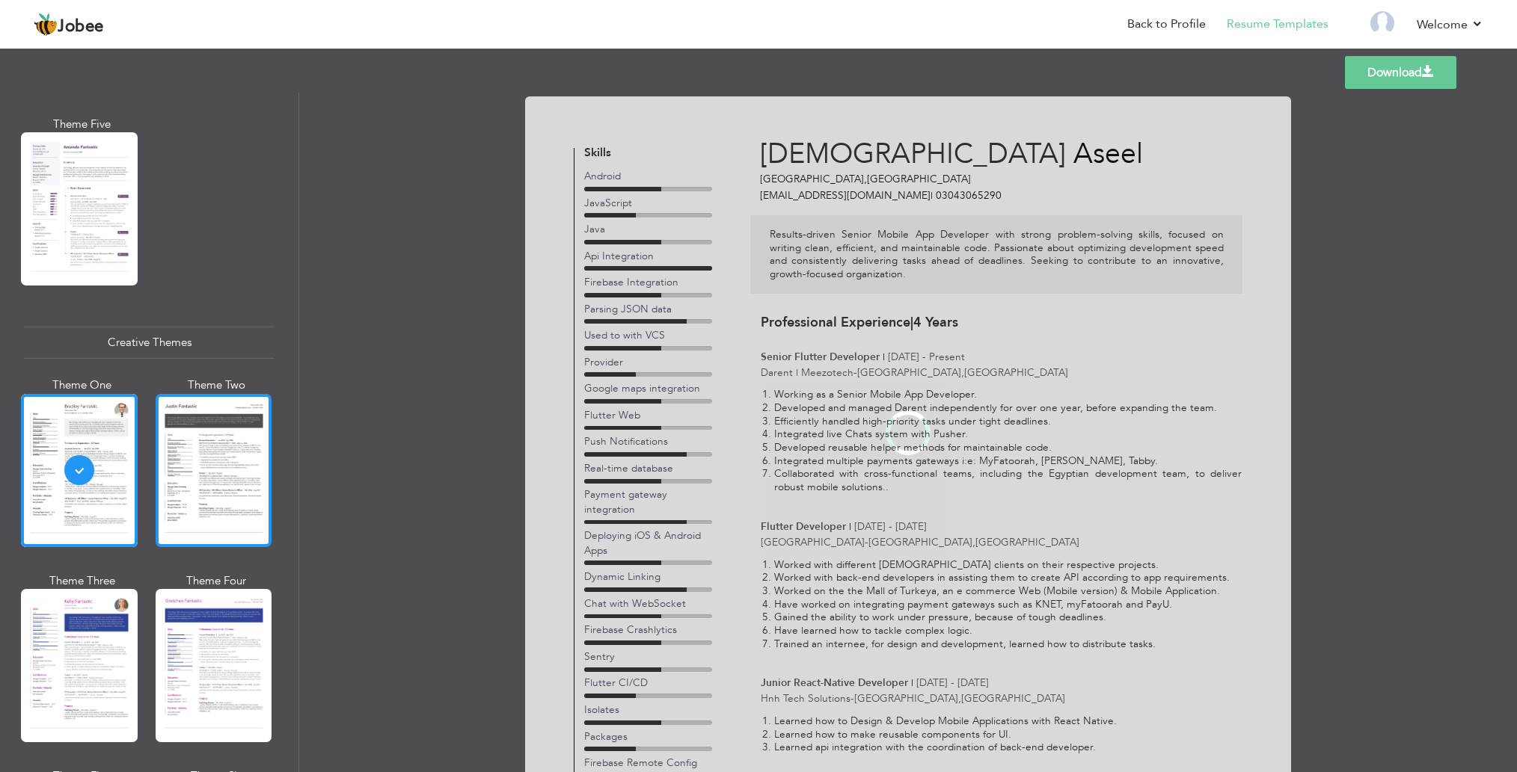
click at [185, 479] on div at bounding box center [214, 470] width 117 height 153
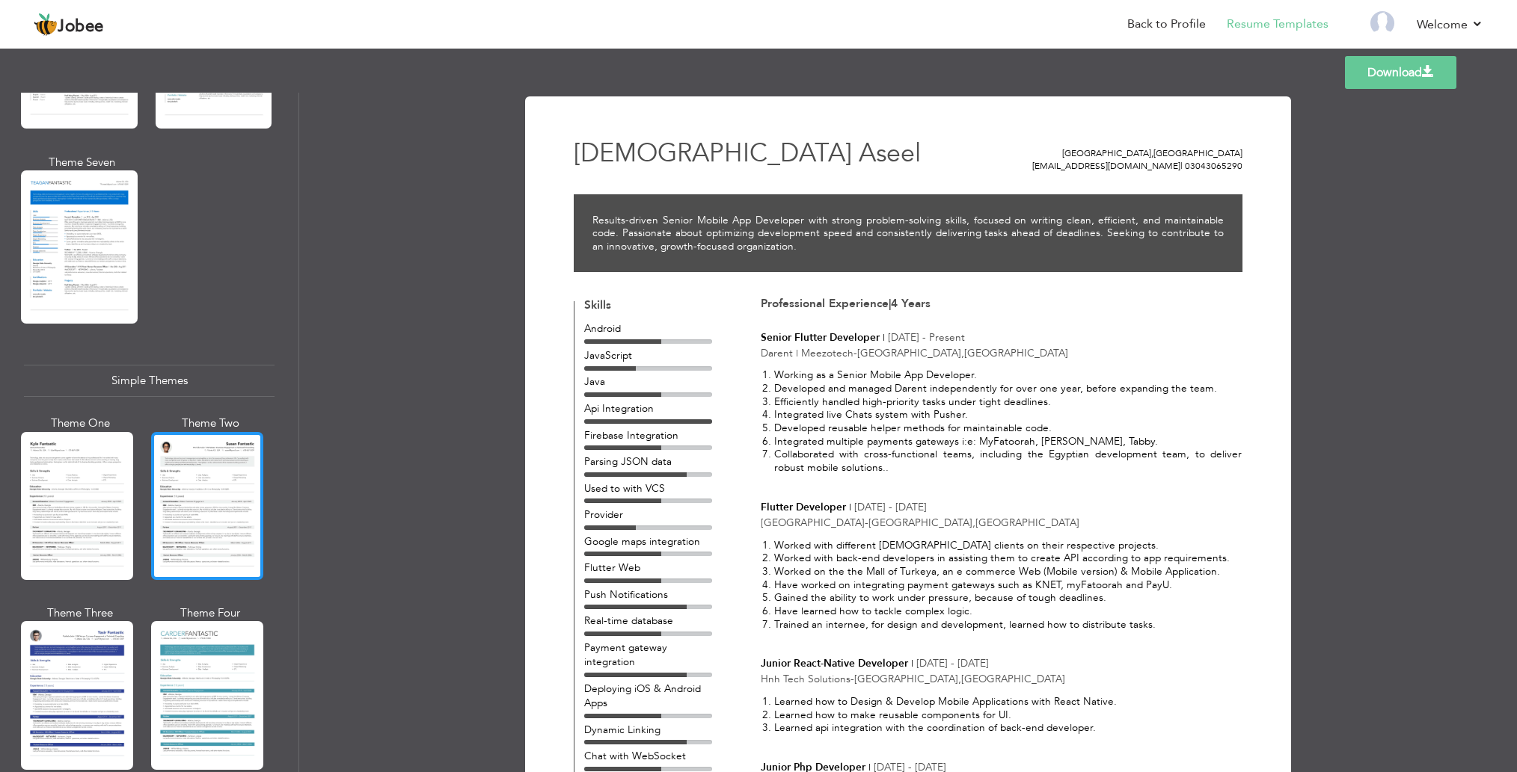
scroll to position [0, 0]
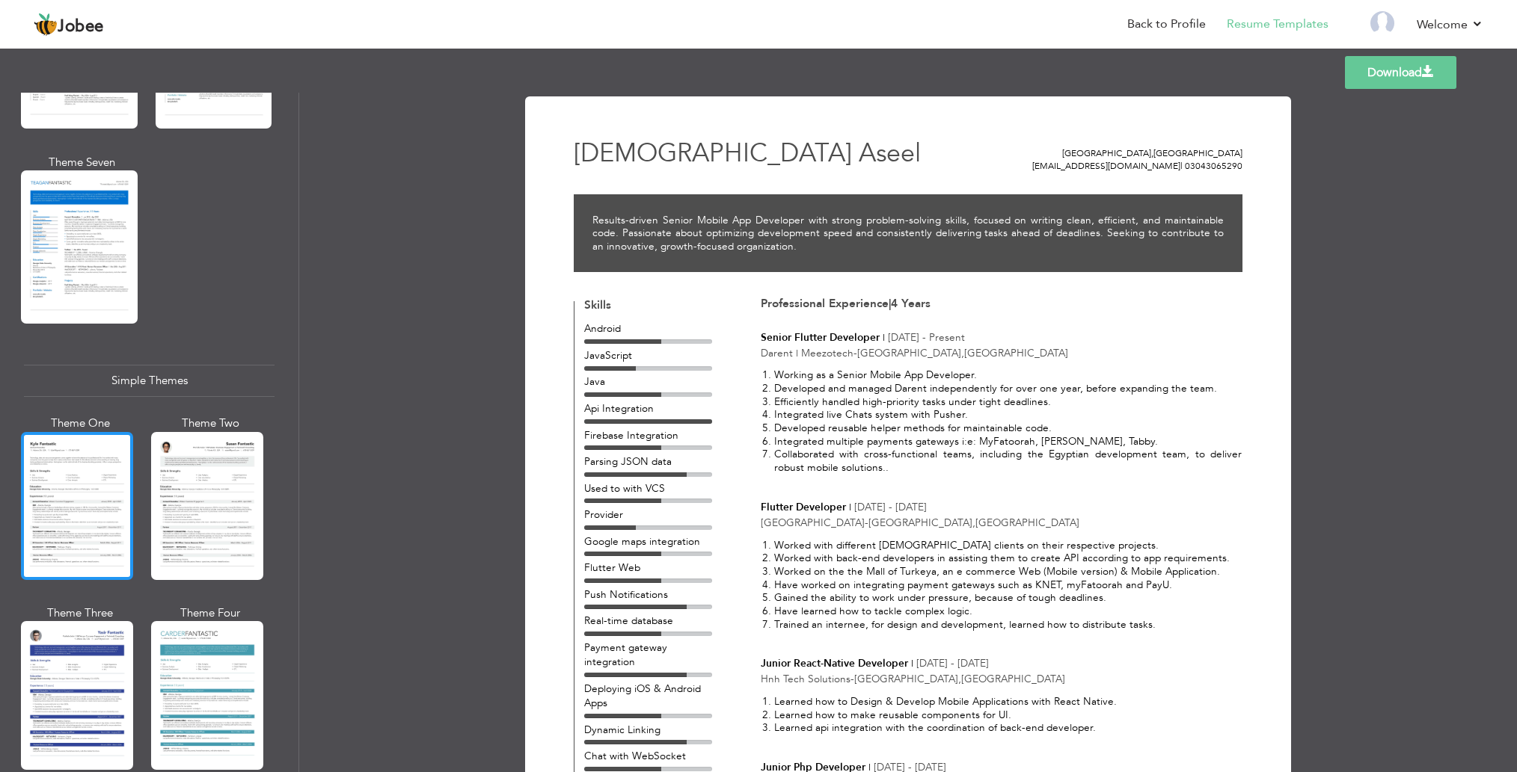
click at [77, 511] on div at bounding box center [77, 506] width 112 height 148
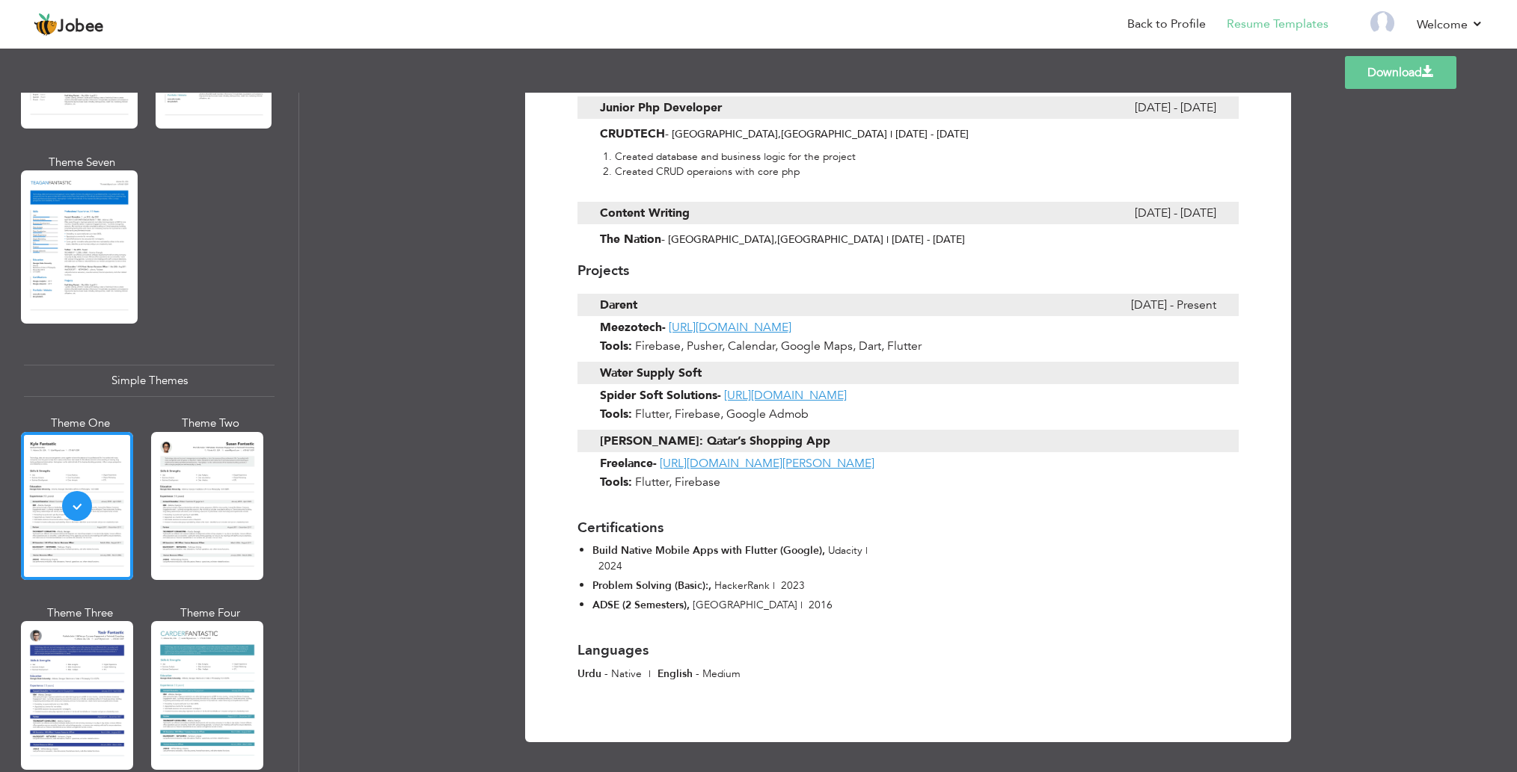
scroll to position [943, 0]
click at [217, 458] on div at bounding box center [207, 506] width 112 height 148
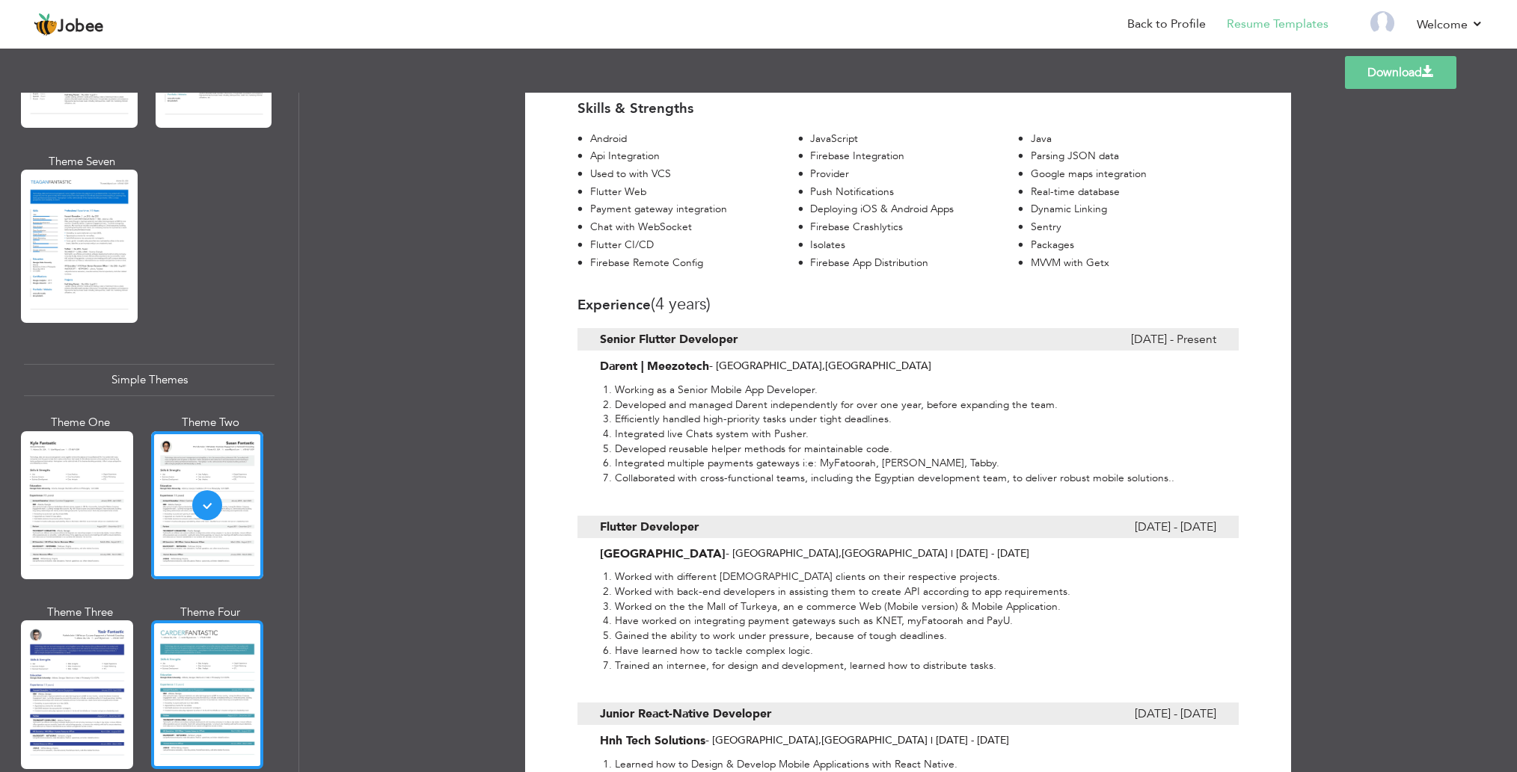
scroll to position [2363, 0]
click at [194, 640] on div at bounding box center [207, 695] width 112 height 148
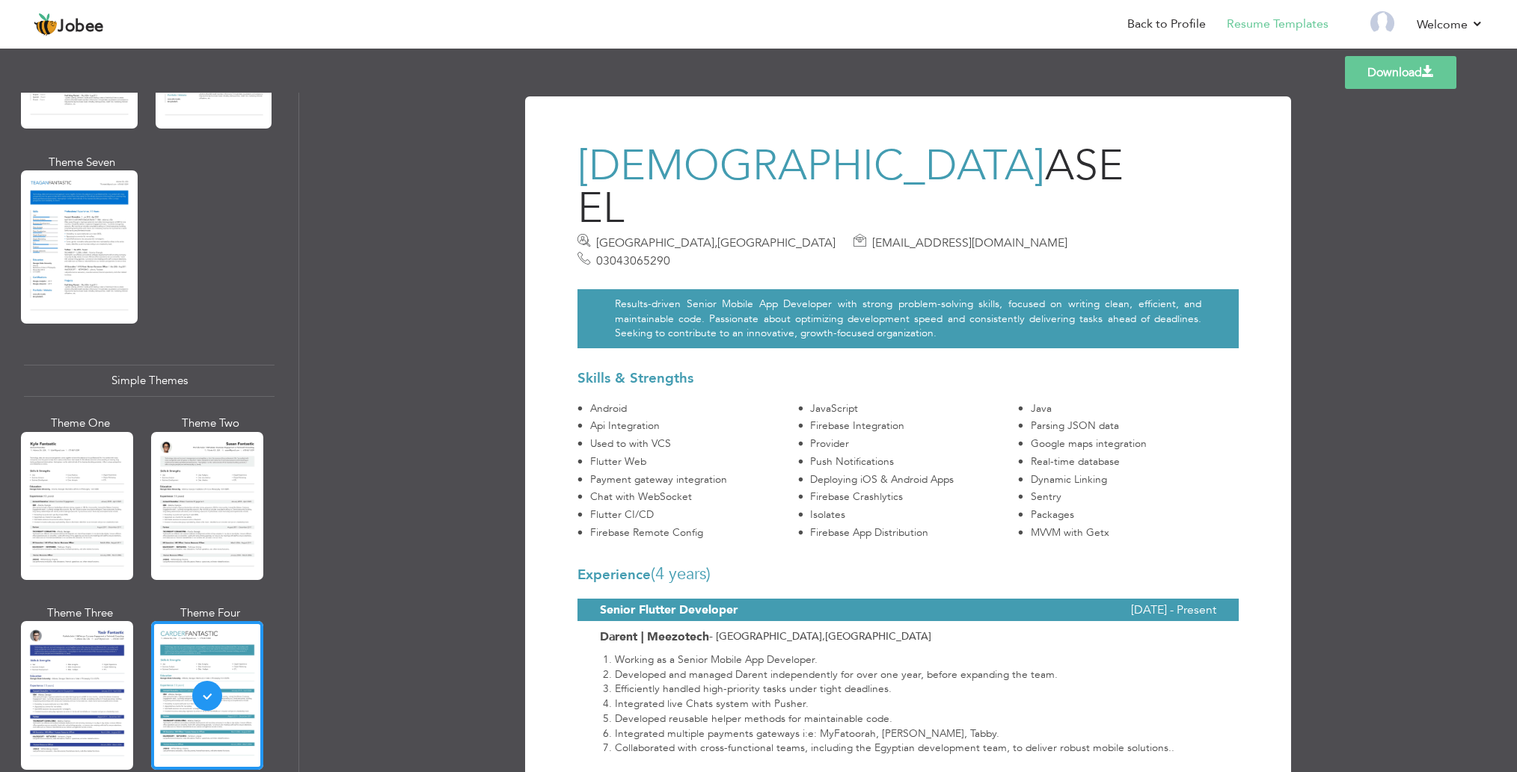
scroll to position [0, 0]
click at [67, 651] on div at bounding box center [77, 695] width 112 height 148
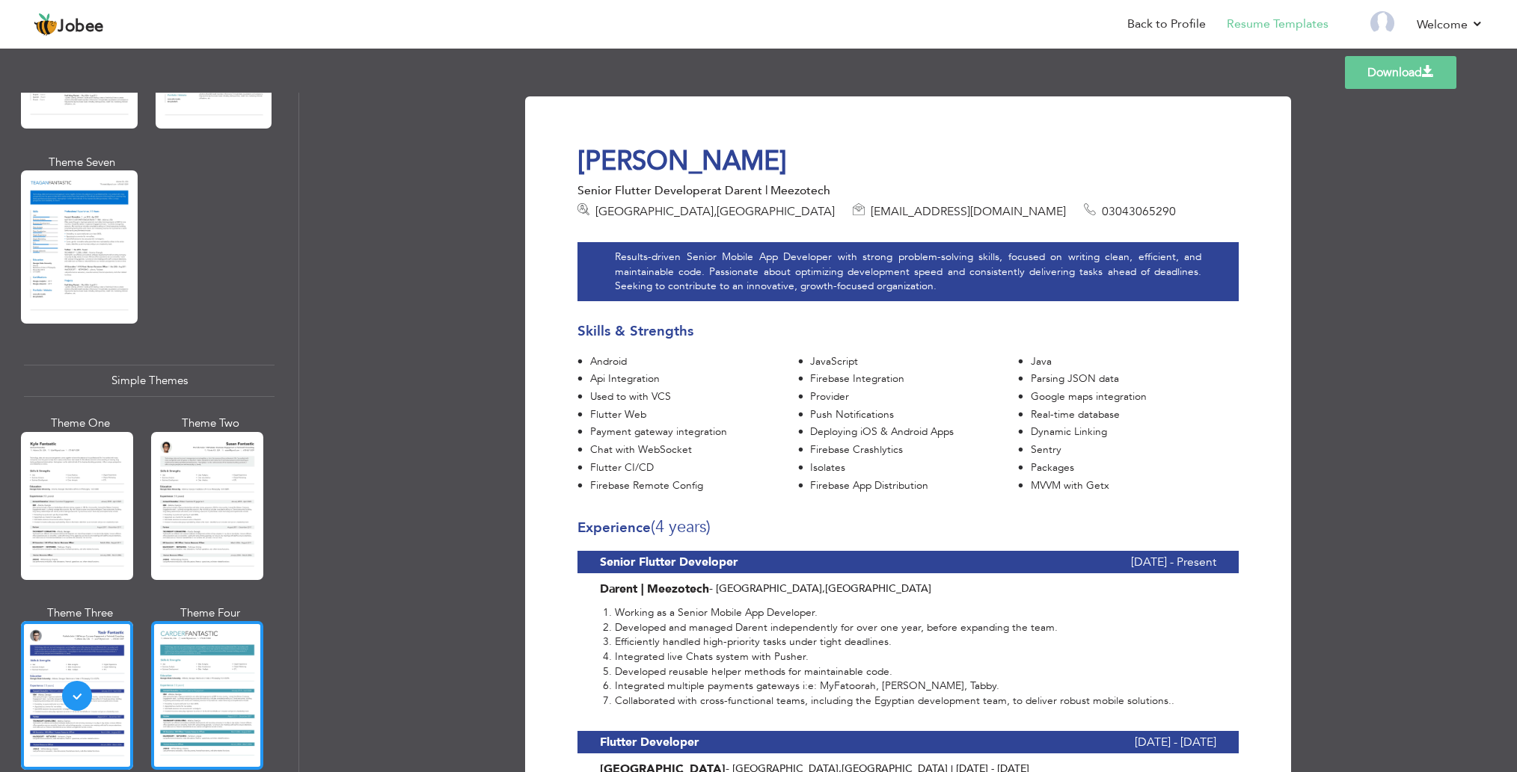
click at [208, 621] on div at bounding box center [207, 695] width 112 height 148
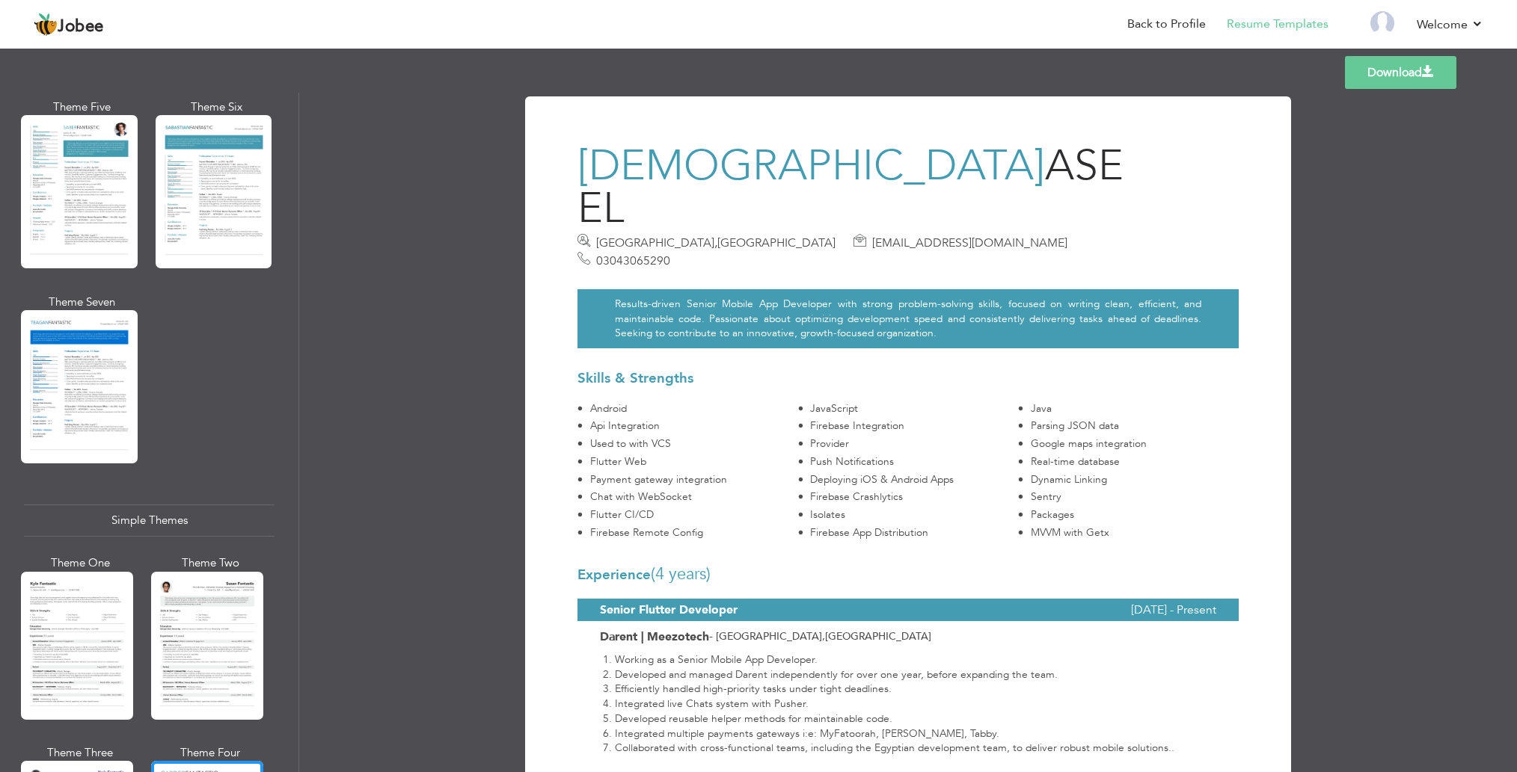
scroll to position [2226, 0]
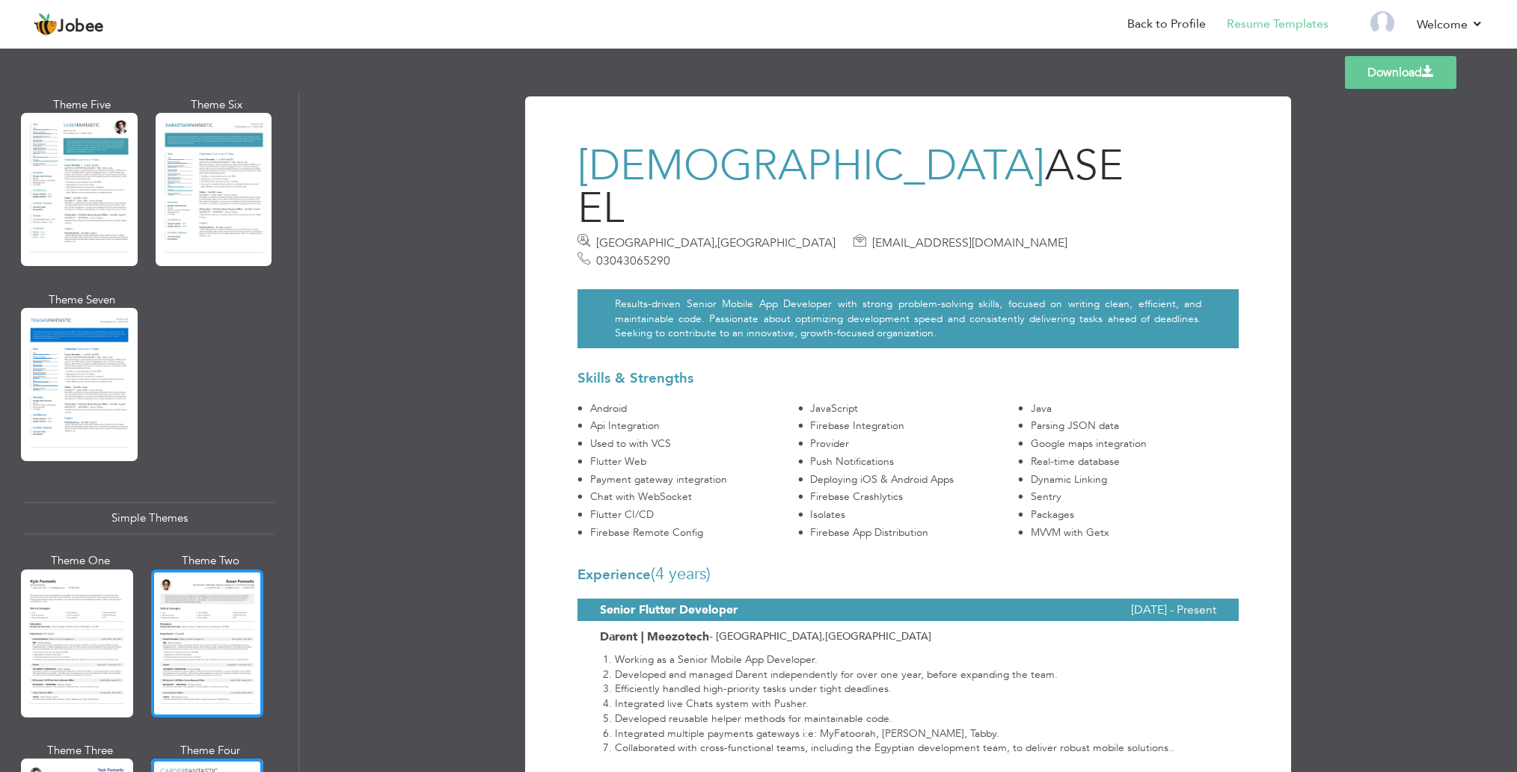
click at [199, 595] on div at bounding box center [207, 644] width 112 height 148
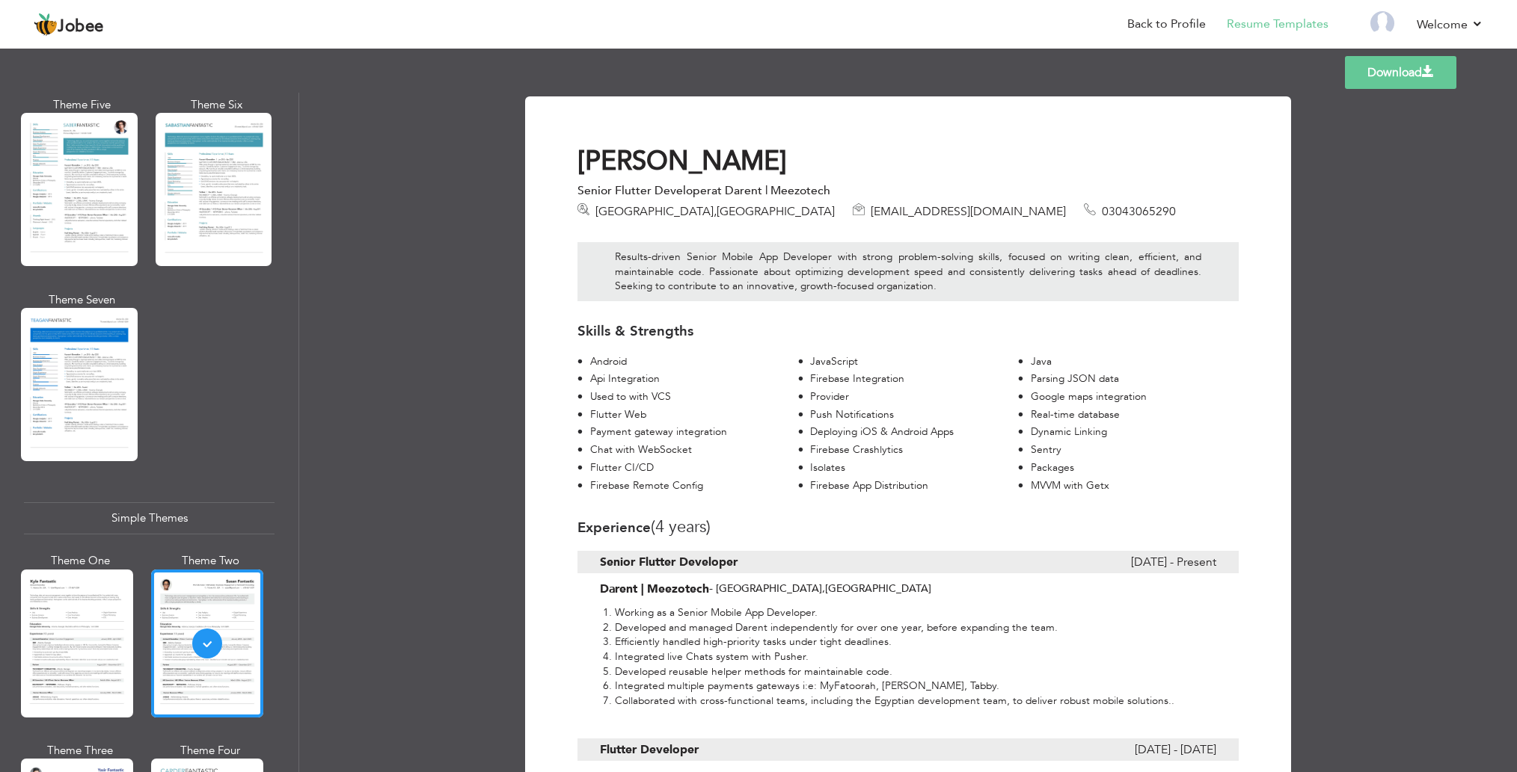
scroll to position [0, 0]
click at [1378, 84] on link "Download" at bounding box center [1400, 72] width 111 height 33
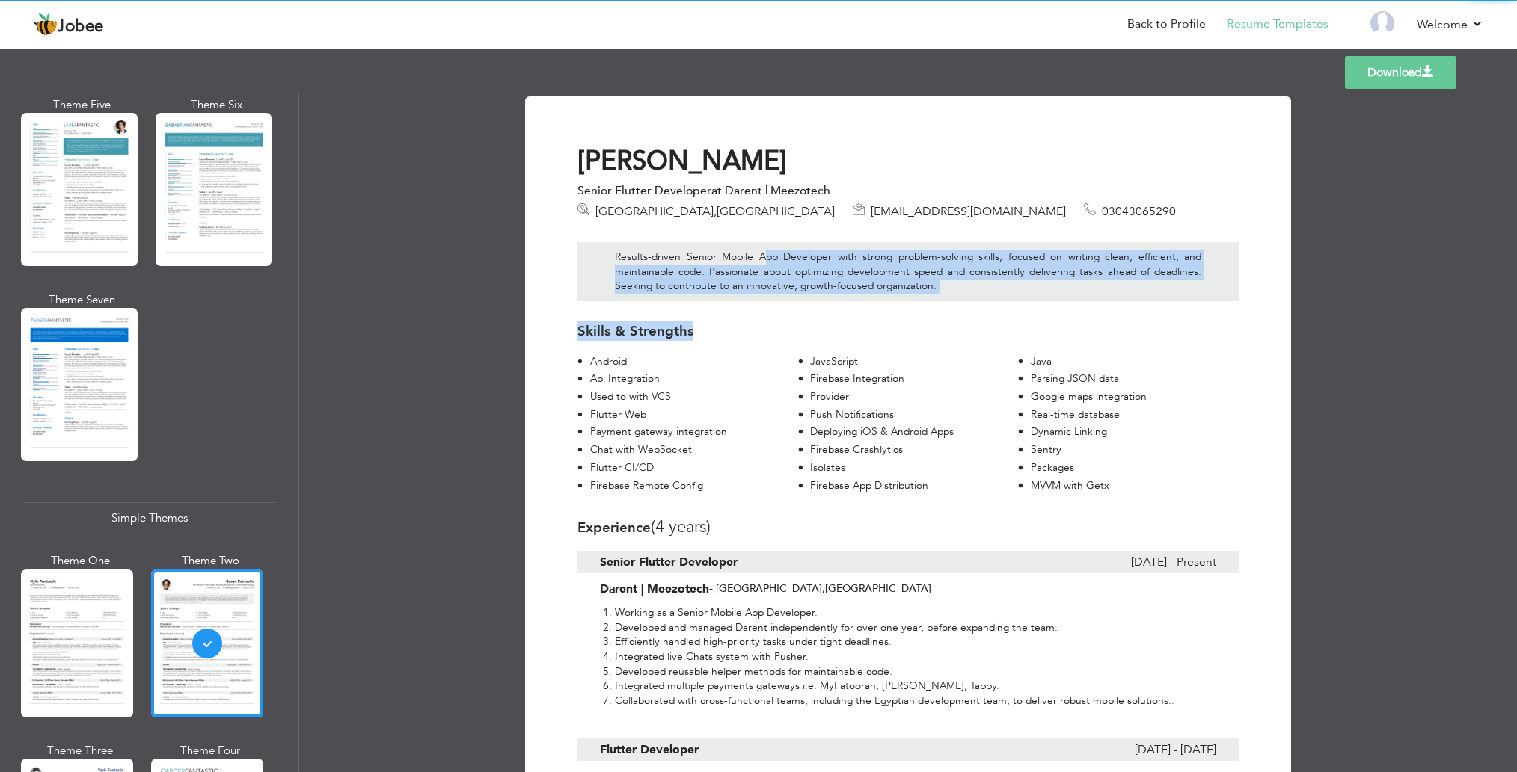
drag, startPoint x: 764, startPoint y: 250, endPoint x: 693, endPoint y: 417, distance: 181.7
click at [693, 417] on div "Results-driven Senior Mobile App Developer with strong problem-solving skills, …" at bounding box center [908, 358] width 684 height 276
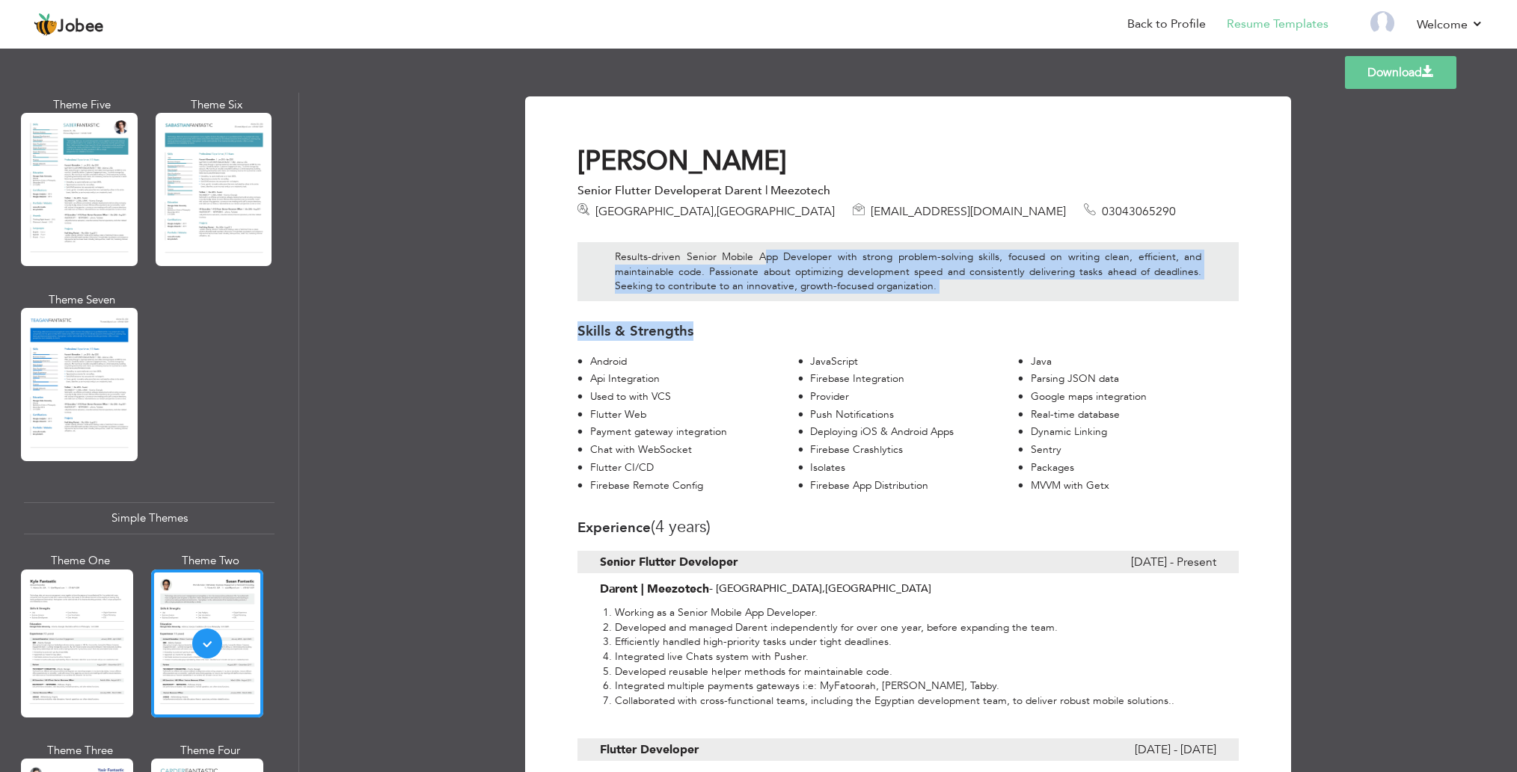
click at [693, 417] on div "Android JavaScript Java Api Integration Firebase Integration Parsing JSON data …" at bounding box center [907, 425] width 661 height 142
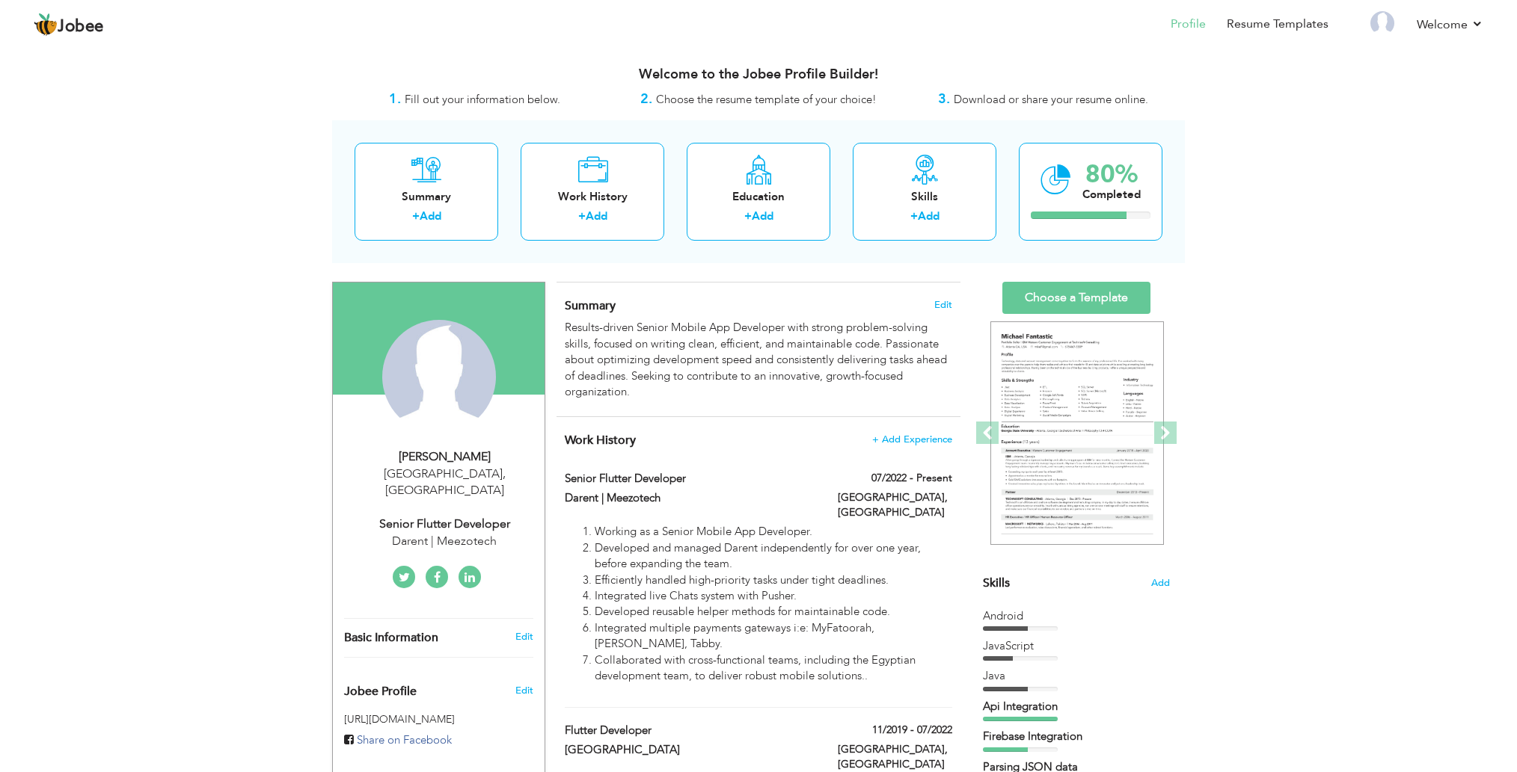
click at [1048, 294] on link "Choose a Template" at bounding box center [1076, 298] width 148 height 32
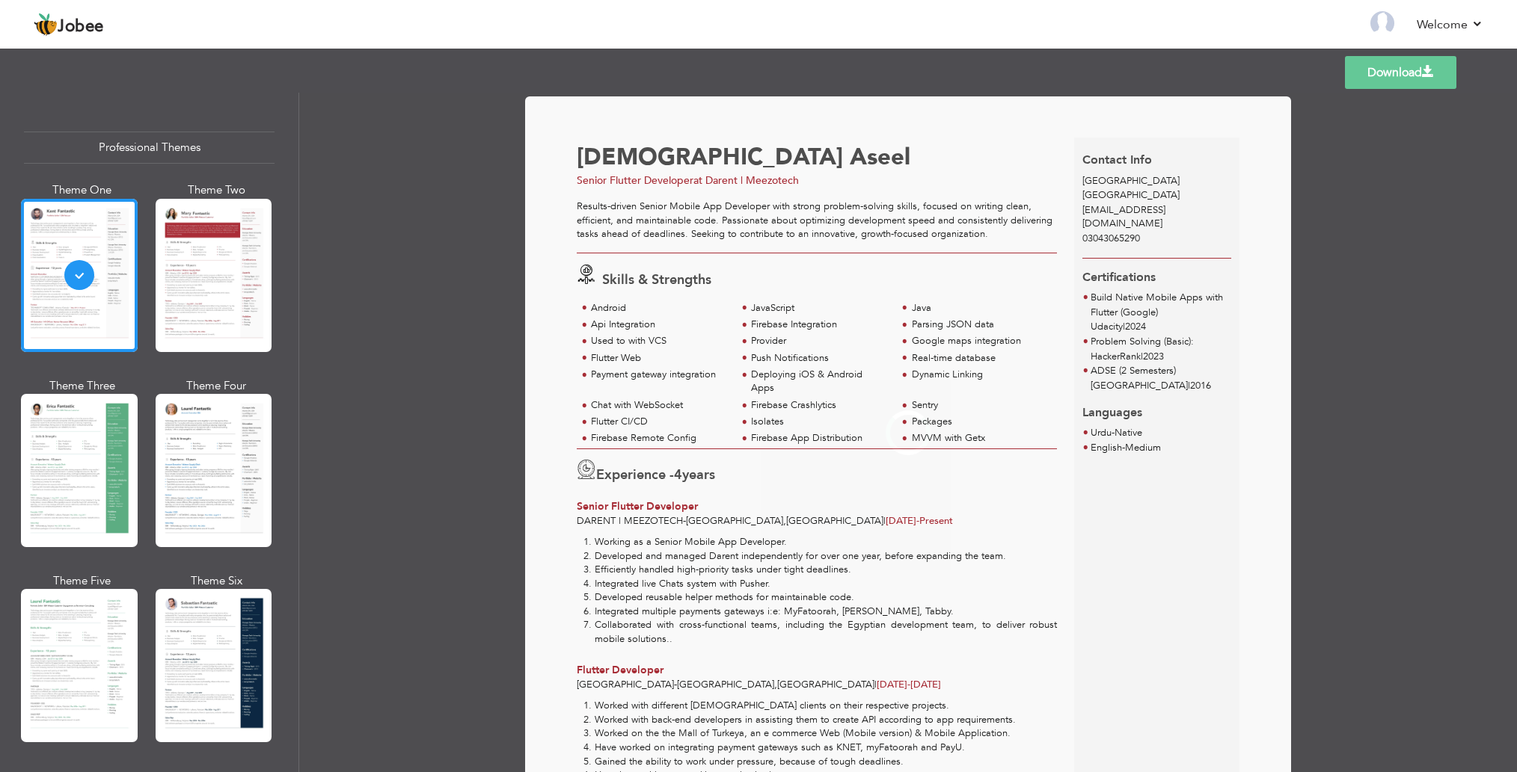
click at [1048, 294] on div "Skills & Strengths Android JavaScript Java Api Integration" at bounding box center [816, 351] width 497 height 195
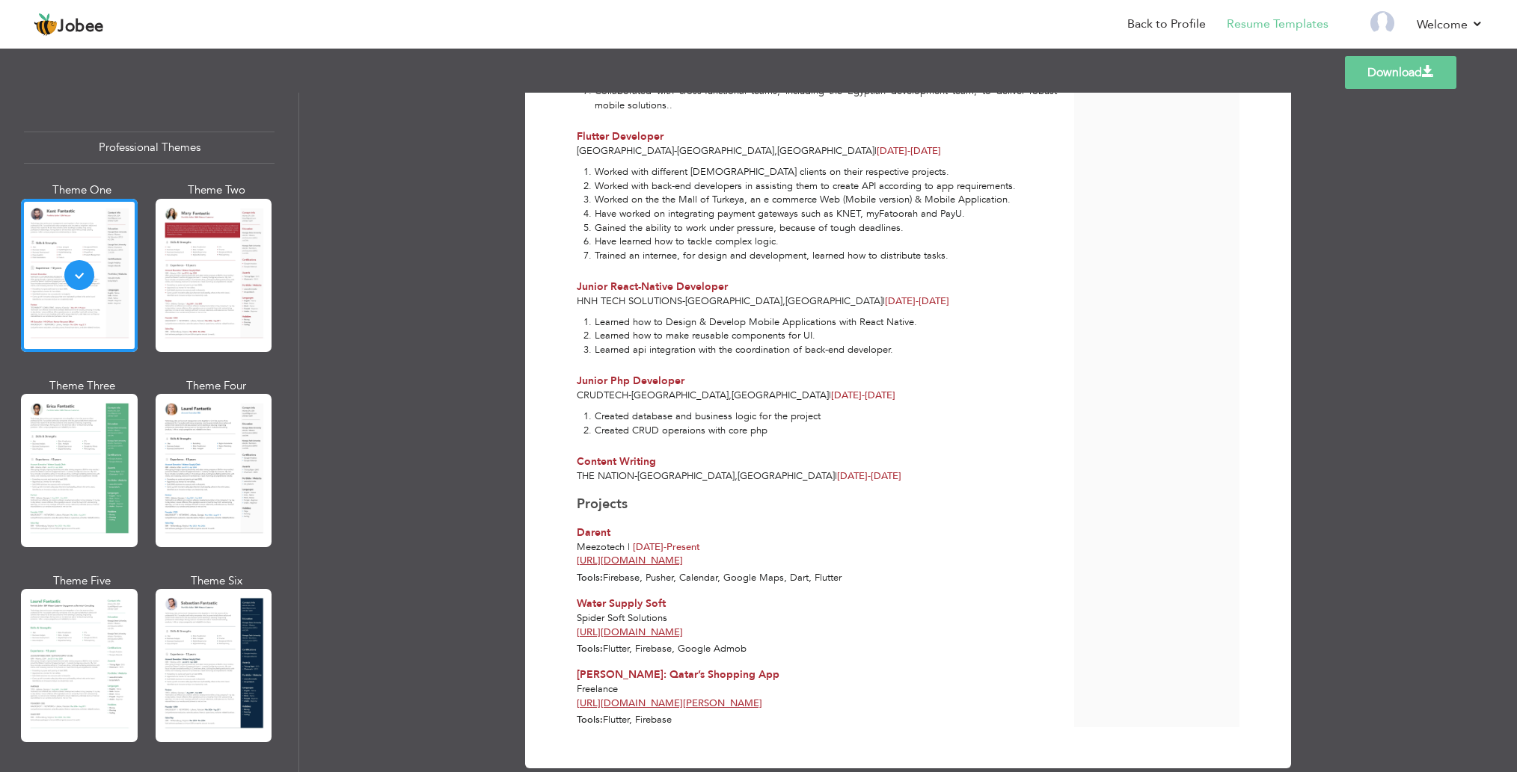
scroll to position [533, 0]
click at [1378, 173] on div "Download Muhammad Aseel Senior Flutter Developer at Darent | Meezotech" at bounding box center [907, 433] width 1217 height 680
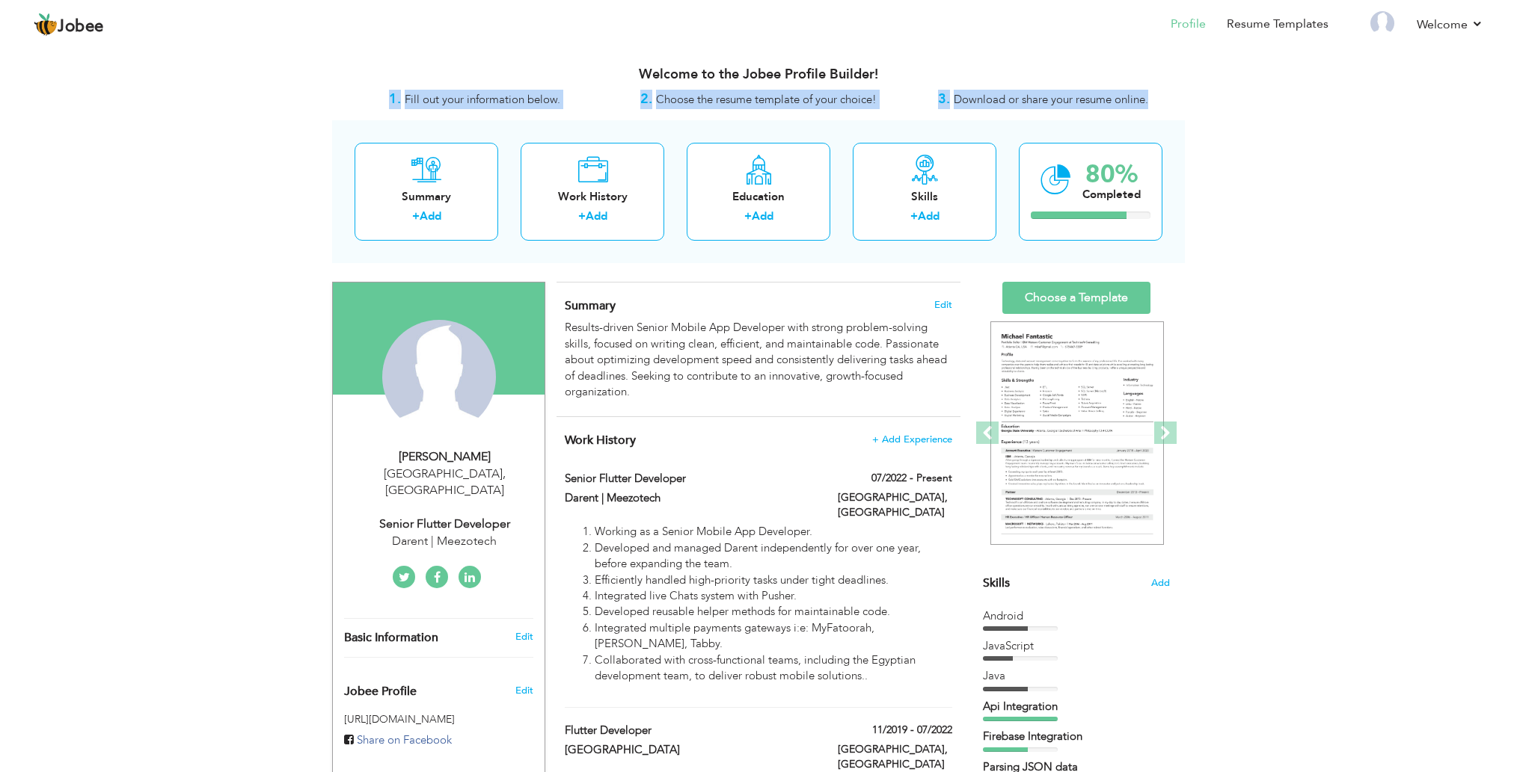
drag, startPoint x: 1152, startPoint y: 97, endPoint x: 1200, endPoint y: 102, distance: 47.4
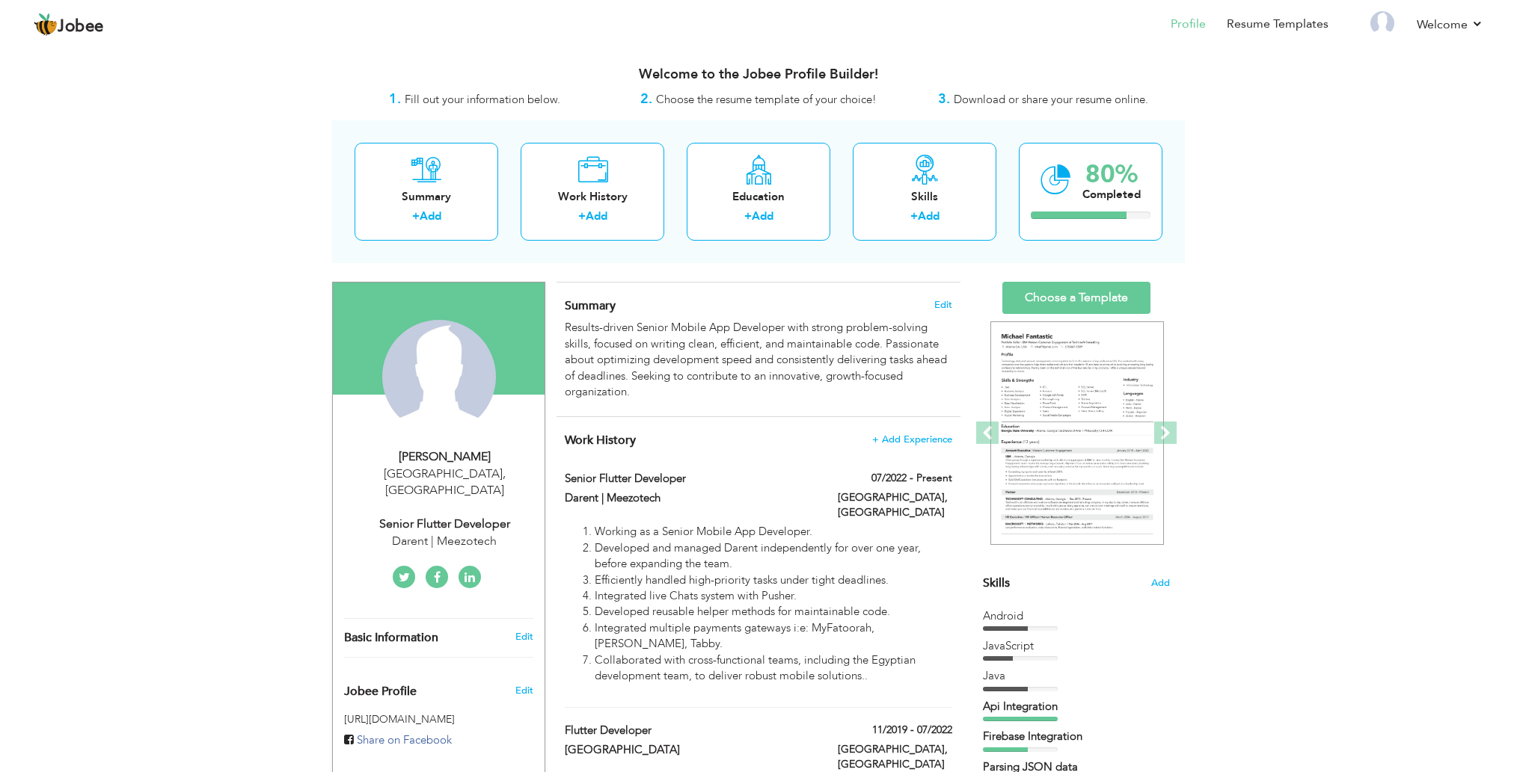
click at [460, 469] on div "Karachi , Pakistan" at bounding box center [444, 483] width 200 height 34
type input "Muhammad"
type input "Aseel"
type input "03043065290"
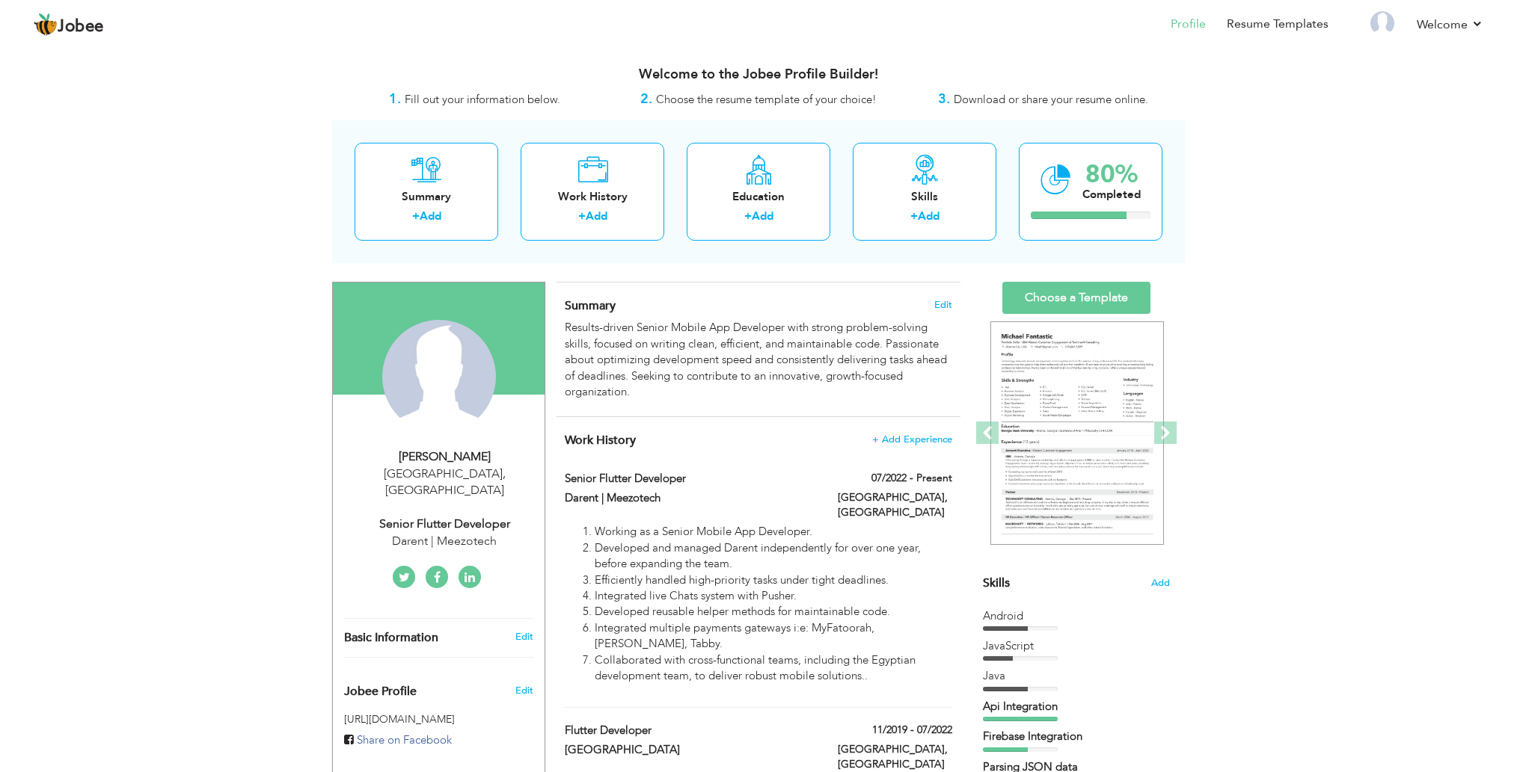
select select "number:166"
type input "[GEOGRAPHIC_DATA]"
select select "number:6"
type input "Darent | Meezotech"
type input "Senior Flutter Developer"
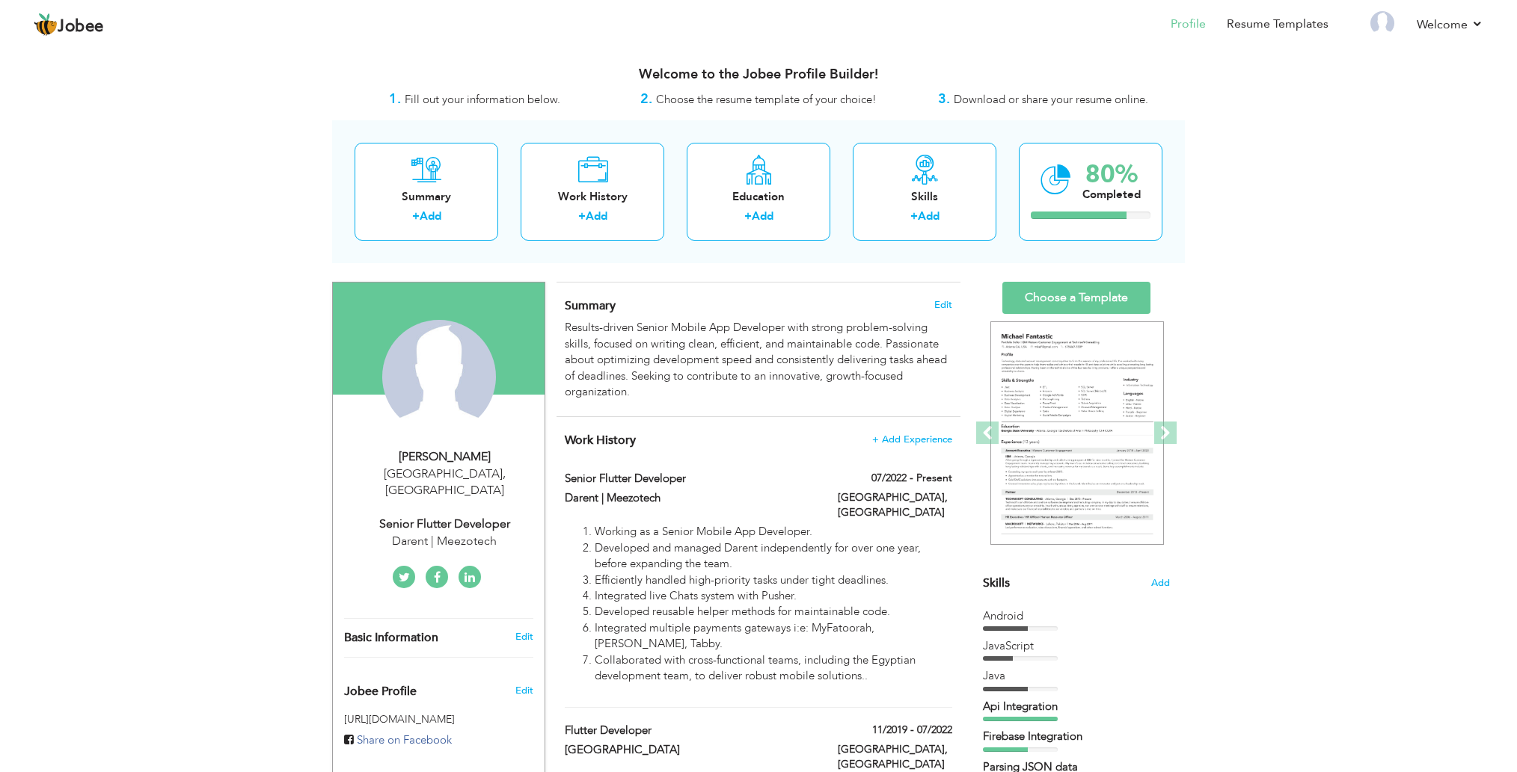
type input "https://www.linkedin.com/in/muhammad-aseel-8a121b144/"
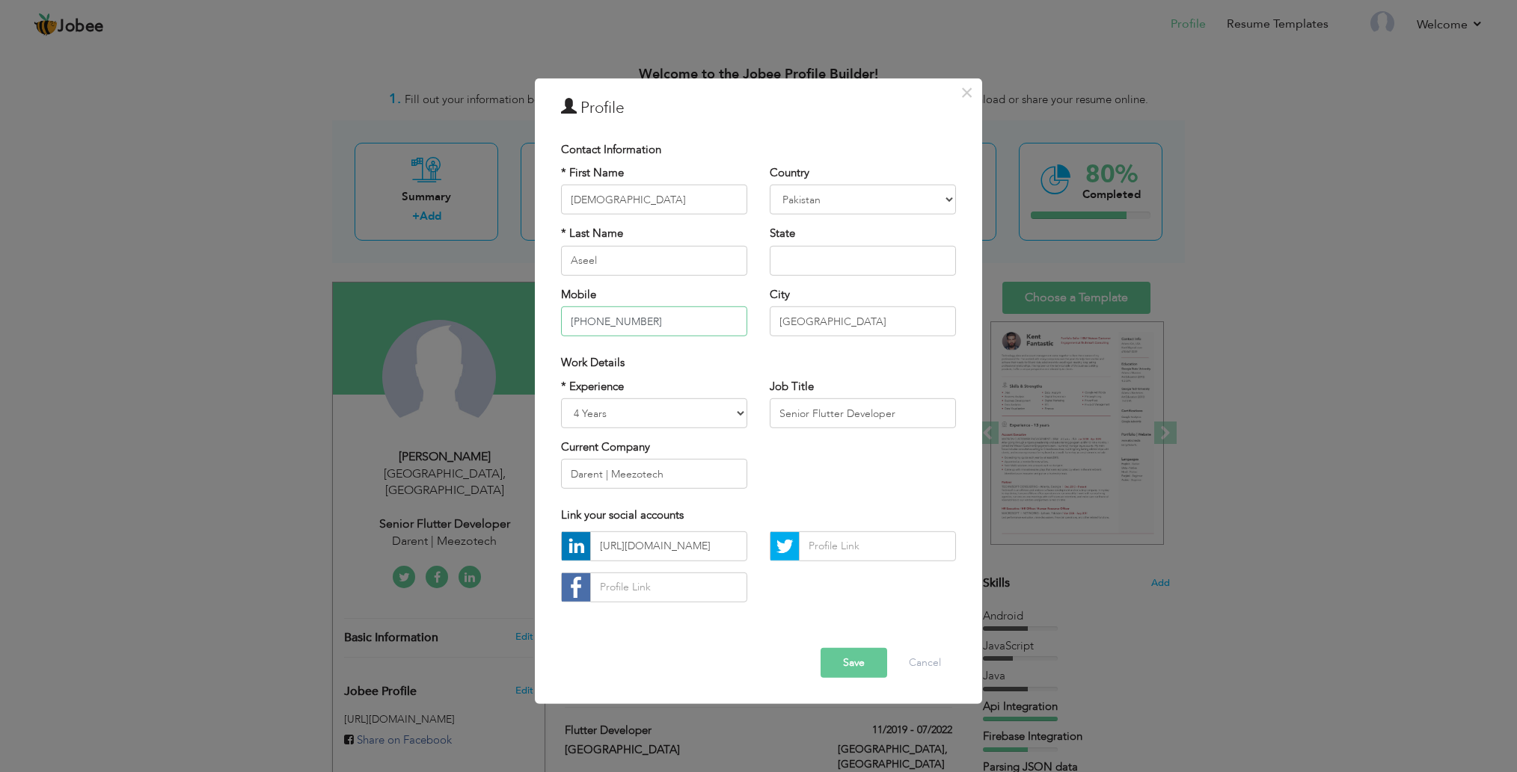
type input "+923043065290"
click at [944, 258] on input "text" at bounding box center [863, 261] width 186 height 30
click at [929, 131] on div "× Profile Contact Information * First Name Muhammad * Last Name Aseel Mobile" at bounding box center [758, 391] width 447 height 626
click at [837, 665] on button "Save" at bounding box center [853, 663] width 67 height 30
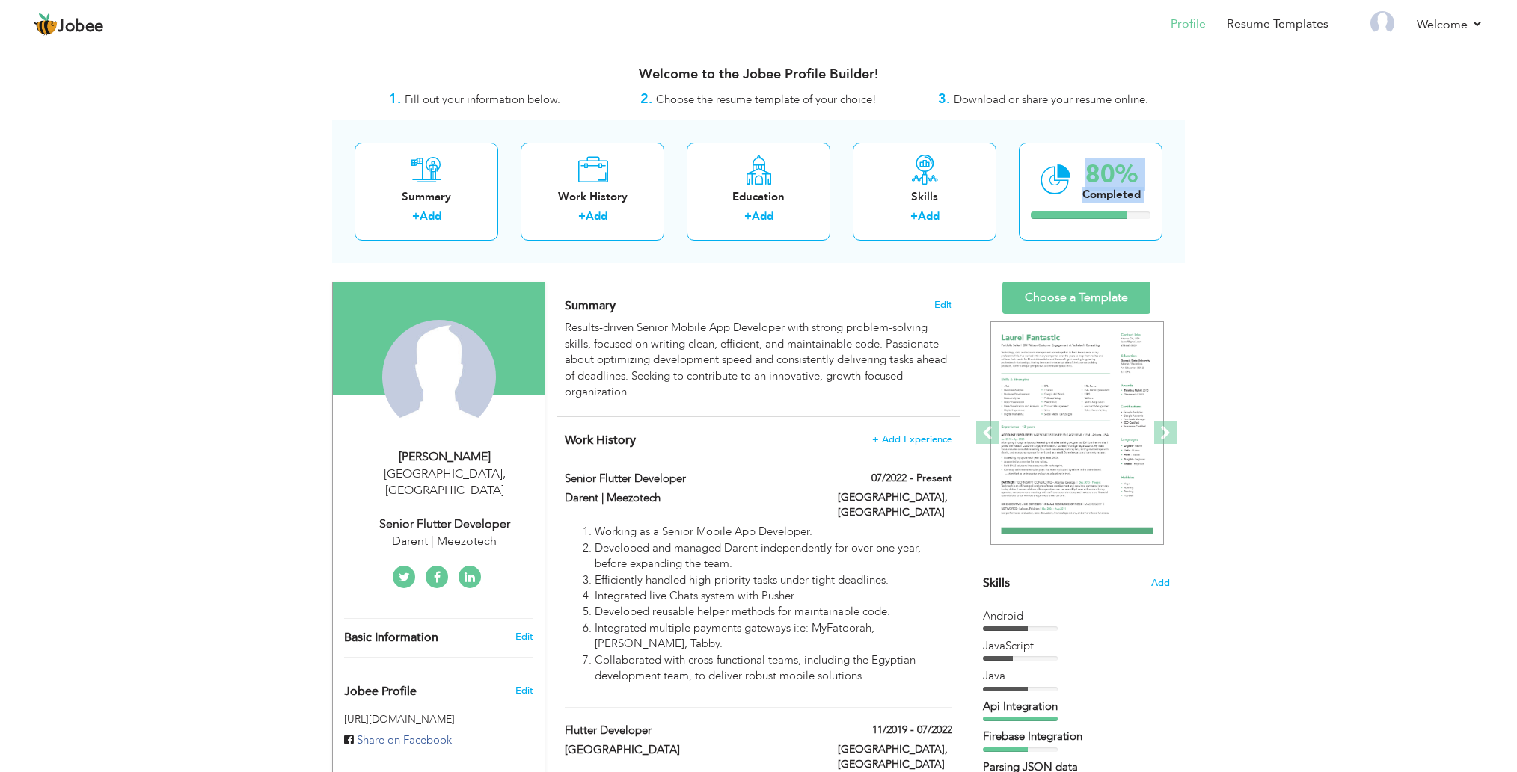
drag, startPoint x: 962, startPoint y: 208, endPoint x: 1209, endPoint y: 270, distance: 255.2
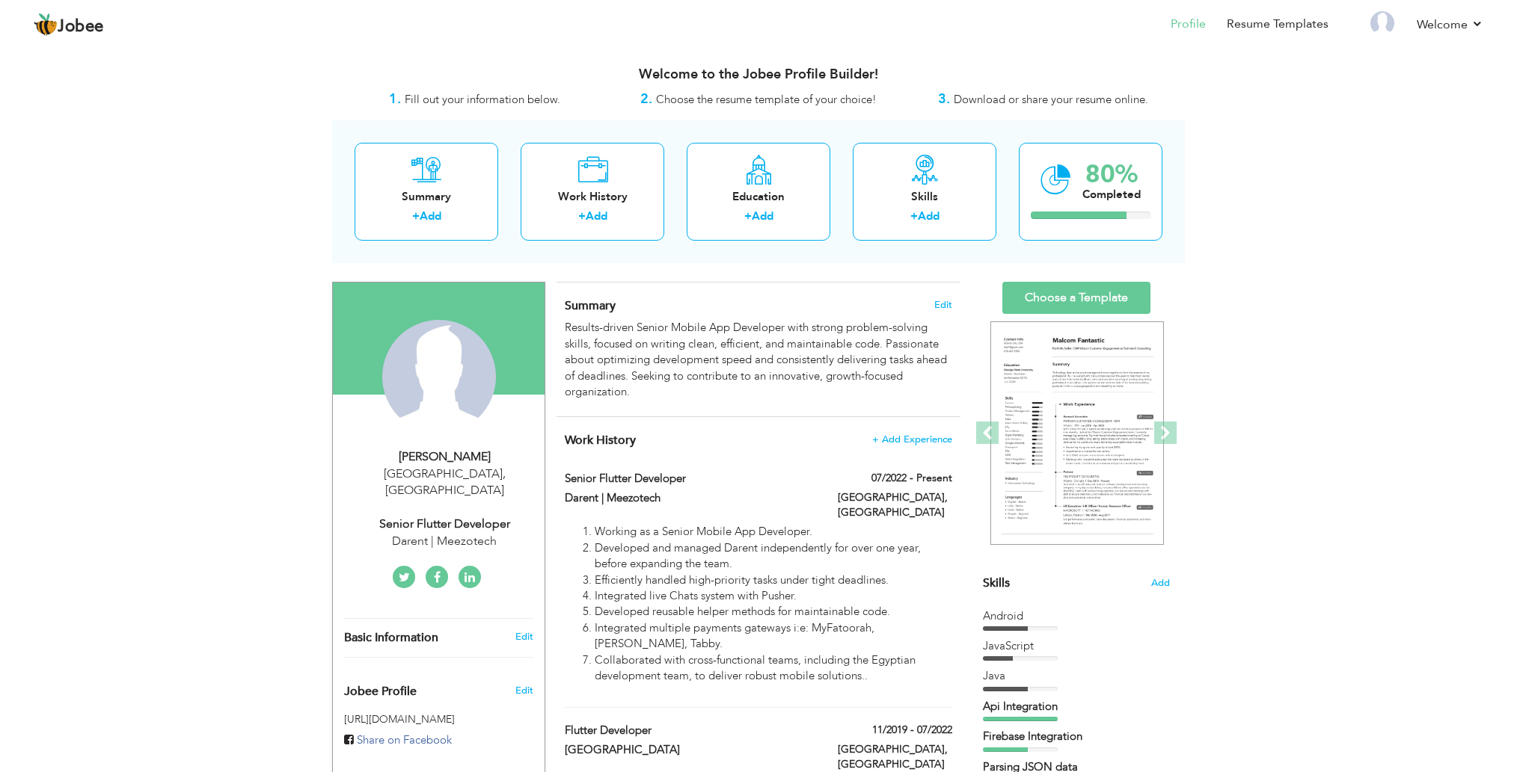
click at [1097, 298] on link "Choose a Template" at bounding box center [1076, 298] width 148 height 32
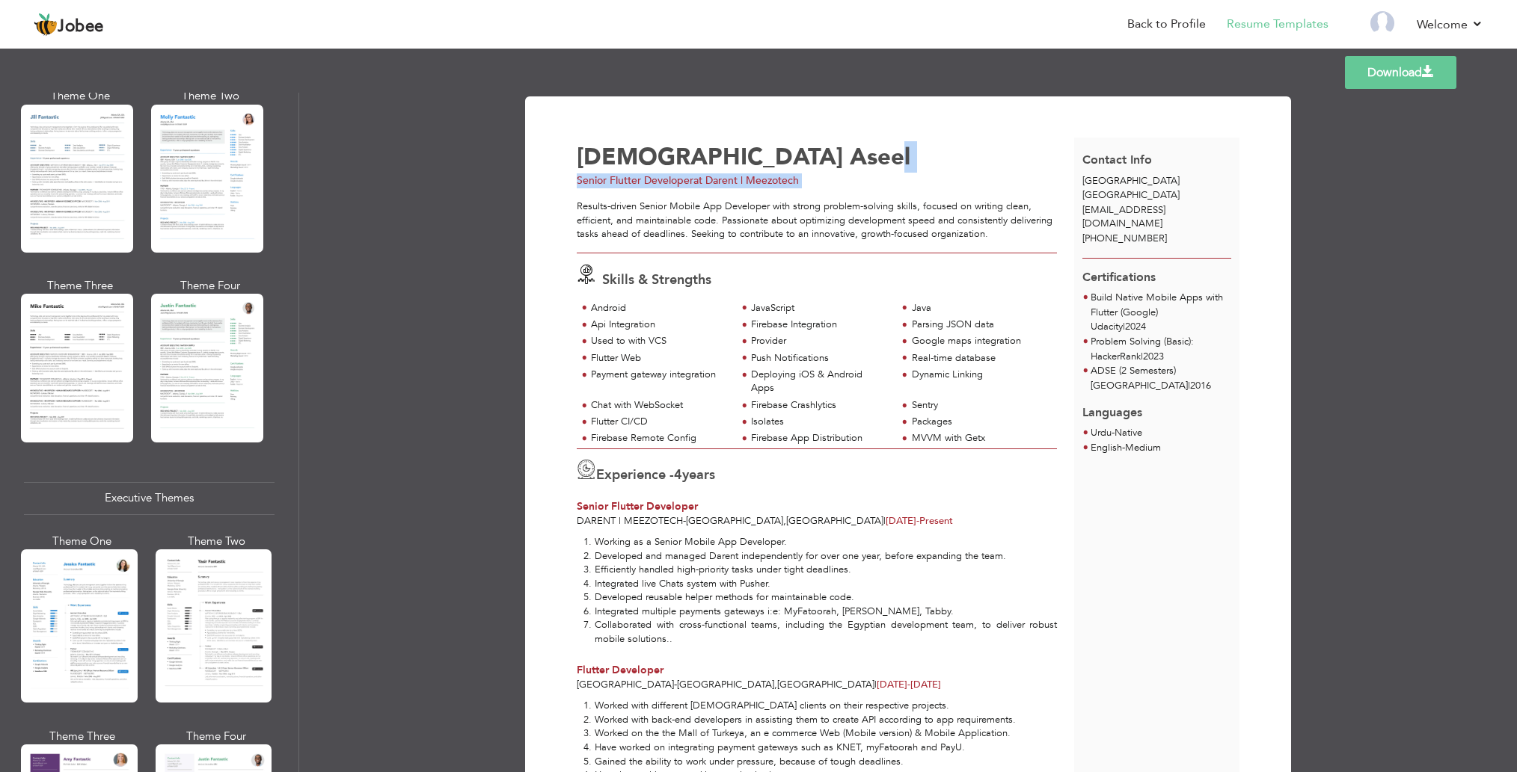
drag, startPoint x: 765, startPoint y: 161, endPoint x: 826, endPoint y: 189, distance: 67.6
click at [826, 189] on div "[PERSON_NAME] Senior Flutter Developer at [GEOGRAPHIC_DATA] | Meezotech Results…" at bounding box center [825, 700] width 497 height 1124
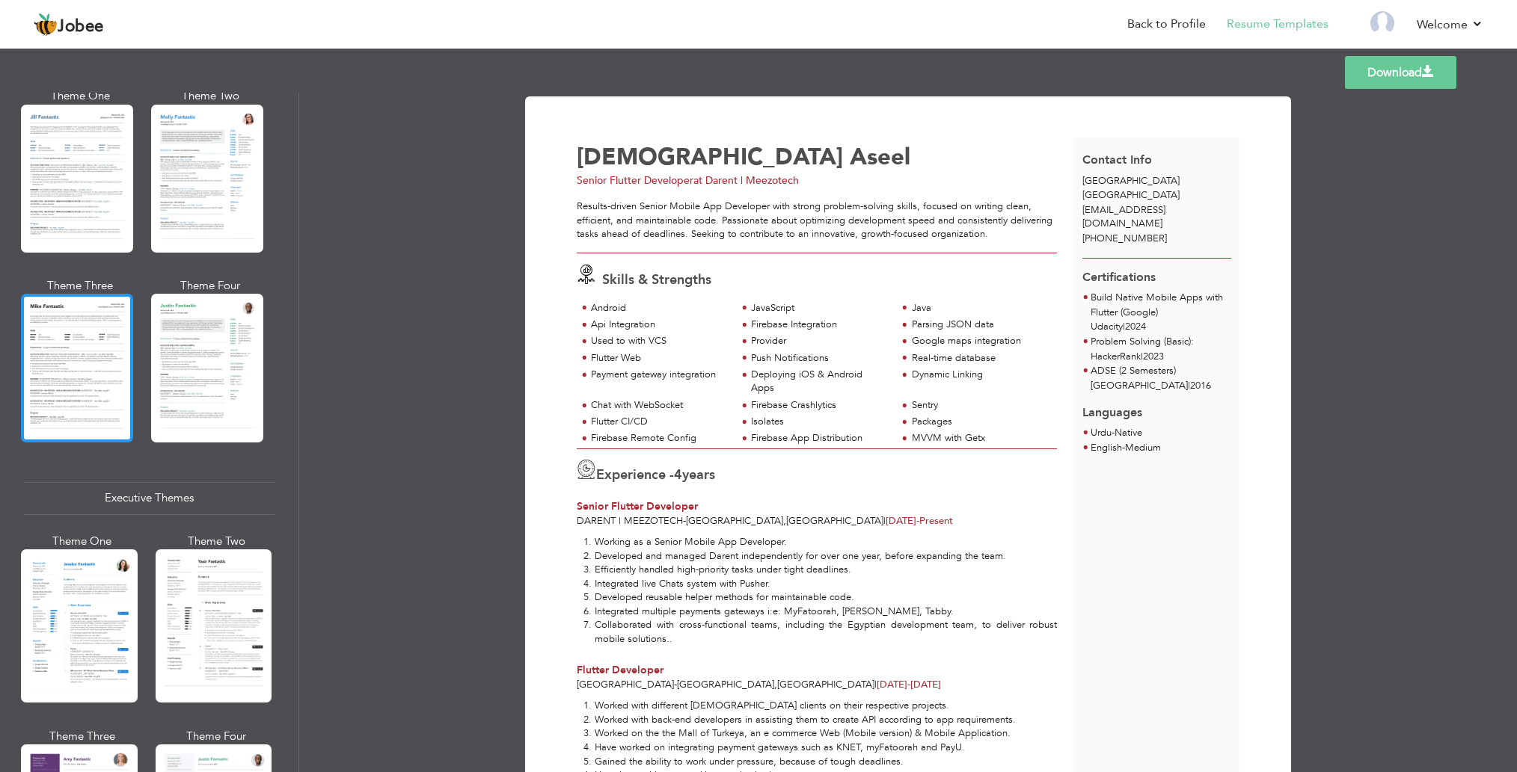
click at [90, 377] on div at bounding box center [77, 368] width 112 height 148
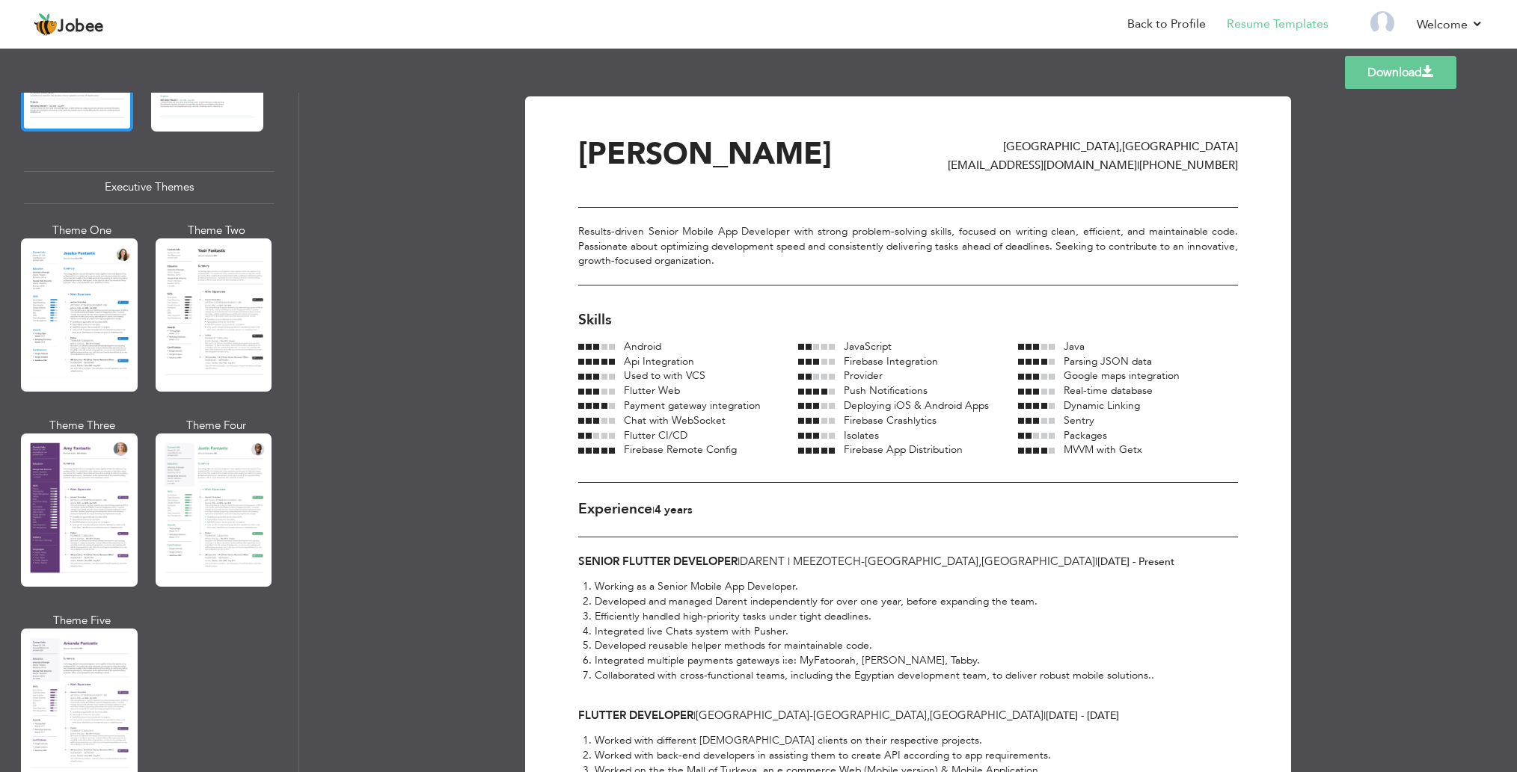
scroll to position [1058, 0]
click at [93, 305] on div at bounding box center [79, 314] width 117 height 153
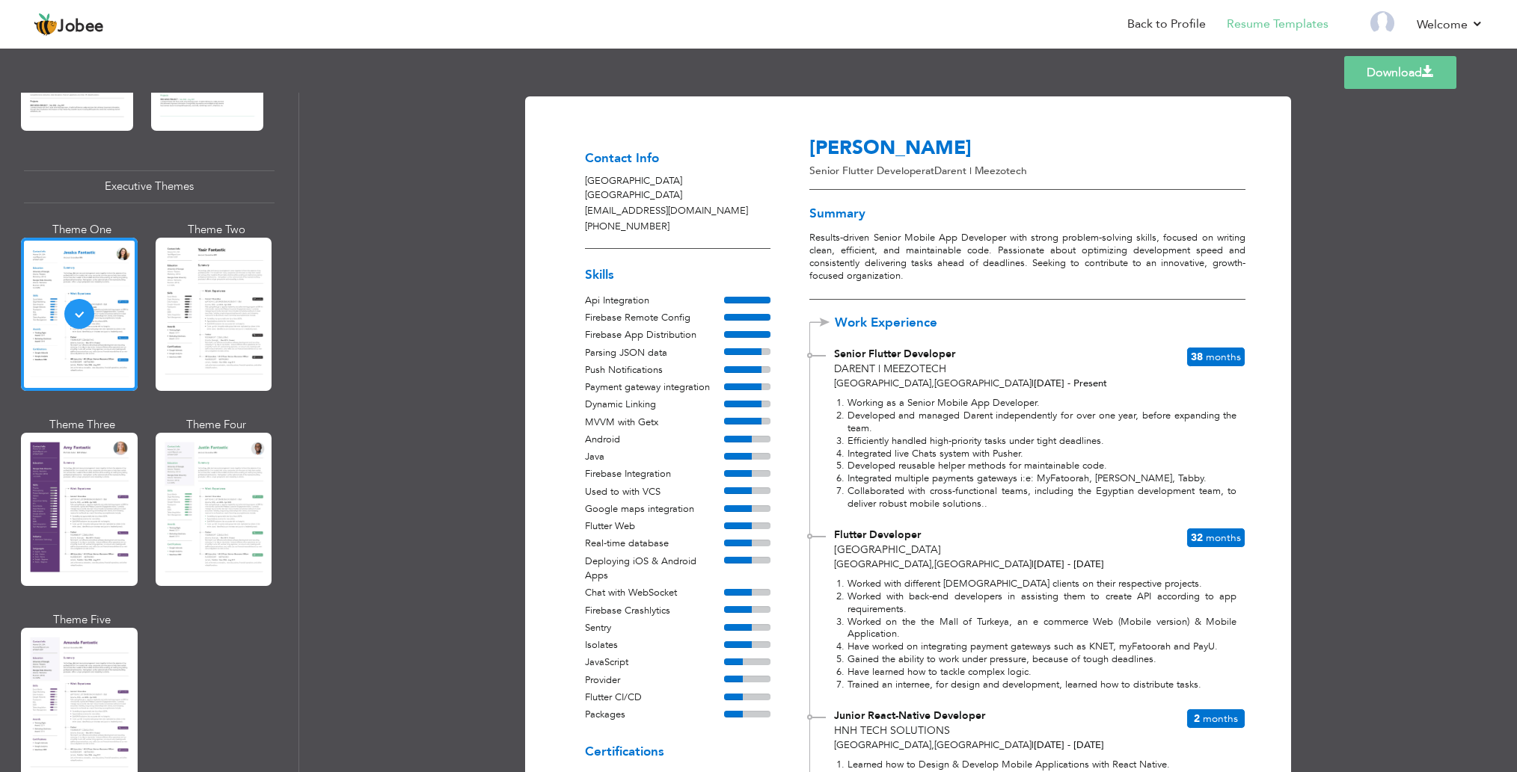
scroll to position [297, 0]
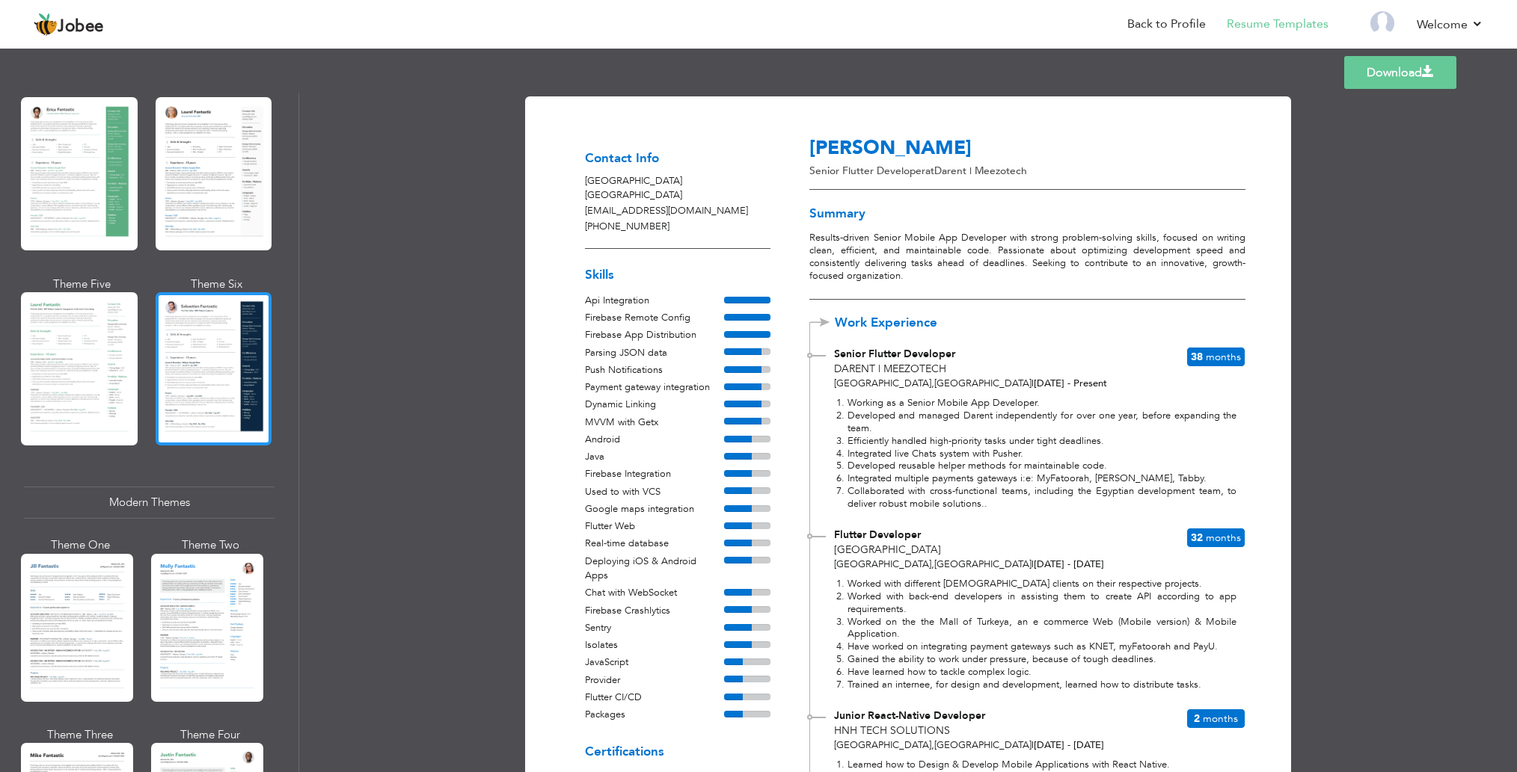
click at [206, 367] on div at bounding box center [214, 368] width 117 height 153
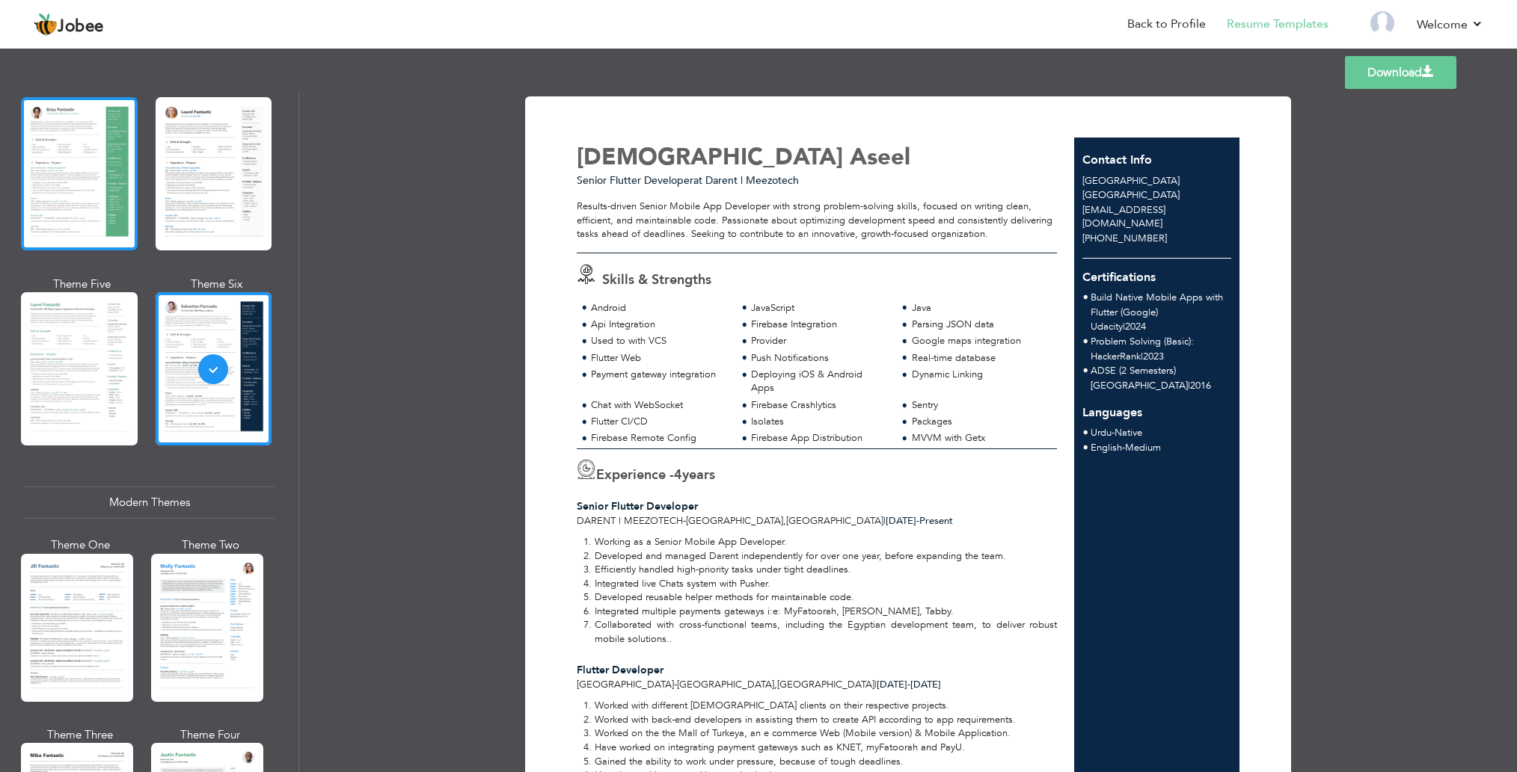
click at [66, 214] on div at bounding box center [79, 173] width 117 height 153
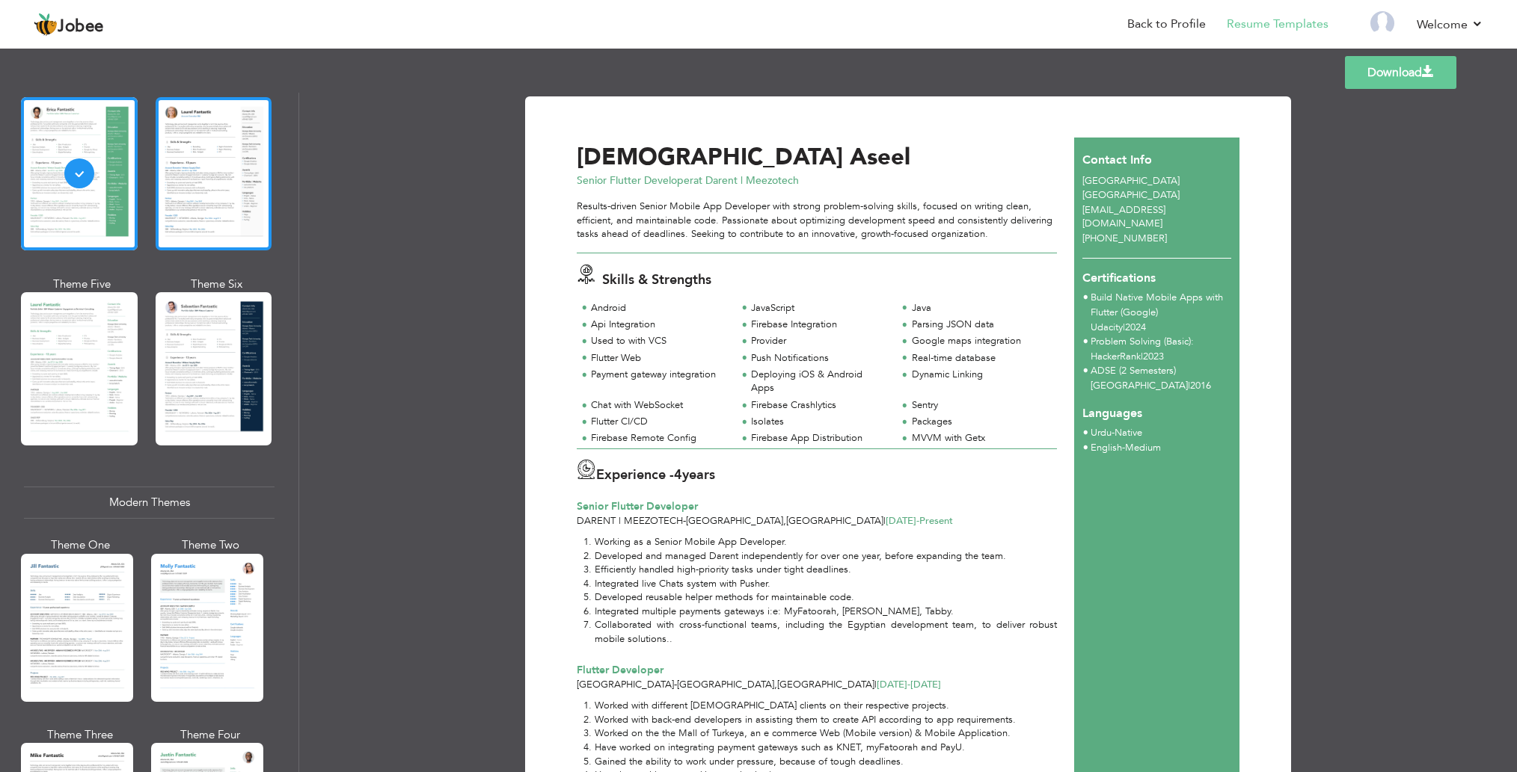
scroll to position [0, 0]
click at [212, 197] on div at bounding box center [214, 173] width 117 height 153
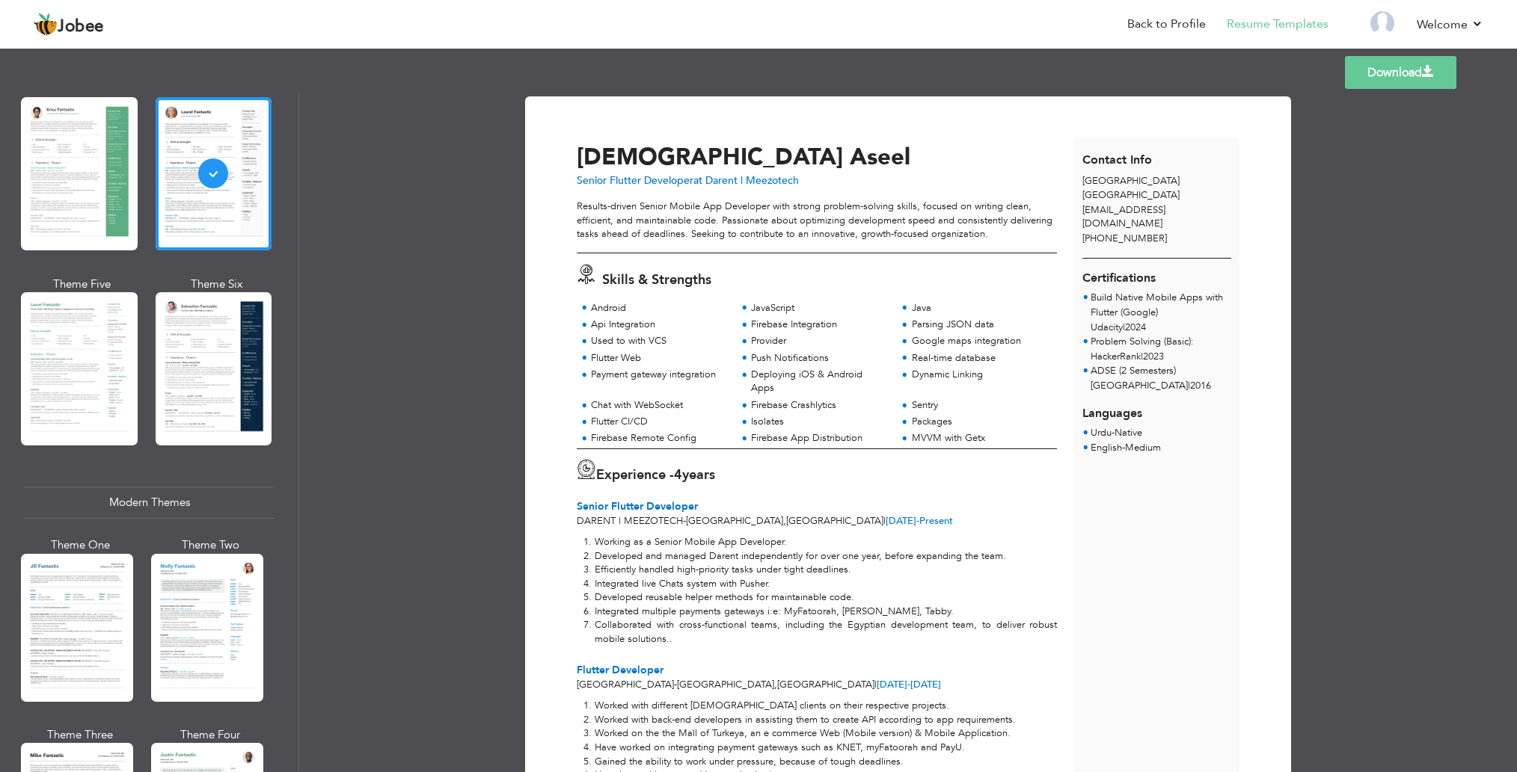
click at [1377, 64] on link "Download" at bounding box center [1400, 72] width 111 height 33
